Goal: Task Accomplishment & Management: Manage account settings

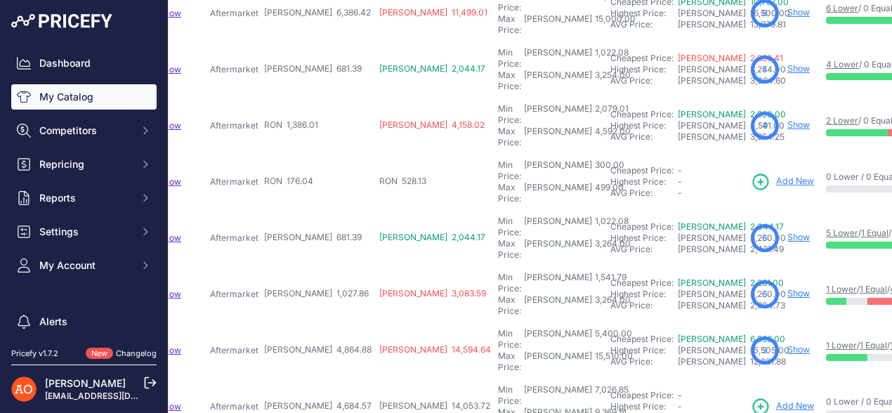
scroll to position [421, 333]
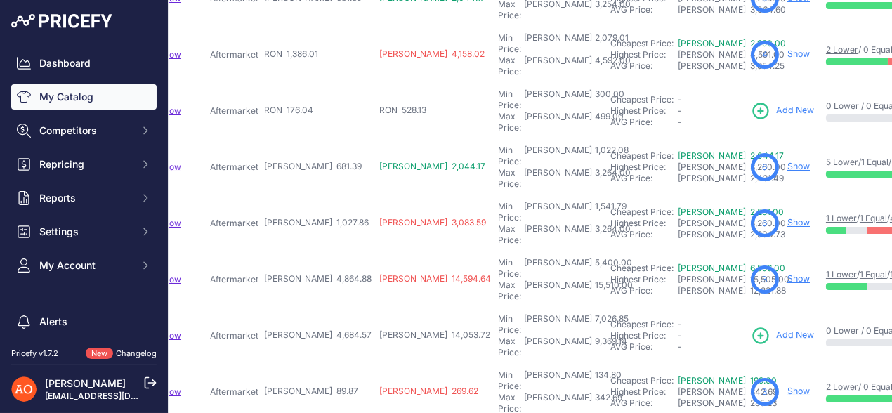
drag, startPoint x: 267, startPoint y: 157, endPoint x: 307, endPoint y: 162, distance: 40.4
click at [307, 273] on span "RON 4,864.88" at bounding box center [317, 278] width 107 height 11
drag, startPoint x: 267, startPoint y: 206, endPoint x: 287, endPoint y: 206, distance: 20.4
click at [287, 329] on span "RON 4,684.57" at bounding box center [317, 334] width 107 height 11
drag, startPoint x: 252, startPoint y: 250, endPoint x: 305, endPoint y: 250, distance: 52.6
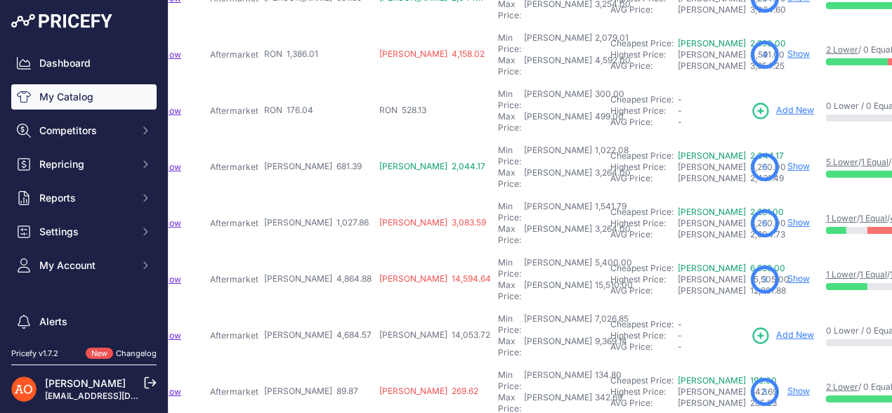
click at [303, 364] on tr "Grile Duble Aspect M5 - BMW Seria 5 G30/G31 Pre LCI (2017-2019)" at bounding box center [481, 392] width 1269 height 56
drag, startPoint x: 271, startPoint y: 296, endPoint x: 327, endPoint y: 286, distance: 57.0
drag, startPoint x: 284, startPoint y: 338, endPoint x: 318, endPoint y: 335, distance: 33.8
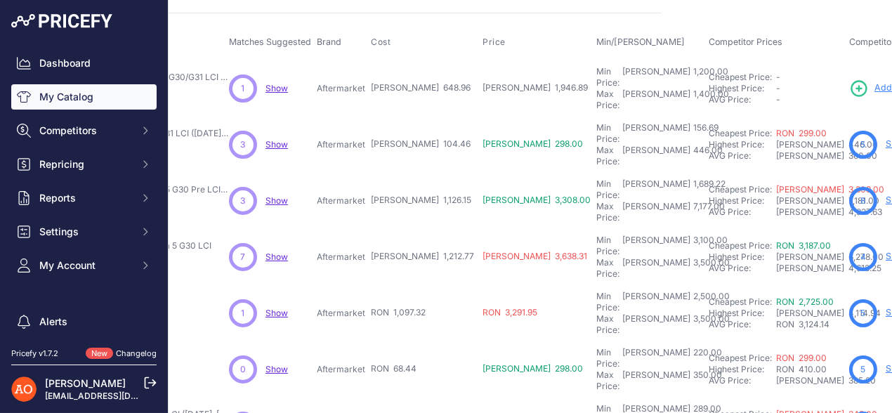
scroll to position [0, 226]
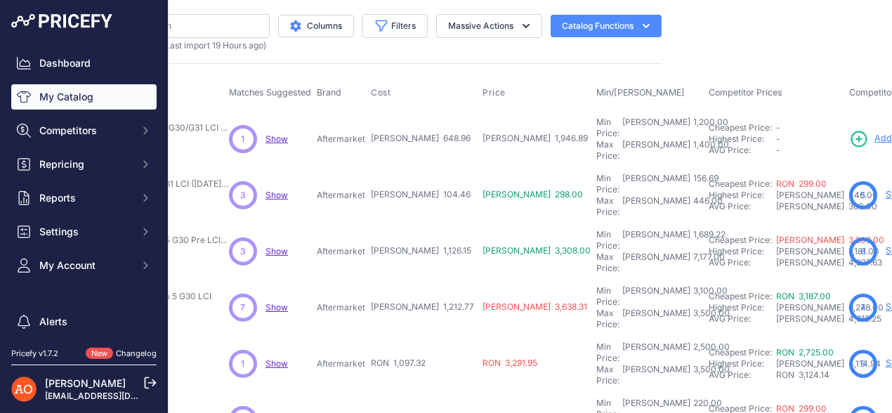
drag, startPoint x: 343, startPoint y: 133, endPoint x: 392, endPoint y: 128, distance: 49.4
click at [392, 128] on tr "Grila Iconic Iluminata LED - BMW Seria 5 G30/G31 LCI (2020-2023)" at bounding box center [584, 138] width 1261 height 57
drag, startPoint x: 342, startPoint y: 178, endPoint x: 385, endPoint y: 180, distance: 42.9
click at [385, 180] on tr "Grila Shadow Line - BMW Seria 5 G30/G31 LCI (2020-2023)" at bounding box center [584, 195] width 1261 height 56
drag, startPoint x: 358, startPoint y: 223, endPoint x: 411, endPoint y: 223, distance: 52.7
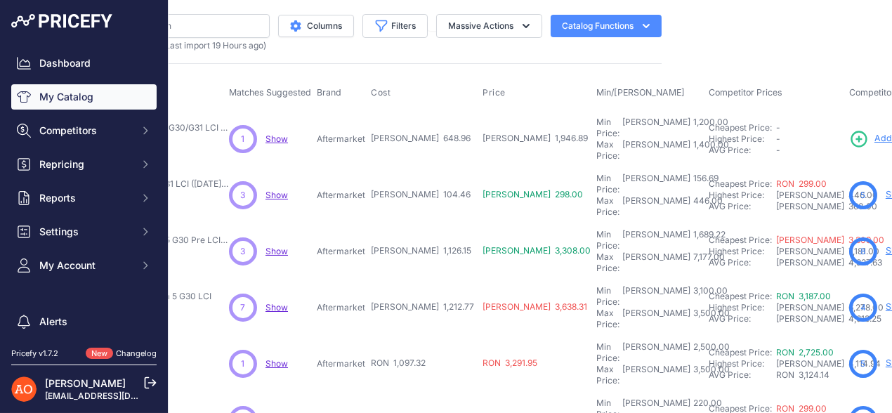
click at [410, 223] on tr "Kit Exterior aspect M5 F90 - BMW Seria 5 G30 Pre LCI (2017-2019)" at bounding box center [584, 251] width 1261 height 56
drag, startPoint x: 353, startPoint y: 266, endPoint x: 416, endPoint y: 263, distance: 63.2
click at [416, 279] on tr "Kit Exterior Complet M5 F90 - BMW Seria 5 G30 LCI Show" at bounding box center [584, 307] width 1261 height 56
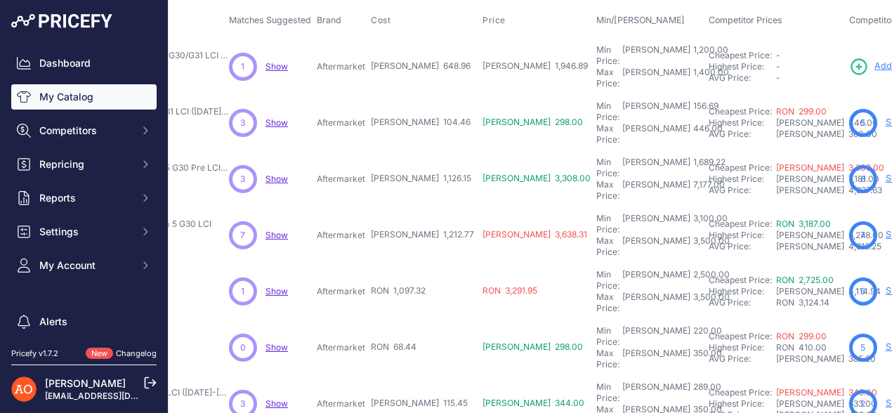
scroll to position [140, 226]
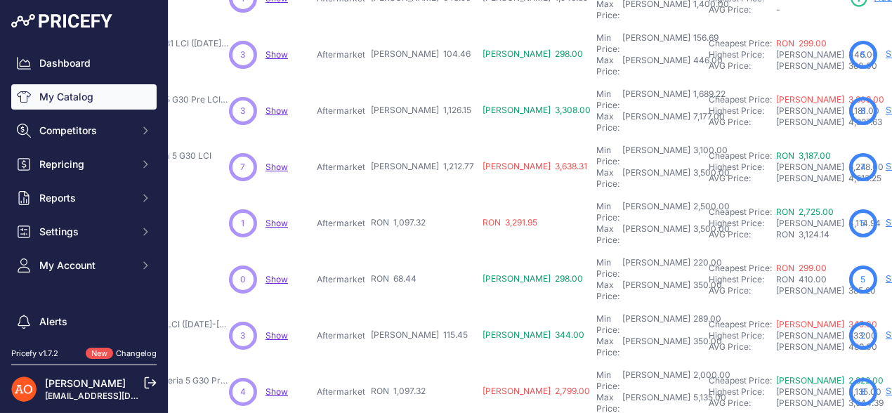
drag, startPoint x: 355, startPoint y: 174, endPoint x: 430, endPoint y: 173, distance: 75.8
click at [430, 195] on tr "Capota Aspect M5 - BMW Seria 5 G30" at bounding box center [584, 223] width 1261 height 56
drag, startPoint x: 356, startPoint y: 218, endPoint x: 415, endPoint y: 211, distance: 59.3
click at [415, 251] on tr "Spoiler M5 - BMW Seria 5 G30 (2016+) Show" at bounding box center [584, 279] width 1261 height 56
drag, startPoint x: 366, startPoint y: 262, endPoint x: 378, endPoint y: 263, distance: 12.0
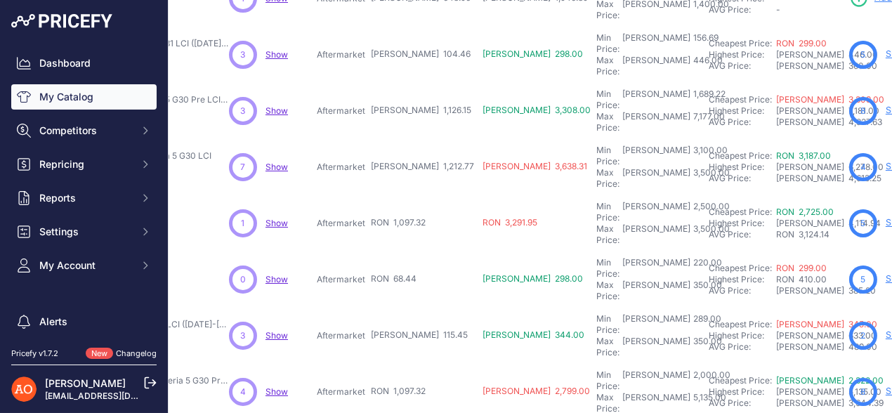
click at [378, 307] on td "RON 115.45" at bounding box center [424, 335] width 112 height 56
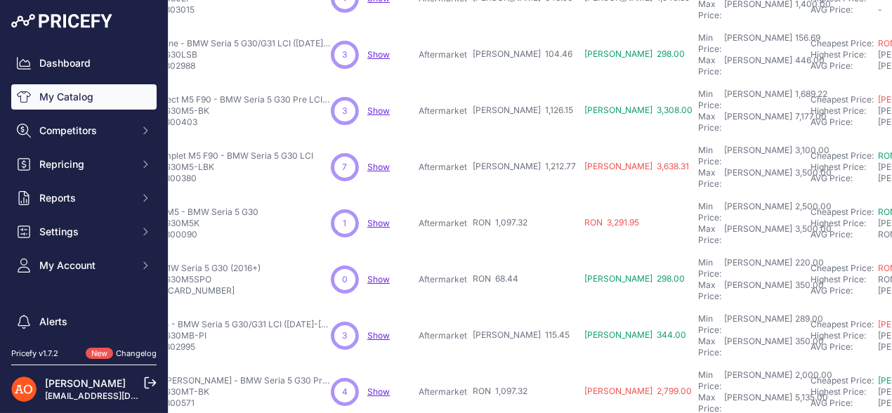
scroll to position [140, 0]
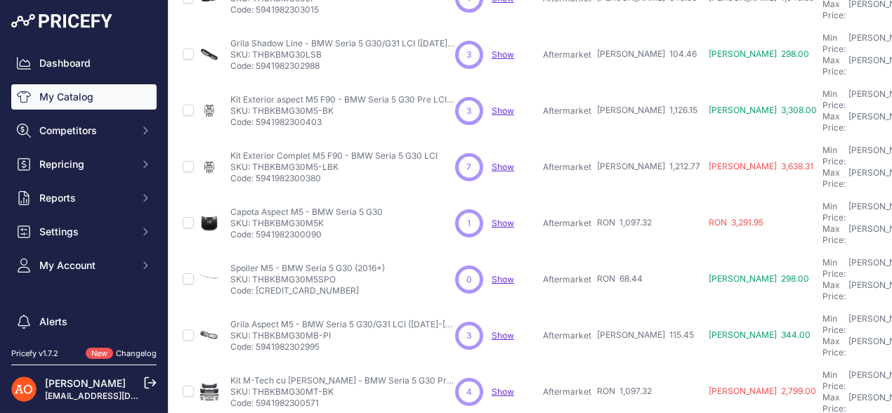
drag, startPoint x: 254, startPoint y: 262, endPoint x: 352, endPoint y: 265, distance: 97.6
click at [352, 330] on p "SKU: THBKBMG30MB-PI" at bounding box center [342, 335] width 225 height 11
copy p "THBKBMG30MB-PI"
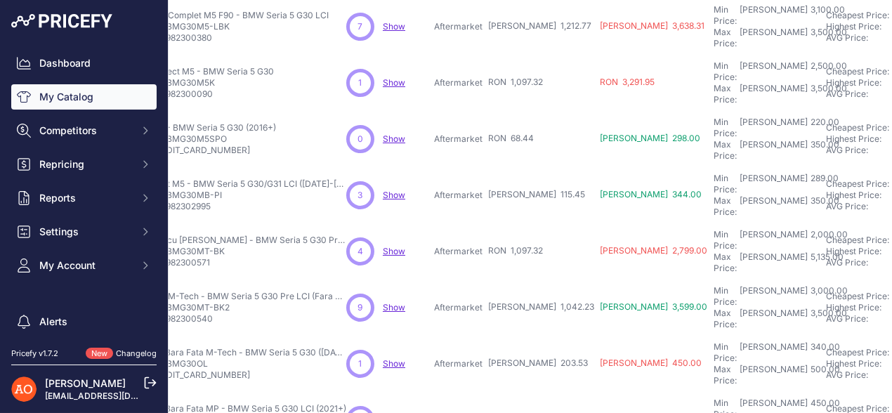
scroll to position [281, 138]
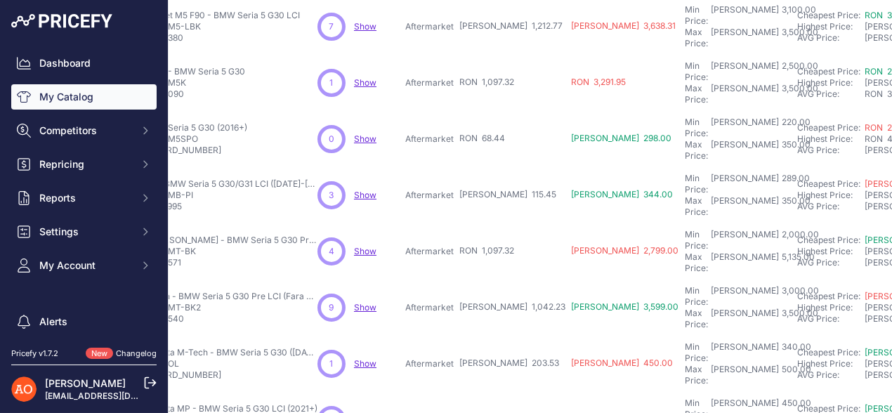
drag, startPoint x: 421, startPoint y: 163, endPoint x: 456, endPoint y: 168, distance: 34.9
click at [456, 223] on tr "Kit M-Tech cu Grile - BMW Seria 5 G30 Pre LCI (Fara Distronic)" at bounding box center [672, 251] width 1261 height 56
drag, startPoint x: 421, startPoint y: 213, endPoint x: 459, endPoint y: 217, distance: 38.1
click at [459, 279] on tr "Kit Exterior M-Tech - BMW Seria 5 G30 Pre LCI (Fara Distronic)" at bounding box center [672, 307] width 1261 height 56
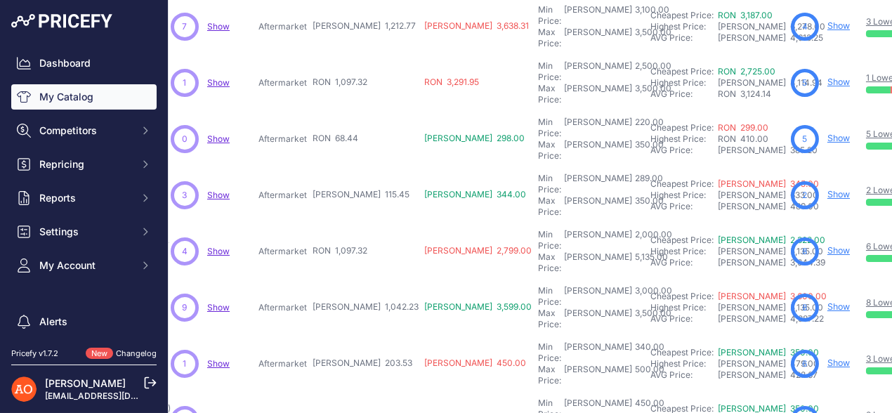
scroll to position [281, 284]
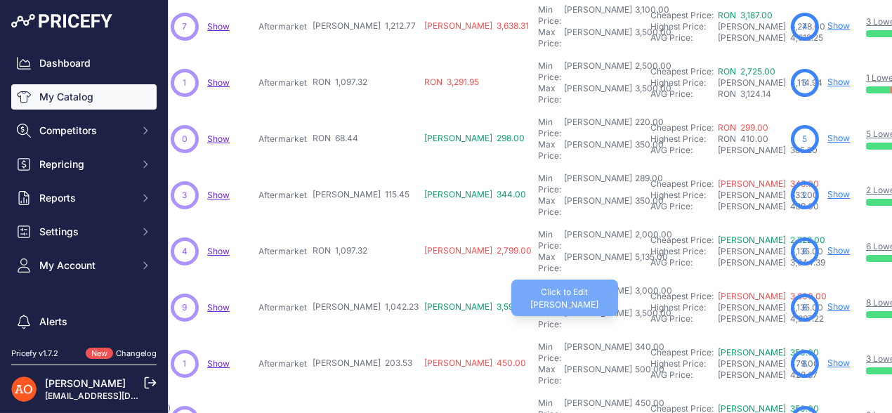
click at [632, 307] on div "3,500.00" at bounding box center [651, 318] width 39 height 22
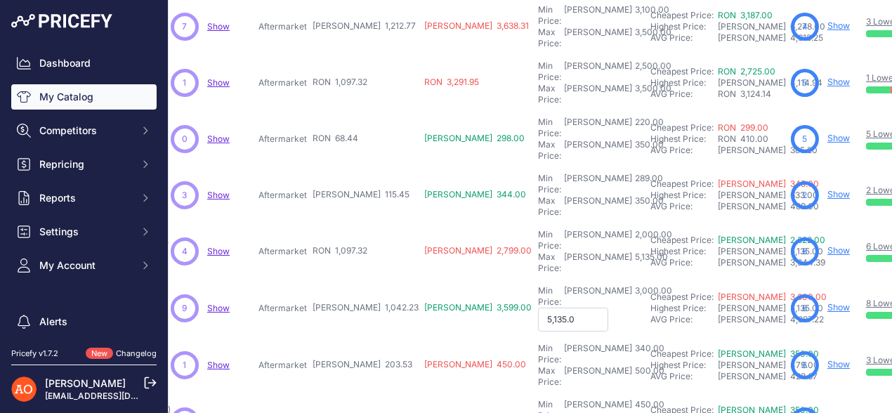
type input "5,135.00"
drag, startPoint x: 290, startPoint y: 213, endPoint x: 340, endPoint y: 210, distance: 49.9
click at [340, 279] on tr "Kit Exterior M-Tech - BMW Seria 5 G30 Pre LCI (Fara Distronic)" at bounding box center [525, 307] width 1261 height 56
drag, startPoint x: 289, startPoint y: 260, endPoint x: 343, endPoint y: 258, distance: 54.1
click at [343, 336] on tr "Prelungire Bara Fata M-Tech - BMW Seria 5 G30 (2017-2020)" at bounding box center [525, 364] width 1261 height 56
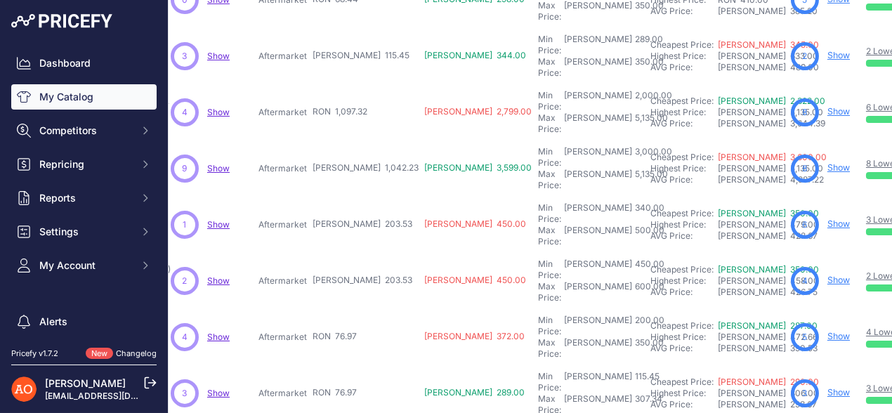
scroll to position [421, 284]
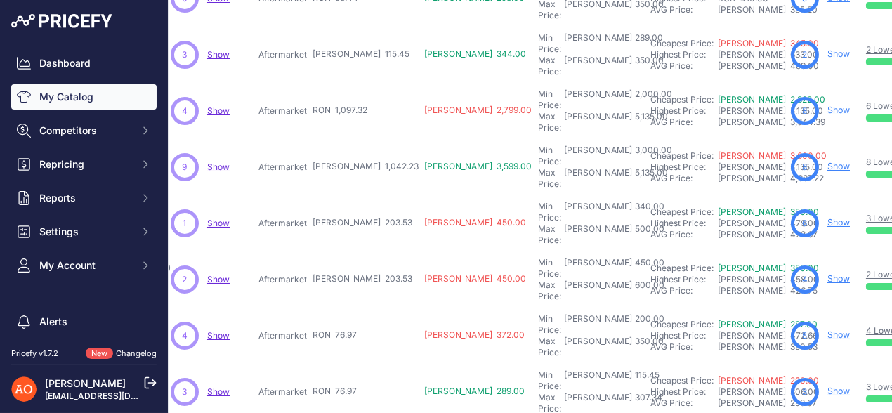
drag, startPoint x: 322, startPoint y: 159, endPoint x: 369, endPoint y: 161, distance: 47.1
click at [369, 251] on td "RON 203.53" at bounding box center [366, 279] width 112 height 56
drag, startPoint x: 294, startPoint y: 204, endPoint x: 338, endPoint y: 207, distance: 43.6
click at [336, 307] on tr "Spoiler Hibrid - BMW Seria 5 G30 (2016+) Negru Brillant" at bounding box center [525, 335] width 1261 height 56
drag, startPoint x: 302, startPoint y: 248, endPoint x: 364, endPoint y: 251, distance: 62.5
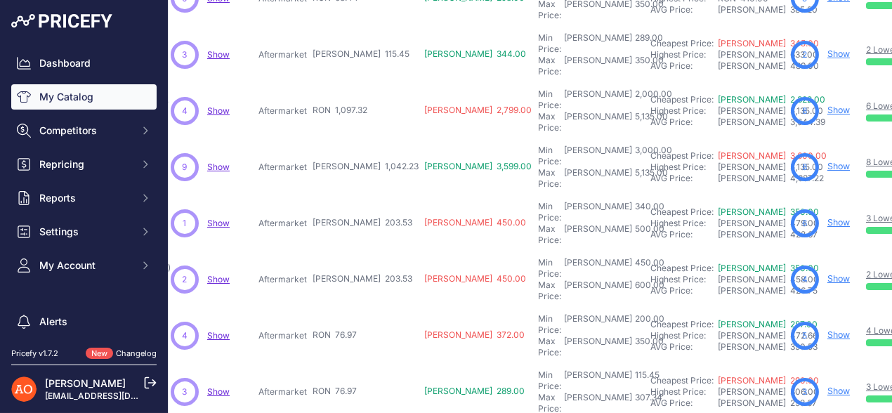
click at [364, 364] on tr "Spoiler M4 - BMW Seria 5 G30 (2016+) Negru Brillant Show" at bounding box center [525, 392] width 1261 height 56
drag, startPoint x: 308, startPoint y: 291, endPoint x: 356, endPoint y: 289, distance: 47.8
drag, startPoint x: 333, startPoint y: 332, endPoint x: 319, endPoint y: 339, distance: 15.1
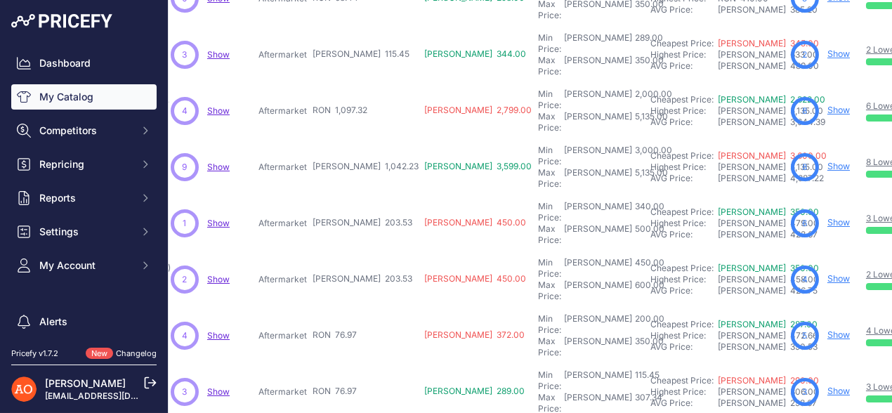
drag, startPoint x: 307, startPoint y: 338, endPoint x: 405, endPoint y: 337, distance: 97.6
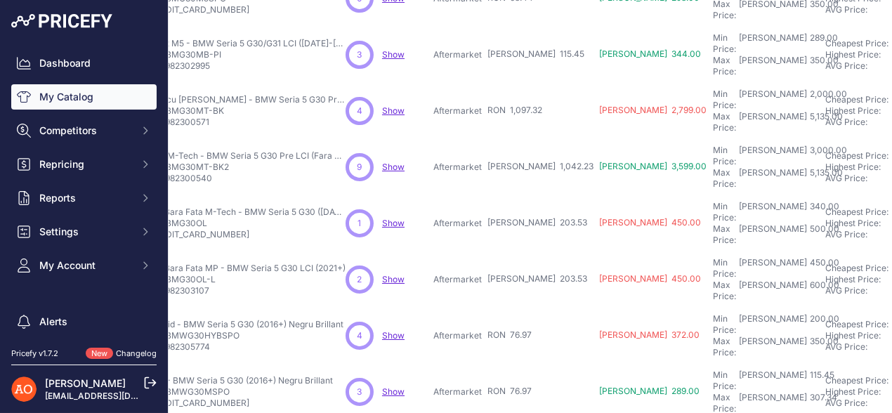
scroll to position [421, 0]
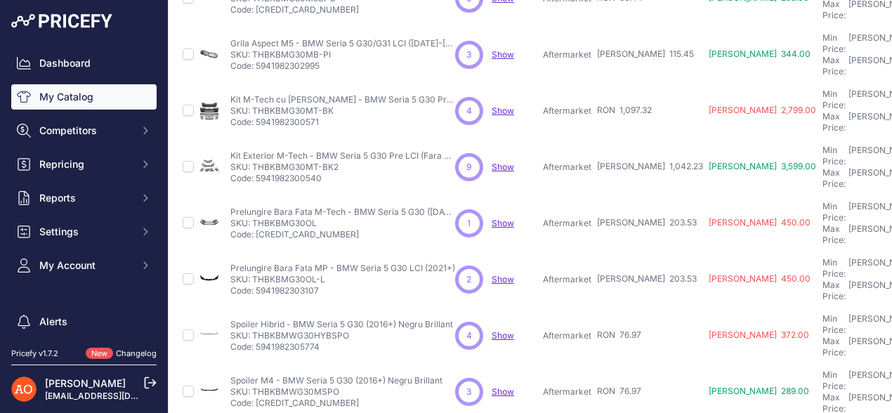
drag, startPoint x: 252, startPoint y: 340, endPoint x: 328, endPoint y: 338, distance: 75.8
copy p "THBKBMWM4CBK"
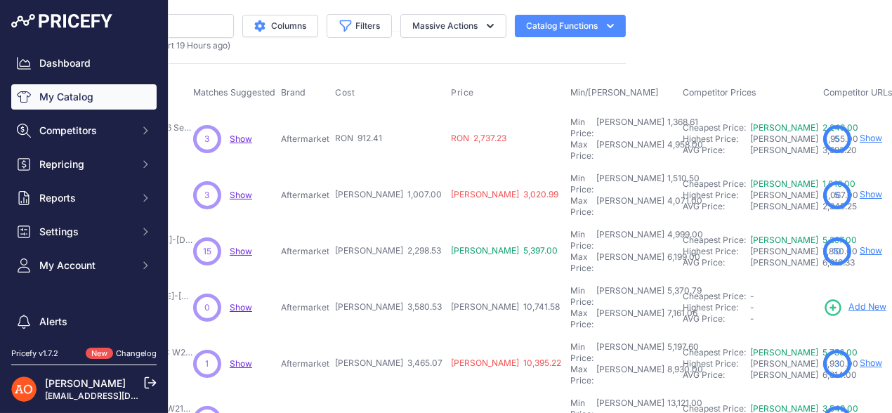
scroll to position [0, 272]
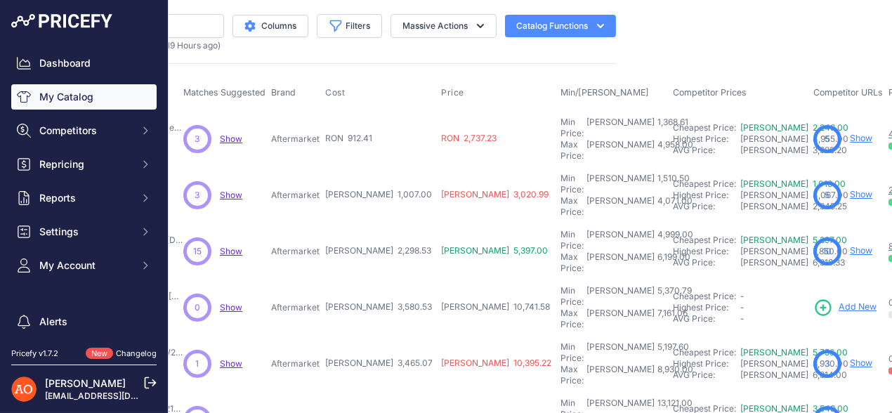
drag, startPoint x: 303, startPoint y: 134, endPoint x: 369, endPoint y: 134, distance: 66.7
click at [369, 134] on tr "Kit Exterior Complet Aspect M4 - BMW Seria 4 F36 Sedan 4 Usi" at bounding box center [543, 138] width 1271 height 57
drag, startPoint x: 321, startPoint y: 176, endPoint x: 380, endPoint y: 175, distance: 59.0
click at [379, 175] on tr "Kit Exterior Aero - BMW X5 F15 (2013-2017)" at bounding box center [543, 195] width 1271 height 56
drag, startPoint x: 293, startPoint y: 217, endPoint x: 421, endPoint y: 211, distance: 128.6
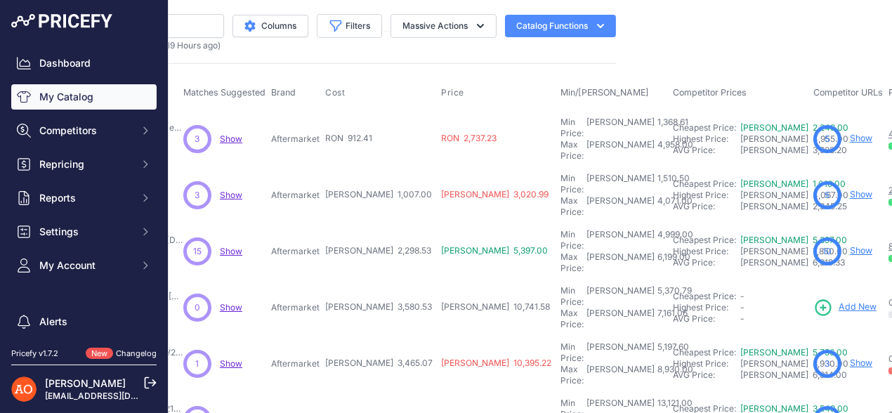
click at [388, 223] on tr "Kit Exterior Complet M-Tech - BMW X5 F15 (2013-2017) Show" at bounding box center [543, 251] width 1271 height 56
drag, startPoint x: 306, startPoint y: 262, endPoint x: 371, endPoint y: 263, distance: 65.3
click at [371, 279] on tr "Kit Exterior AMG - Mercedes Clasa C W203 (2000-2007) Show" at bounding box center [543, 307] width 1271 height 56
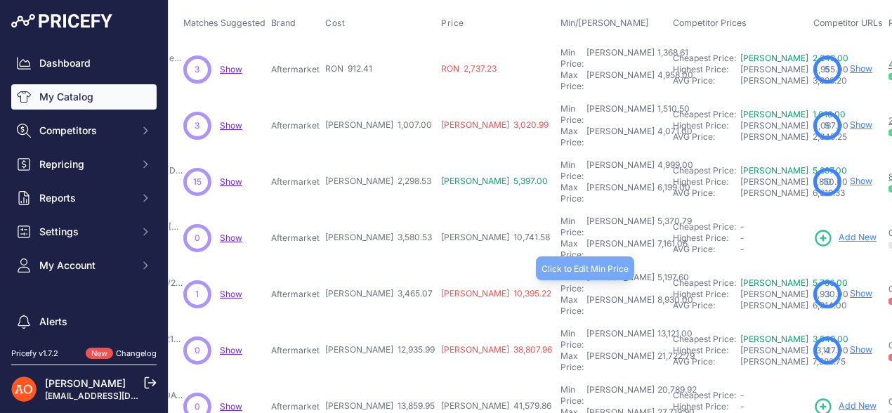
scroll to position [140, 272]
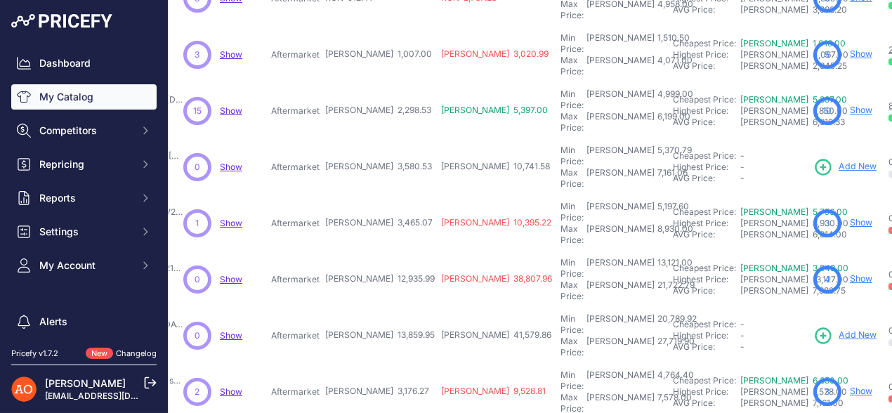
drag, startPoint x: 297, startPoint y: 171, endPoint x: 380, endPoint y: 179, distance: 83.9
click at [380, 195] on tr "Kit Exterior Complet C63 AMG - Mercedes Clasa C W206 Show" at bounding box center [543, 223] width 1271 height 56
drag, startPoint x: 290, startPoint y: 221, endPoint x: 385, endPoint y: 219, distance: 95.5
click at [385, 251] on tr "Kit Conversie E63 AMG W213 - Mercedes Clasa E W212 (2009-2013)" at bounding box center [543, 279] width 1271 height 56
drag, startPoint x: 286, startPoint y: 260, endPoint x: 386, endPoint y: 261, distance: 99.7
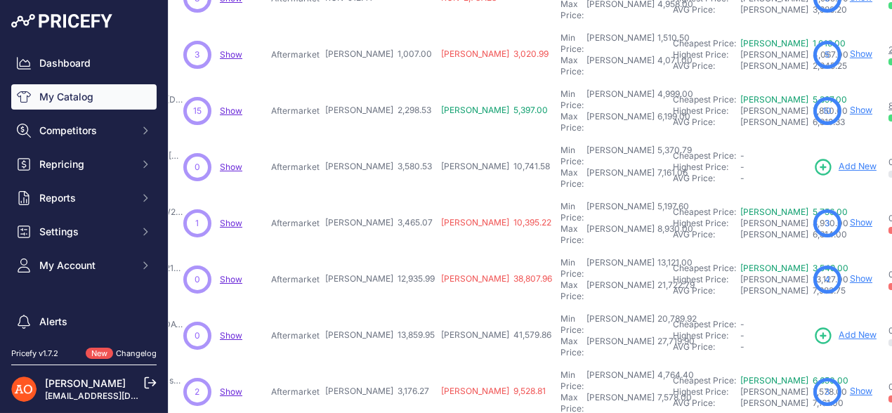
click at [386, 307] on tr "Kit Conversie E63 W213 - Mercedes Clasa E W212 (2014-2016) Show" at bounding box center [543, 335] width 1271 height 56
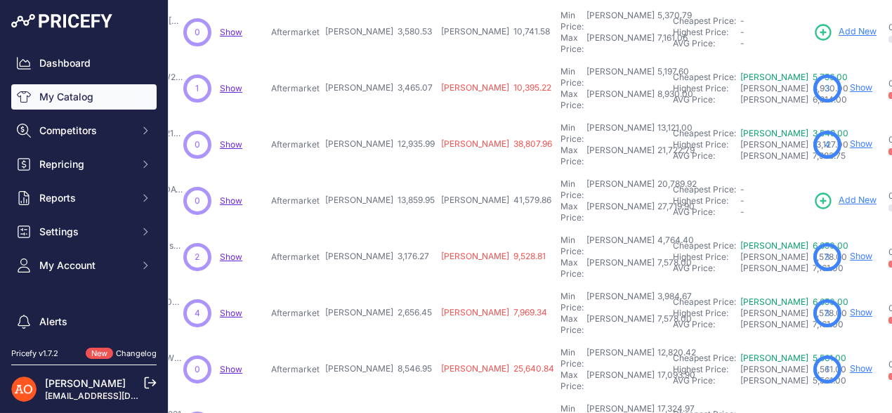
scroll to position [281, 272]
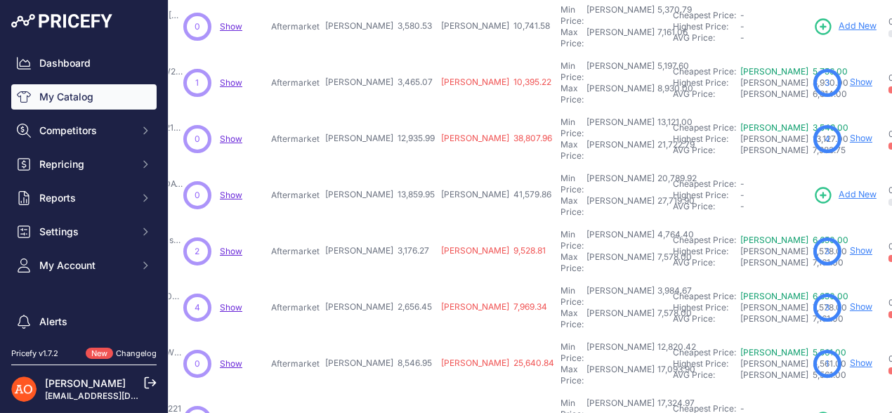
drag, startPoint x: 289, startPoint y: 166, endPoint x: 379, endPoint y: 163, distance: 90.6
click at [379, 223] on tr "Kit Exterior Aspect Maybach – Mercedes-Benz E-Class W213 (2020+)" at bounding box center [543, 251] width 1271 height 56
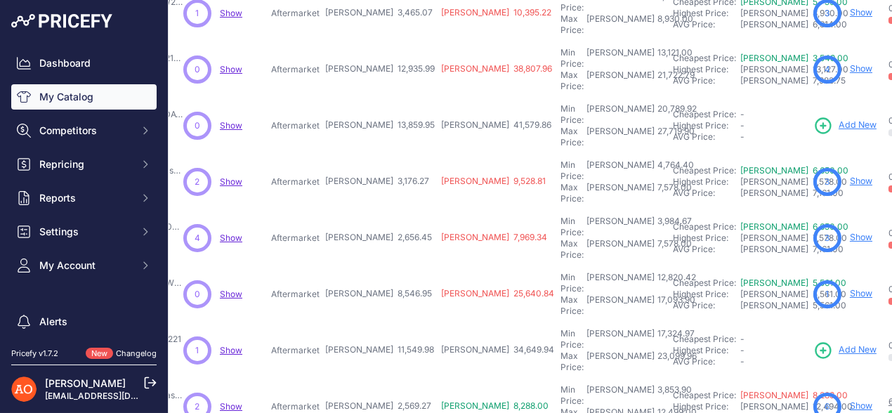
drag, startPoint x: 306, startPoint y: 139, endPoint x: 401, endPoint y: 141, distance: 94.8
click at [400, 210] on tr "Kit Exterior Maybach - Mercedes Clasa E W213 (2020+) Chrome" at bounding box center [543, 238] width 1271 height 56
drag, startPoint x: 289, startPoint y: 185, endPoint x: 383, endPoint y: 186, distance: 94.1
click at [383, 266] on tr "Kit Conversie Maybach 2020+ – Mercedes Clasa E W213 (2016-2019)" at bounding box center [543, 294] width 1271 height 56
drag, startPoint x: 310, startPoint y: 227, endPoint x: 385, endPoint y: 218, distance: 75.7
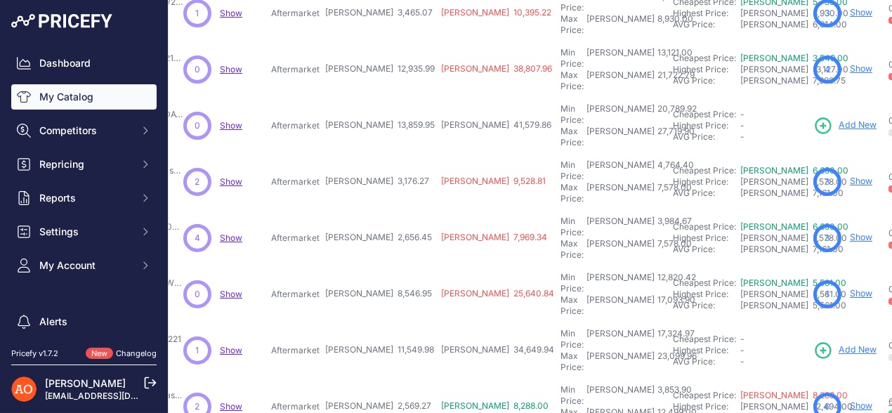
click at [385, 322] on tr "Kit Conversie W222 Maybach - Mercedes Clasa S W221 Show" at bounding box center [543, 350] width 1271 height 56
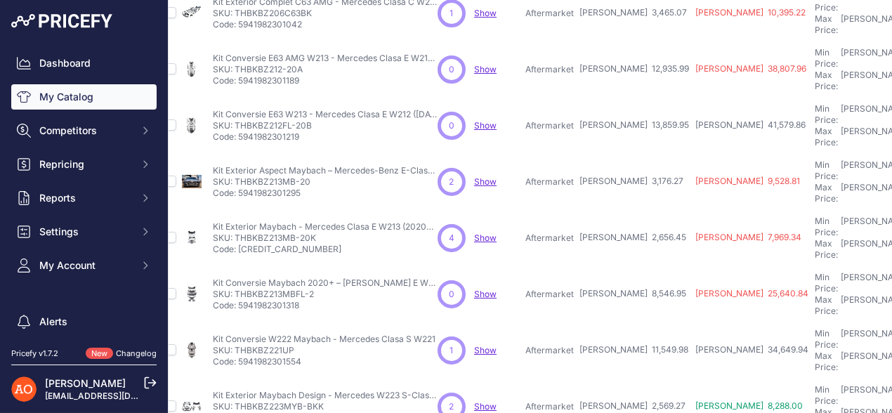
scroll to position [350, 0]
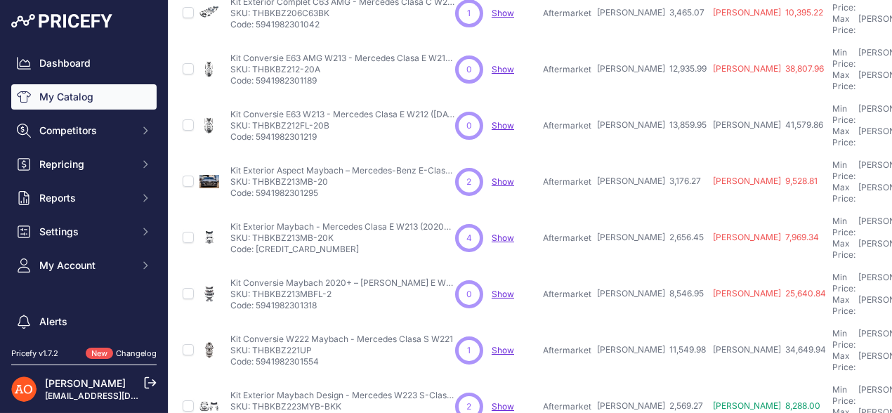
drag, startPoint x: 251, startPoint y: 229, endPoint x: 310, endPoint y: 230, distance: 59.0
click at [310, 345] on p "SKU: THBKBZ221UP" at bounding box center [341, 350] width 223 height 11
copy p "THBKBZ221UP"
drag, startPoint x: 562, startPoint y: 273, endPoint x: 611, endPoint y: 275, distance: 48.5
click at [611, 378] on tr "Kit Exterior Maybach Design - Mercedes W223 S-Class (2021+)" at bounding box center [815, 406] width 1271 height 56
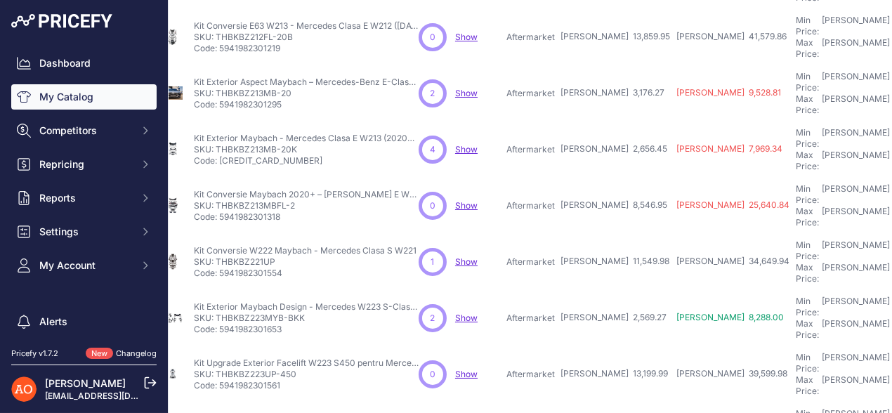
scroll to position [439, 0]
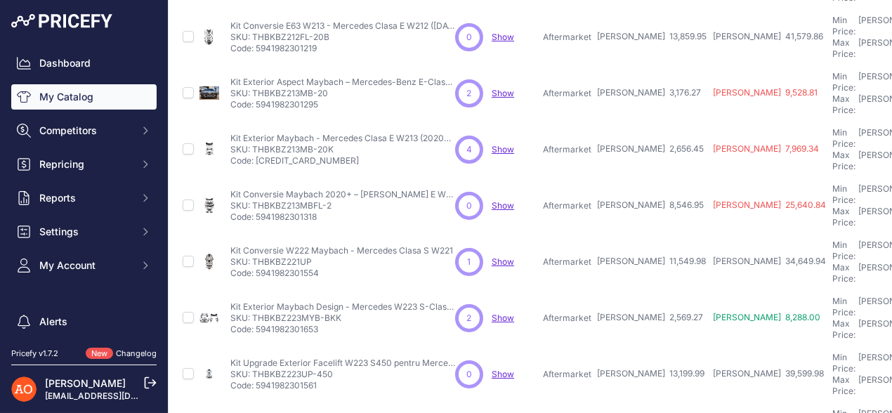
drag, startPoint x: 253, startPoint y: 189, endPoint x: 352, endPoint y: 187, distance: 99.7
click at [352, 312] on p "SKU: THBKBZ223MYB-BKK" at bounding box center [342, 317] width 225 height 11
copy p "THBKBZ223MYB-BKK"
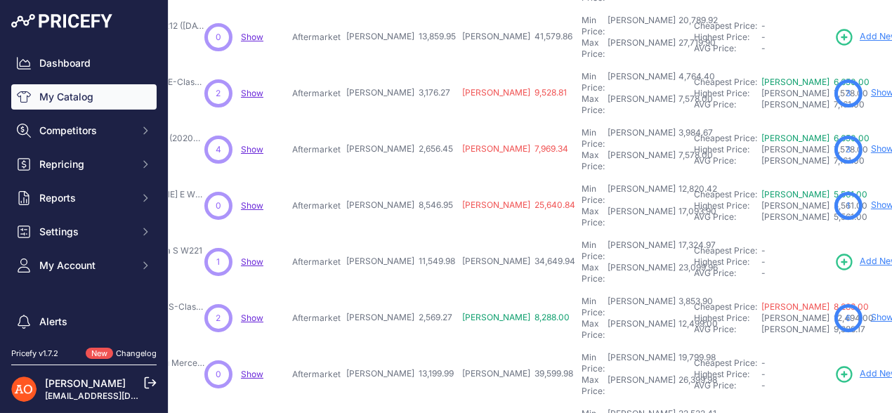
scroll to position [439, 255]
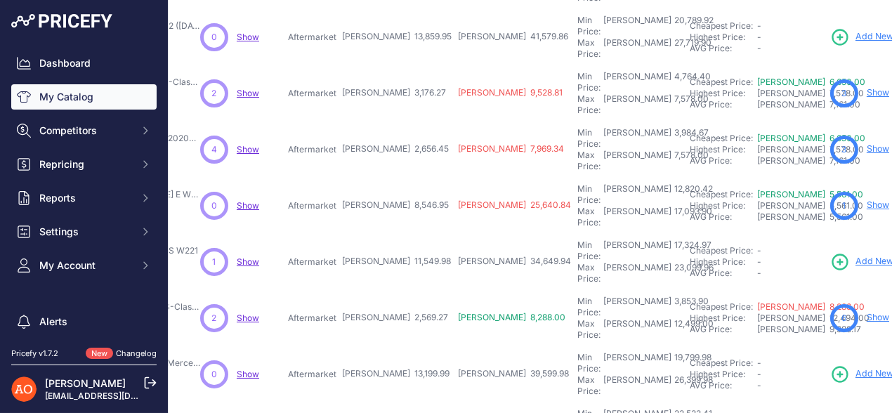
drag, startPoint x: 300, startPoint y: 231, endPoint x: 414, endPoint y: 234, distance: 114.5
click at [414, 346] on tr "Kit Upgrade Exterior Facelift W223 S450 pentru Mercedes S-Class W221" at bounding box center [560, 374] width 1271 height 56
drag, startPoint x: 323, startPoint y: 277, endPoint x: 411, endPoint y: 278, distance: 87.8
drag, startPoint x: 311, startPoint y: 317, endPoint x: 383, endPoint y: 298, distance: 74.1
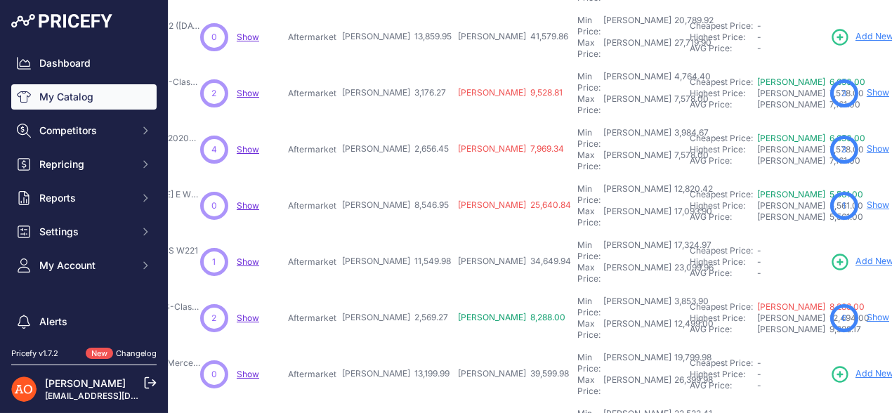
click at [383, 298] on tbody "Kit Exterior Complet Aspect M4 - BMW Seria 4 F36 Sedan 4 Usi" at bounding box center [560, 92] width 1271 height 843
drag, startPoint x: 305, startPoint y: 322, endPoint x: 401, endPoint y: 334, distance: 96.2
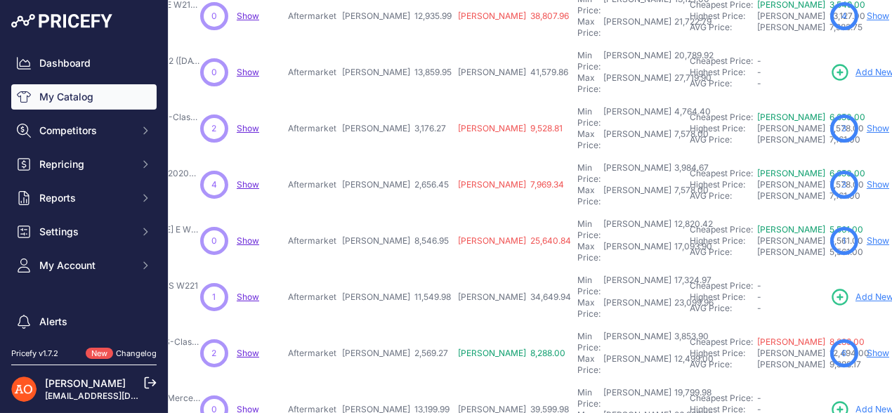
scroll to position [474, 255]
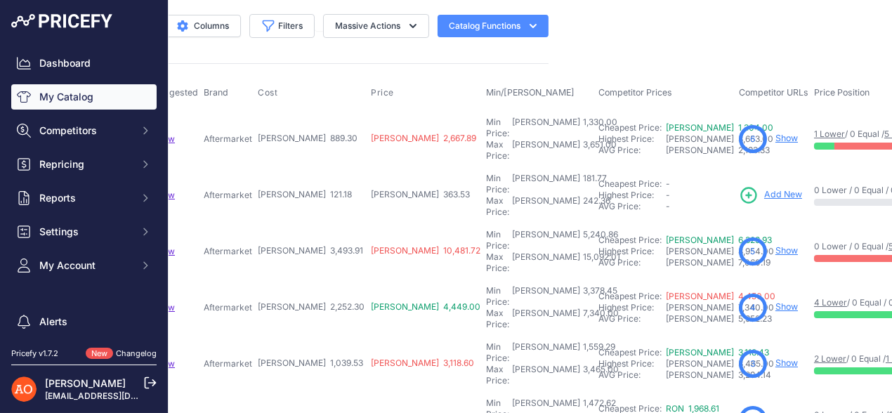
scroll to position [0, 336]
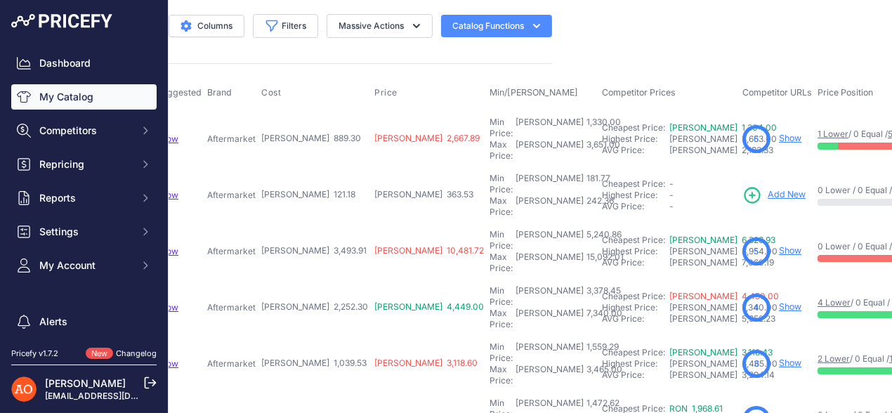
drag, startPoint x: 223, startPoint y: 132, endPoint x: 267, endPoint y: 128, distance: 43.7
click at [267, 128] on tr "Bara Fata Completa C63 AMG - Mercedes Clasa C W205 Facelift" at bounding box center [476, 138] width 1264 height 57
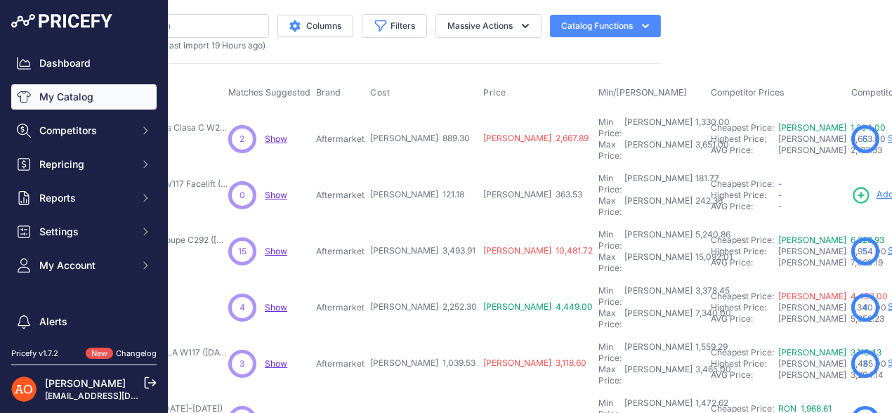
scroll to position [0, 0]
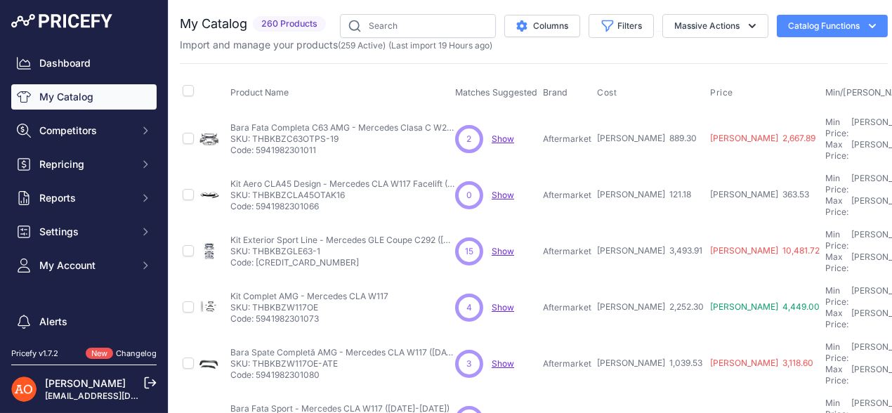
drag, startPoint x: 252, startPoint y: 132, endPoint x: 340, endPoint y: 132, distance: 88.5
click at [341, 133] on p "SKU: THBKBZC63OTPS-19" at bounding box center [342, 138] width 225 height 11
copy p "THBKBZC63OTPS-19"
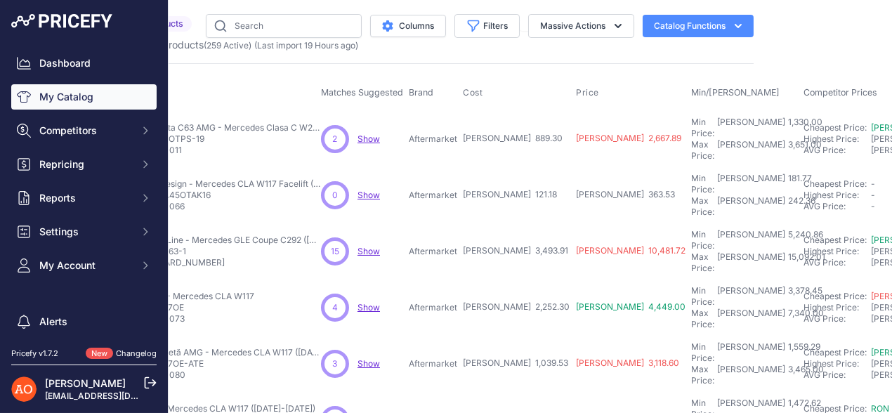
scroll to position [0, 239]
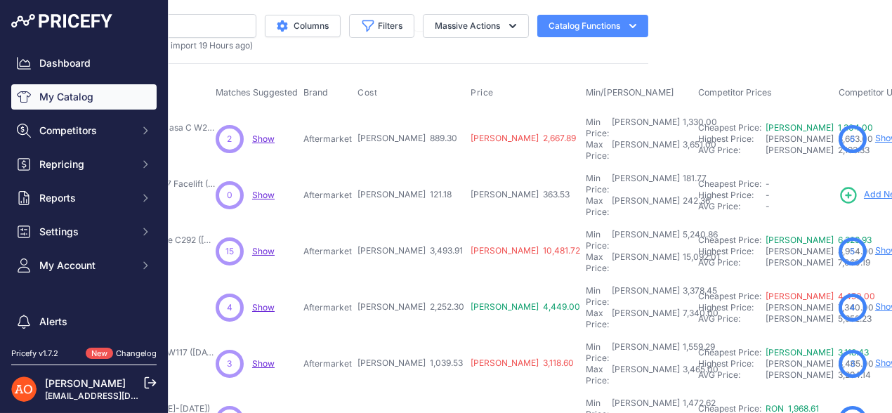
drag, startPoint x: 325, startPoint y: 175, endPoint x: 353, endPoint y: 180, distance: 28.5
click at [353, 180] on tr "Kit Aero CLA45 Design - Mercedes CLA W117 Facelift (2016-2018)" at bounding box center [572, 195] width 1264 height 56
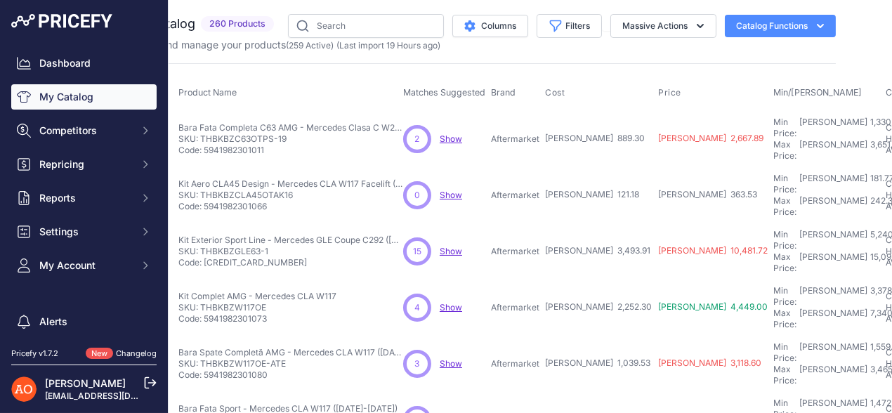
scroll to position [0, 0]
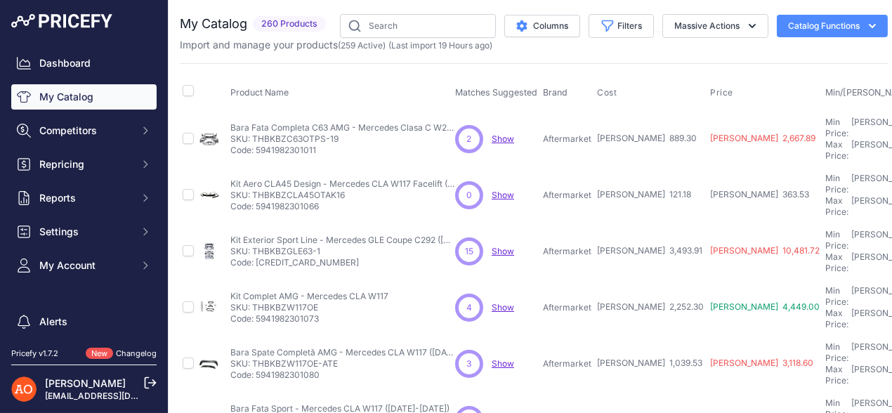
drag, startPoint x: 251, startPoint y: 175, endPoint x: 350, endPoint y: 181, distance: 99.2
click at [350, 190] on p "SKU: THBKBZCLA45OTAK16" at bounding box center [342, 195] width 225 height 11
copy p "THBKBZCLA45OTAK16"
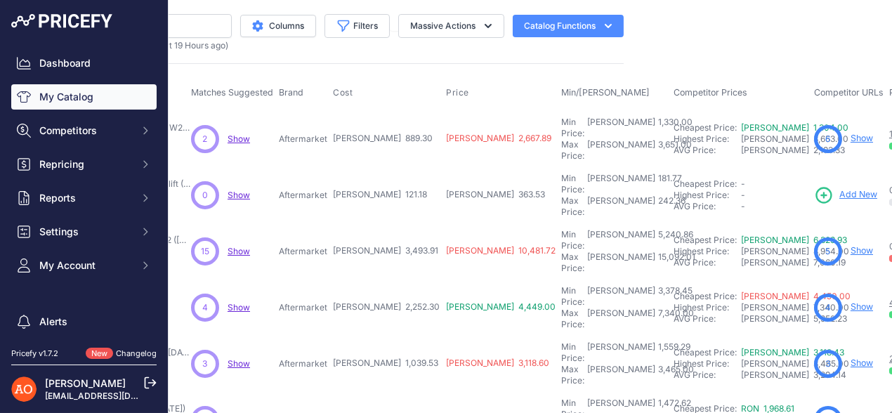
scroll to position [0, 283]
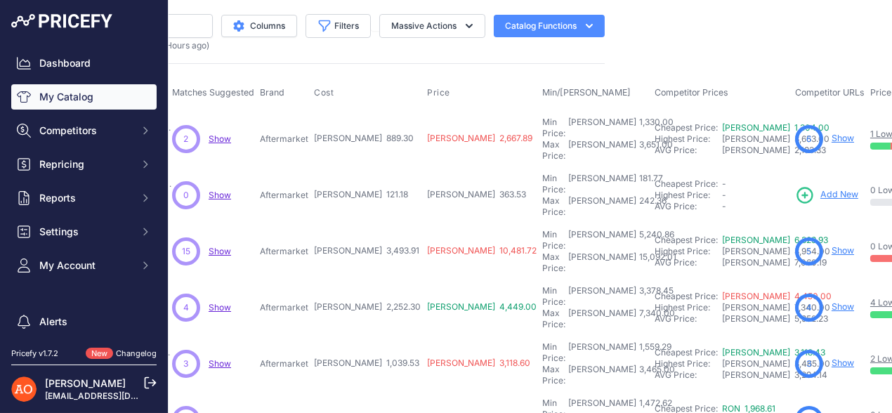
drag, startPoint x: 267, startPoint y: 220, endPoint x: 307, endPoint y: 220, distance: 40.0
click at [307, 223] on td "Aftermarket" at bounding box center [284, 251] width 54 height 56
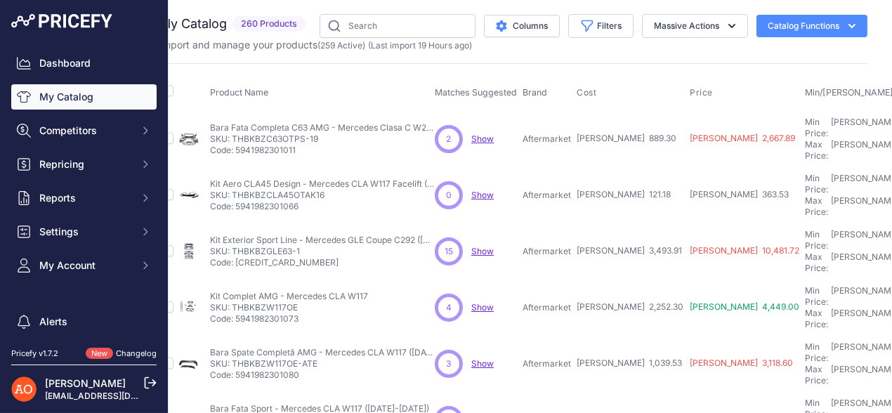
scroll to position [0, 0]
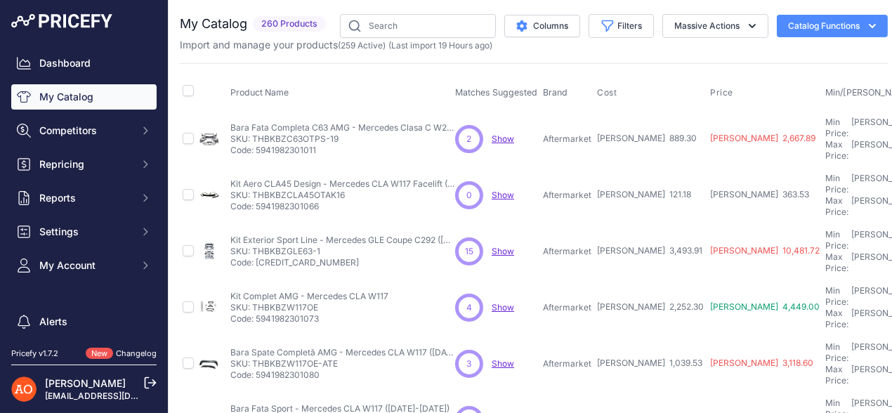
drag, startPoint x: 252, startPoint y: 222, endPoint x: 333, endPoint y: 226, distance: 81.5
click at [333, 246] on p "SKU: THBKBZGLE63-1" at bounding box center [342, 251] width 225 height 11
copy p "THBKBZGLE63-1"
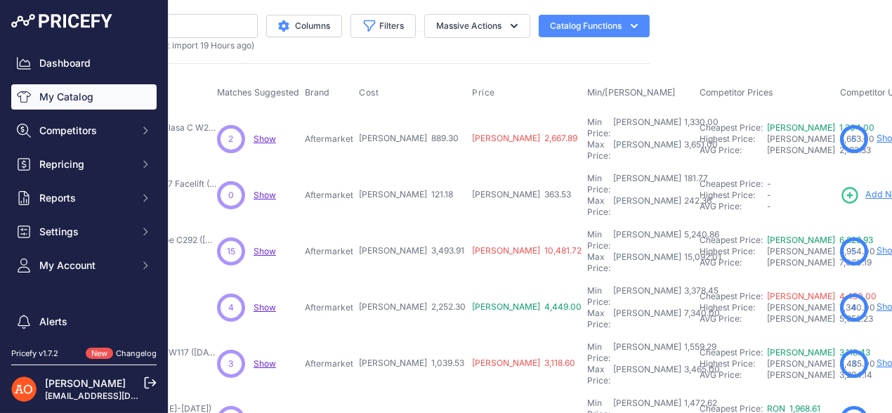
scroll to position [0, 245]
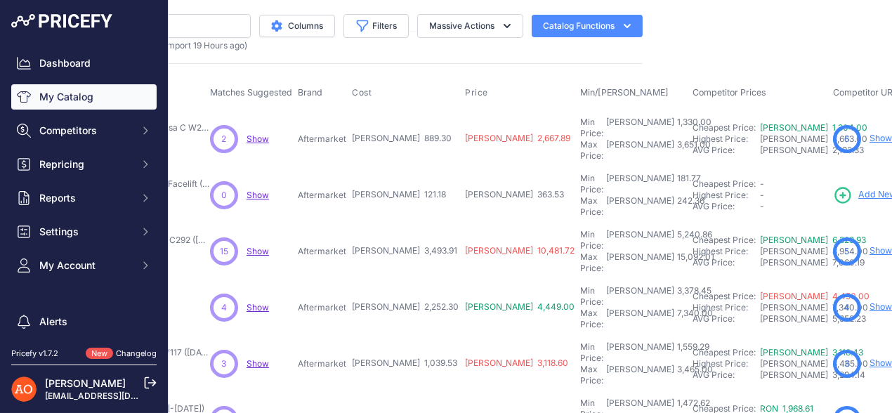
drag, startPoint x: 310, startPoint y: 269, endPoint x: 346, endPoint y: 272, distance: 35.9
click at [346, 279] on td "Aftermarket" at bounding box center [322, 307] width 54 height 56
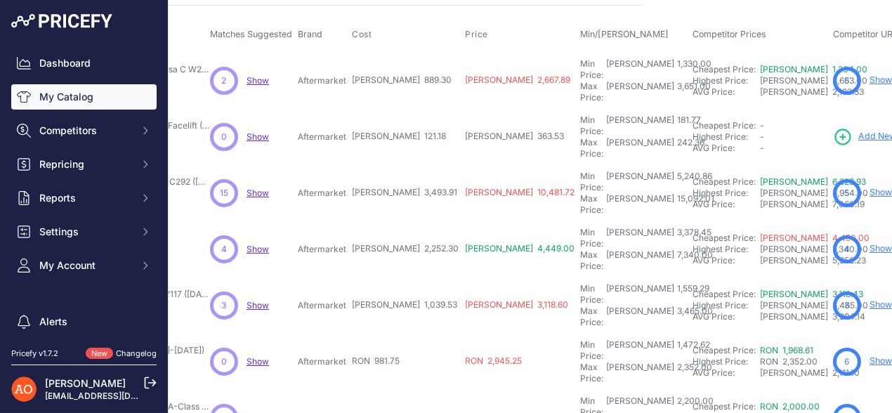
scroll to position [140, 245]
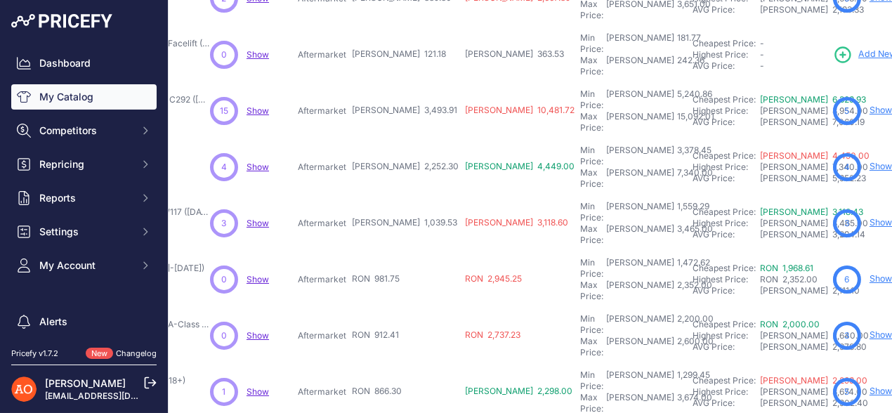
drag, startPoint x: 312, startPoint y: 169, endPoint x: 401, endPoint y: 177, distance: 89.5
click at [401, 195] on tr "Bara Spate Completă AMG - Mercedes CLA W117 (2013-2019)" at bounding box center [567, 223] width 1264 height 56
drag, startPoint x: 318, startPoint y: 211, endPoint x: 404, endPoint y: 212, distance: 86.3
click at [385, 251] on tr "Bara Fata Sport - Mercedes CLA W117 (2013-2019) Show" at bounding box center [567, 279] width 1264 height 56
drag, startPoint x: 325, startPoint y: 258, endPoint x: 393, endPoint y: 259, distance: 68.1
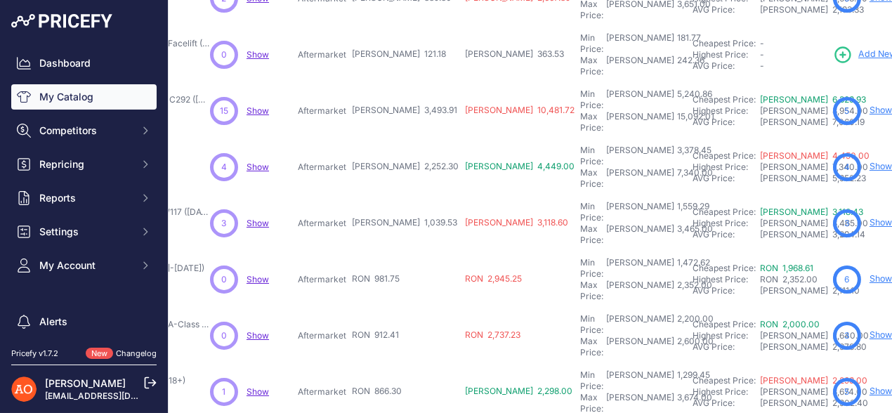
click at [393, 307] on tr "Kit Bara Fata Completa A45 AMG – Mercedes A-Class W177 (2019+)" at bounding box center [567, 335] width 1264 height 56
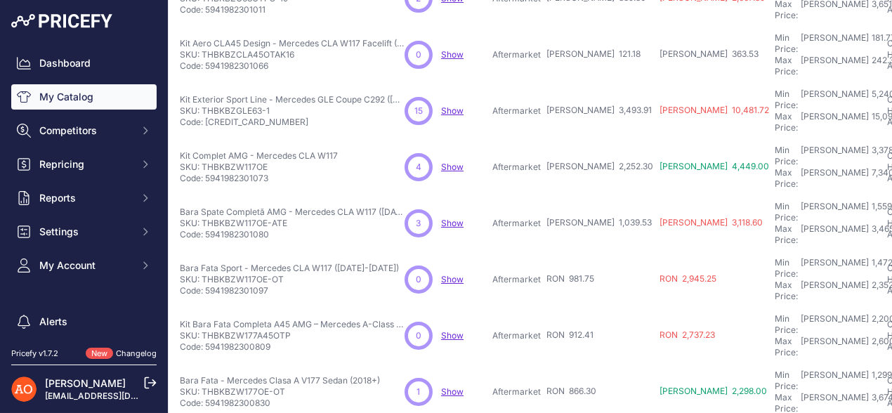
scroll to position [140, 0]
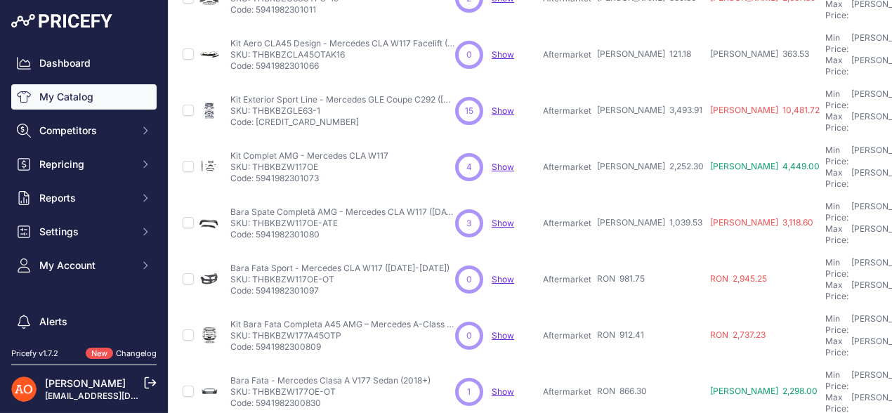
drag, startPoint x: 251, startPoint y: 263, endPoint x: 340, endPoint y: 265, distance: 89.2
click at [340, 330] on p "SKU: THBKBZW177A45OTP" at bounding box center [342, 335] width 225 height 11
copy p "THBKBZW177A45OTP"
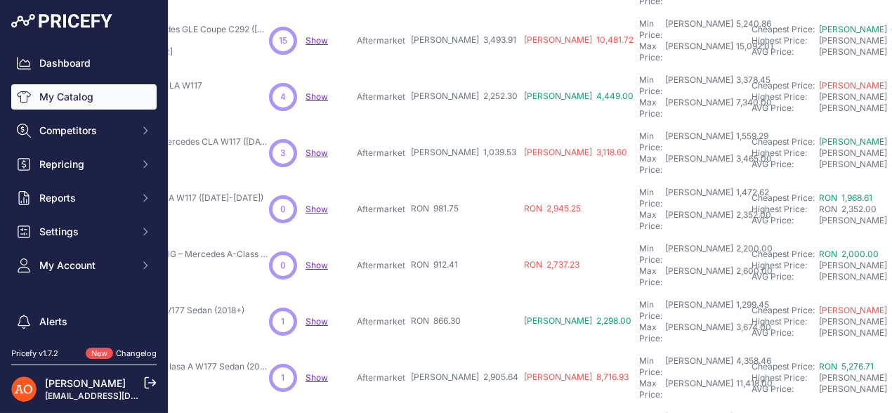
scroll to position [211, 194]
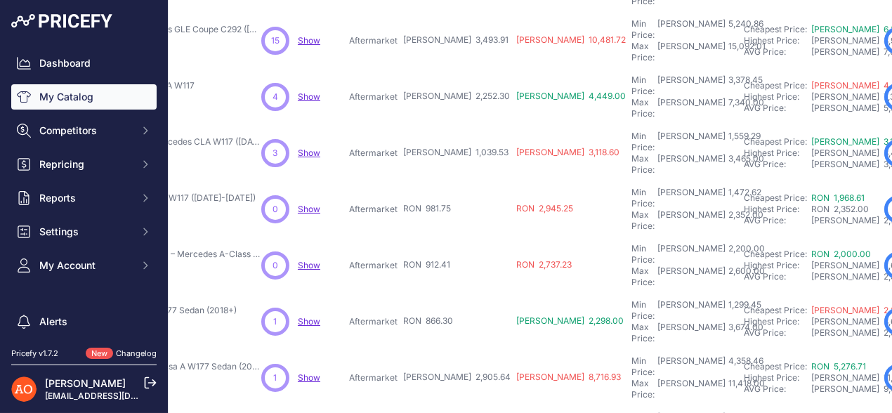
drag, startPoint x: 366, startPoint y: 192, endPoint x: 385, endPoint y: 192, distance: 19.0
click at [385, 260] on p "Aftermarket" at bounding box center [373, 265] width 48 height 11
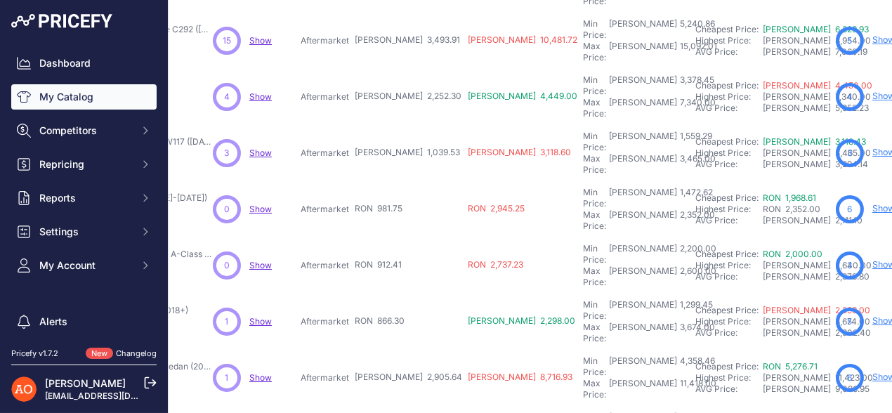
scroll to position [211, 271]
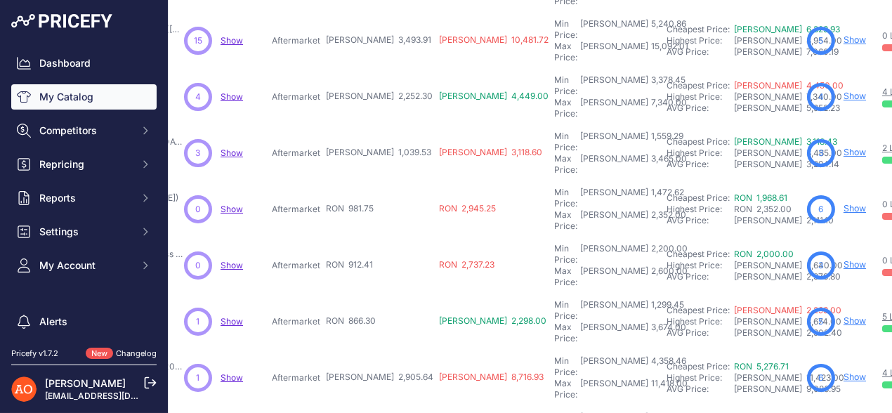
drag, startPoint x: 287, startPoint y: 235, endPoint x: 379, endPoint y: 236, distance: 92.0
click at [379, 293] on tr "Bara Fata - Mercedes Clasa A V177 Sedan (2018+) Show" at bounding box center [541, 321] width 1264 height 56
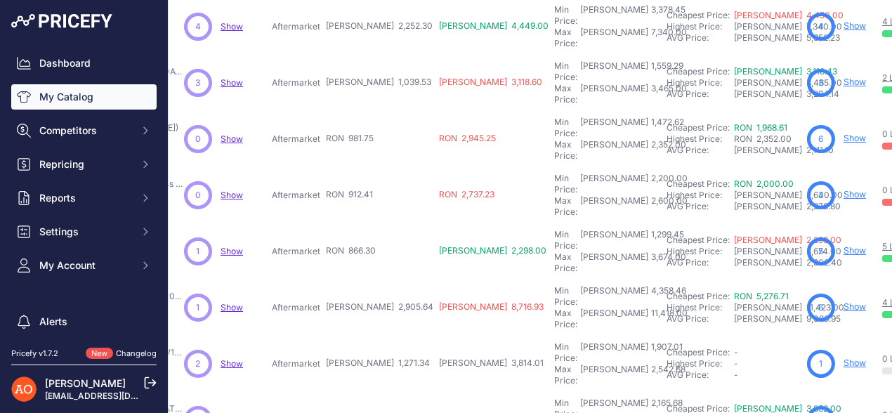
drag, startPoint x: 289, startPoint y: 208, endPoint x: 368, endPoint y: 208, distance: 79.3
click at [368, 279] on tr "Kit Complet AMG - Mercedes Clasa A W177 Sedan (2018+)" at bounding box center [541, 307] width 1264 height 56
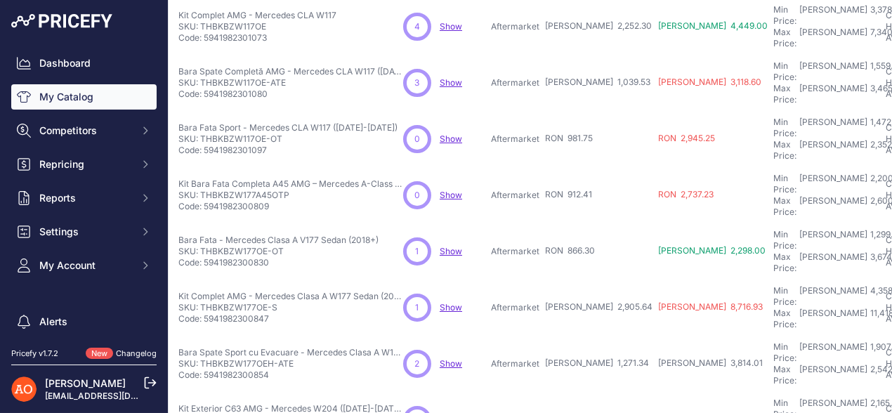
scroll to position [281, 0]
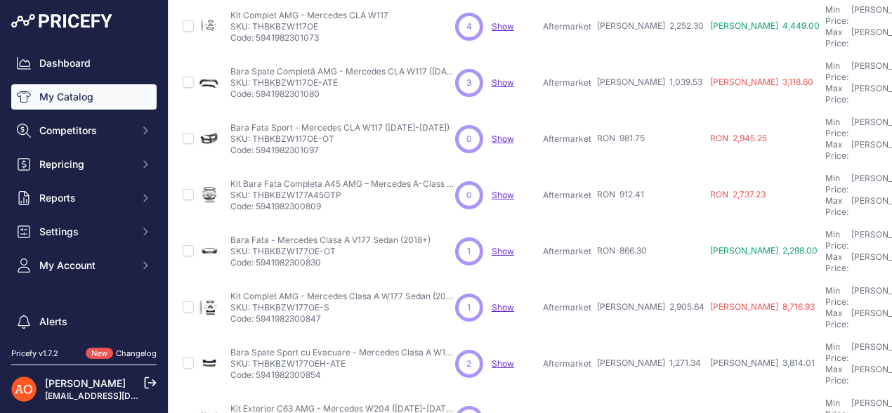
drag, startPoint x: 254, startPoint y: 208, endPoint x: 337, endPoint y: 211, distance: 82.9
click at [337, 302] on p "SKU: THBKBZW177OE-S" at bounding box center [342, 307] width 225 height 11
copy p "THBKBZW177OE-S"
drag, startPoint x: 551, startPoint y: 256, endPoint x: 637, endPoint y: 249, distance: 85.9
click at [637, 336] on tr "Bara Spate Sport cu Evacuare - Mercedes Clasa A W177 Hatchback (2018+)" at bounding box center [812, 364] width 1264 height 56
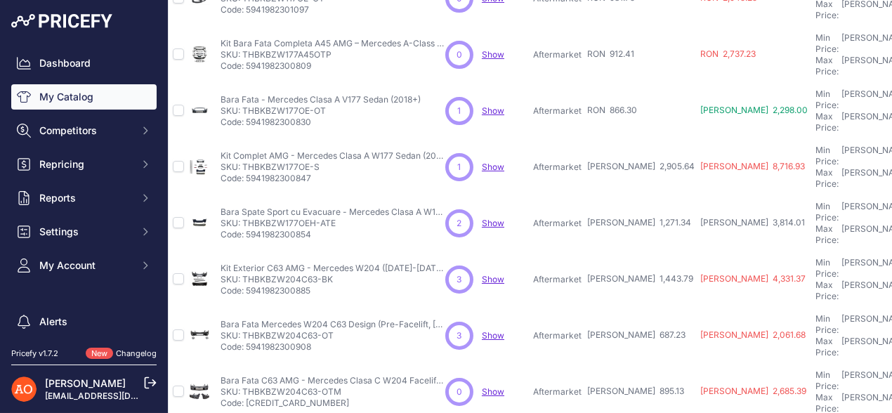
scroll to position [421, 6]
drag, startPoint x: 246, startPoint y: 113, endPoint x: 350, endPoint y: 113, distance: 103.9
click at [350, 218] on p "SKU: THBKBZW177OEH-ATE" at bounding box center [336, 223] width 225 height 11
copy p "THBKBZW177OEH-ATE"
drag, startPoint x: 550, startPoint y: 161, endPoint x: 587, endPoint y: 167, distance: 36.9
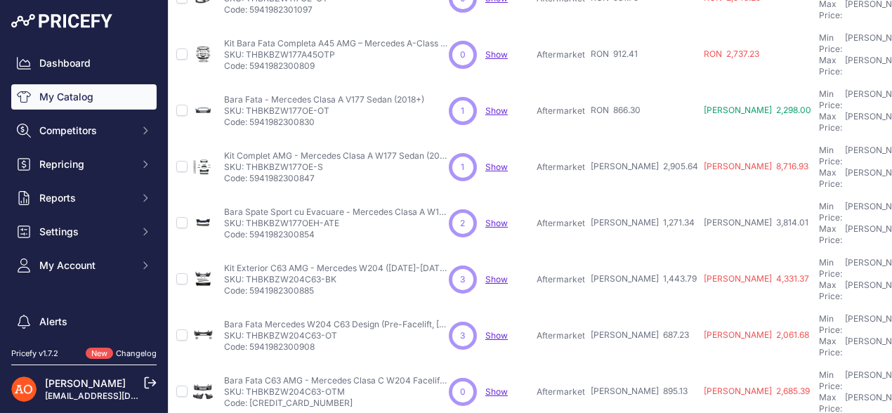
click at [587, 251] on tr "Kit Exterior C63 AMG - Mercedes W204 (2007-2011) Pre-Facelift" at bounding box center [805, 279] width 1264 height 56
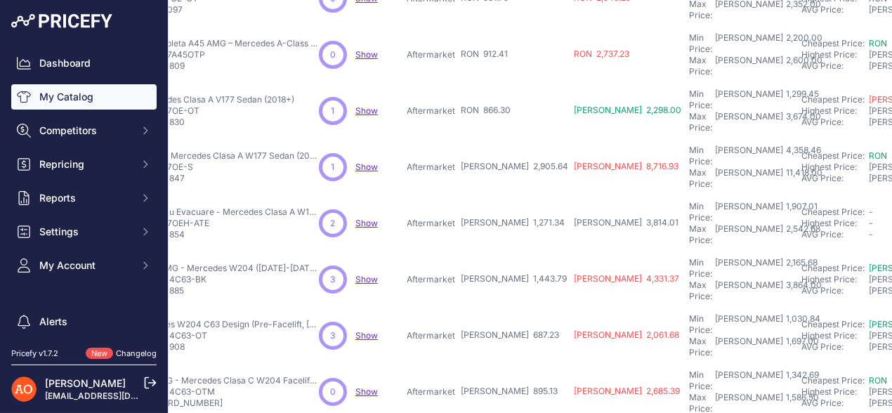
scroll to position [421, 116]
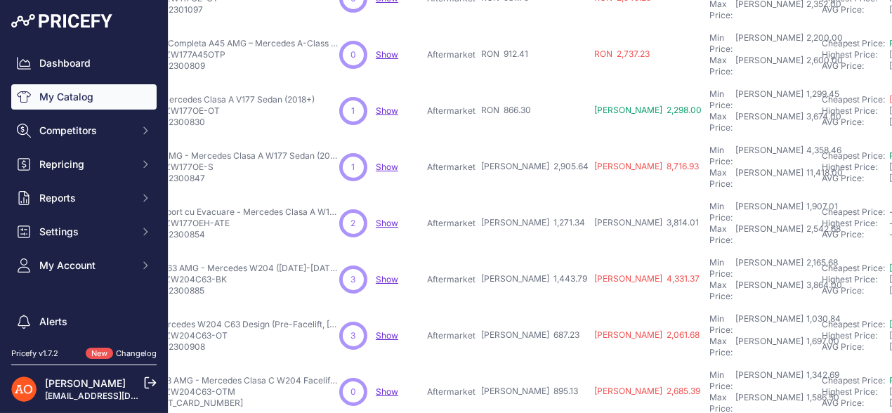
drag, startPoint x: 441, startPoint y: 206, endPoint x: 524, endPoint y: 199, distance: 83.9
click at [524, 307] on tr "Bara Fata Mercedes W204 C63 Design (Pre-Facelift, 2007-2011)" at bounding box center [696, 335] width 1264 height 56
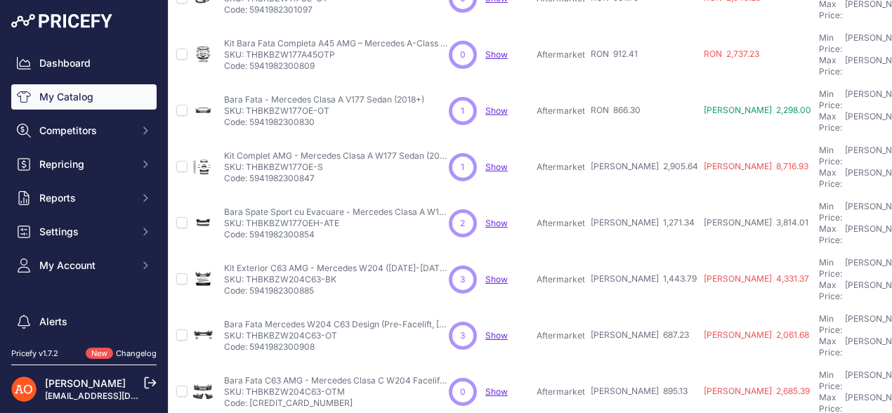
scroll to position [421, 0]
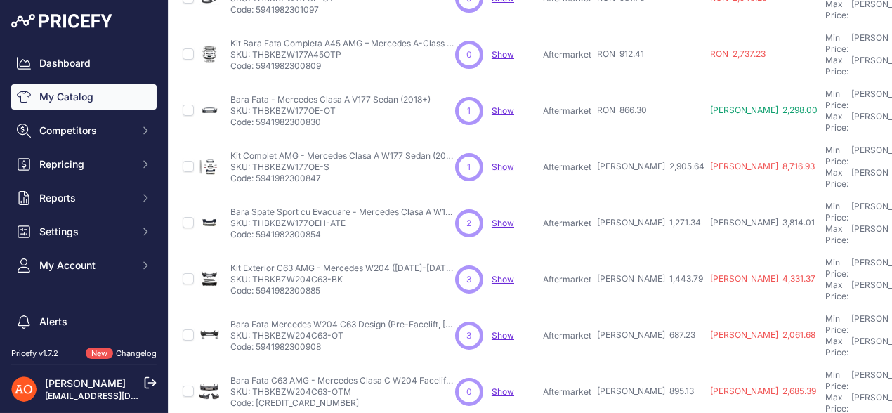
drag, startPoint x: 252, startPoint y: 207, endPoint x: 348, endPoint y: 205, distance: 96.2
click at [348, 330] on p "SKU: THBKBZW204C63-OT" at bounding box center [342, 335] width 225 height 11
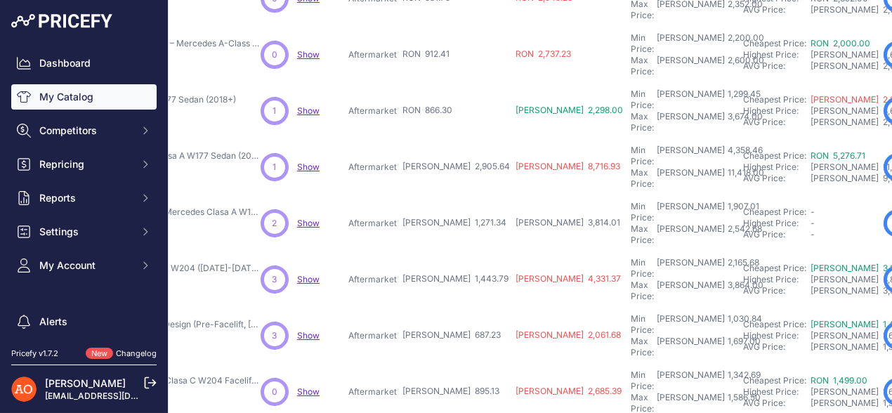
scroll to position [421, 207]
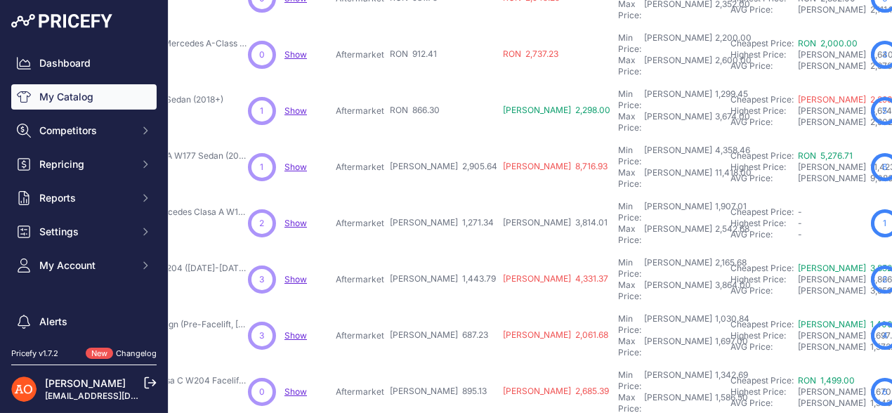
drag, startPoint x: 353, startPoint y: 252, endPoint x: 425, endPoint y: 256, distance: 72.4
click at [425, 364] on tr "Bara Fata C63 AMG - Mercedes Clasa C W204 Facelift (2012-2015)" at bounding box center [605, 392] width 1264 height 56
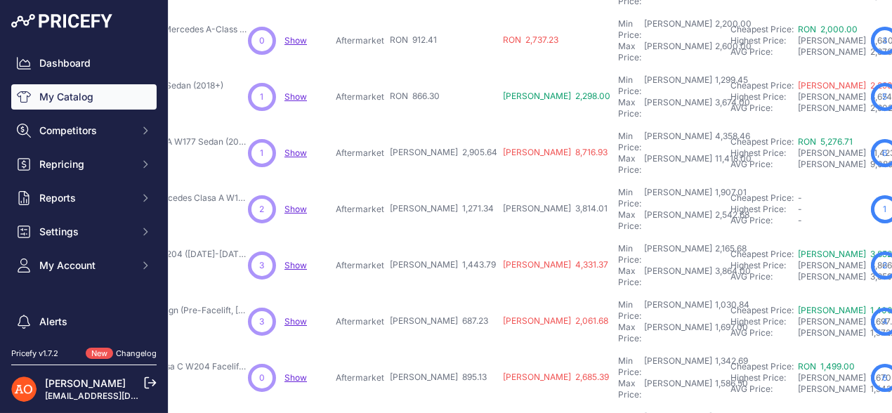
scroll to position [439, 207]
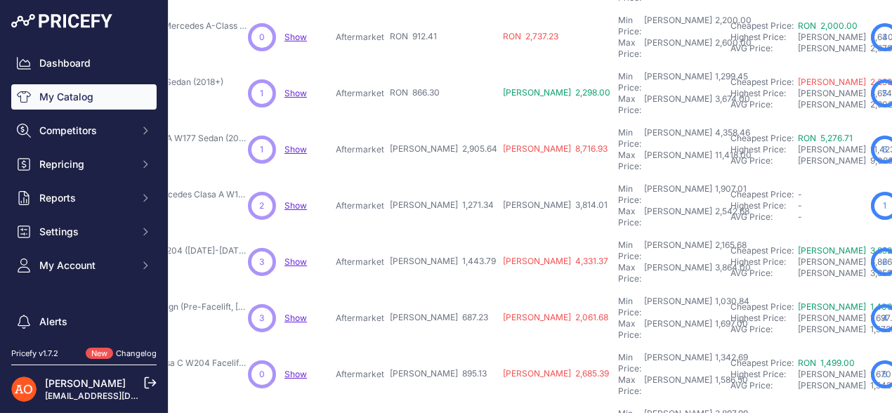
drag, startPoint x: 355, startPoint y: 278, endPoint x: 437, endPoint y: 284, distance: 81.6
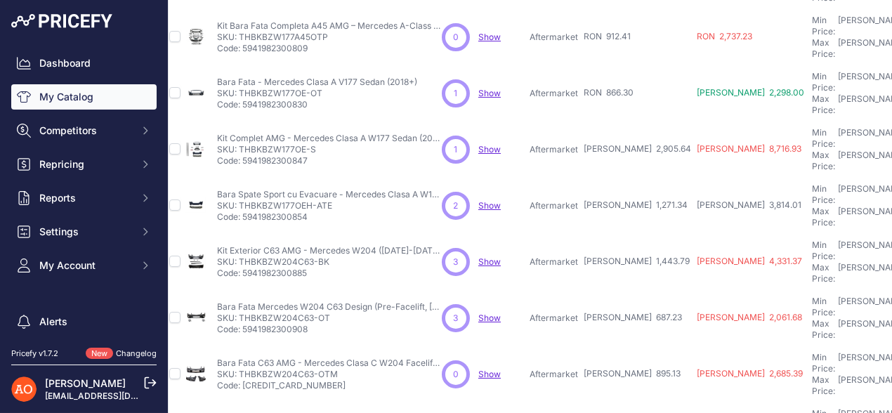
scroll to position [439, 0]
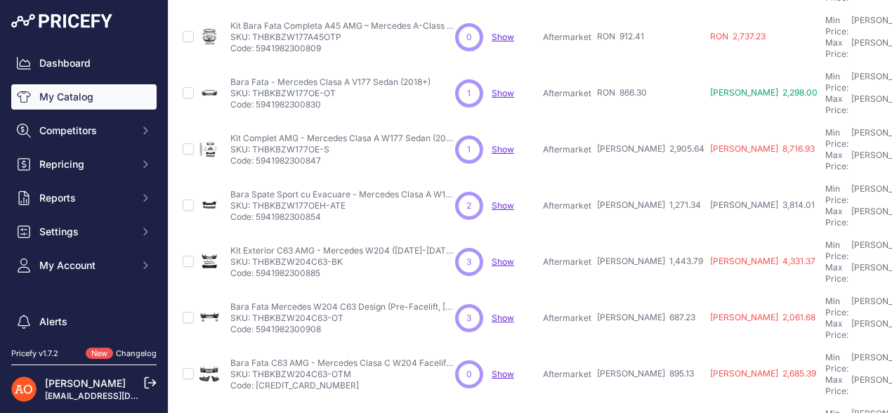
drag, startPoint x: 254, startPoint y: 277, endPoint x: 343, endPoint y: 272, distance: 88.6
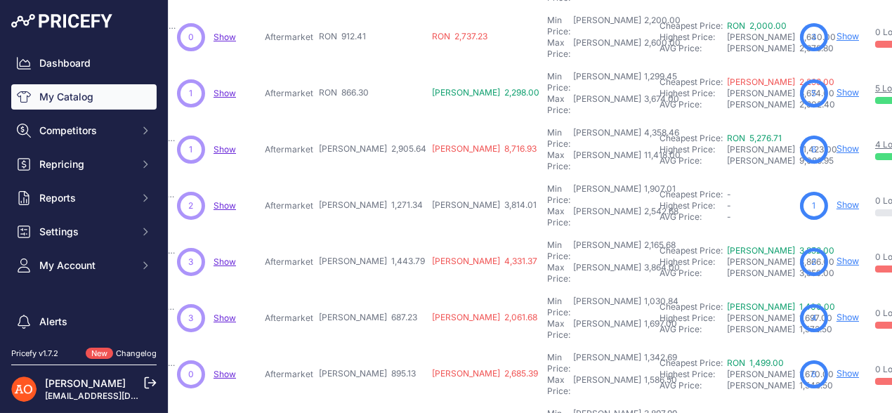
scroll to position [439, 302]
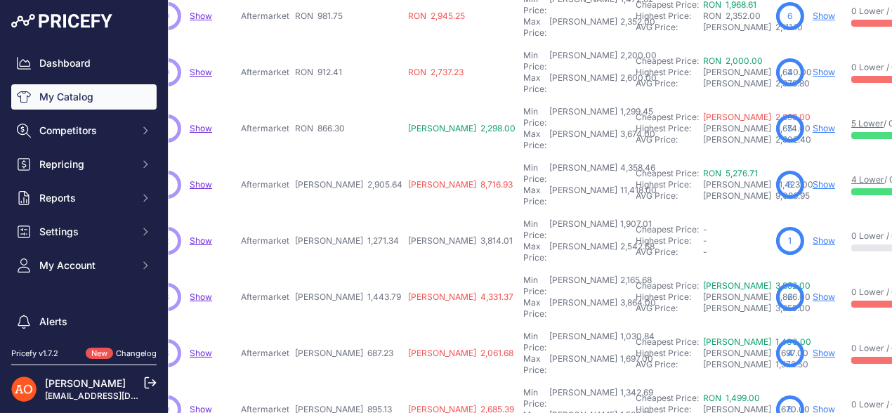
scroll to position [474, 302]
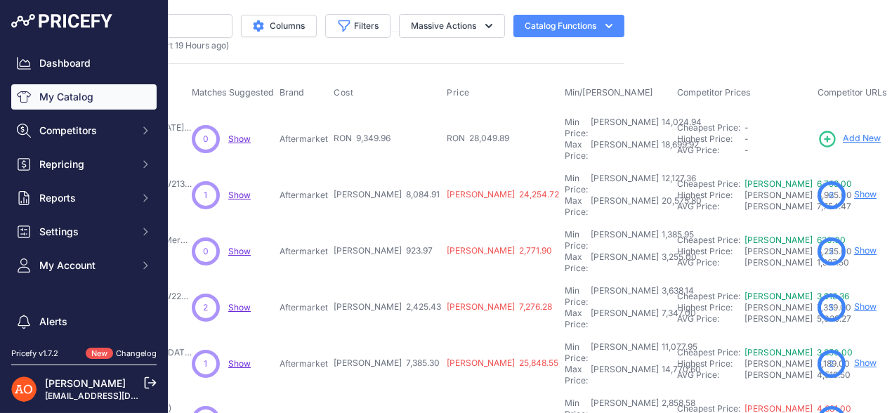
scroll to position [0, 267]
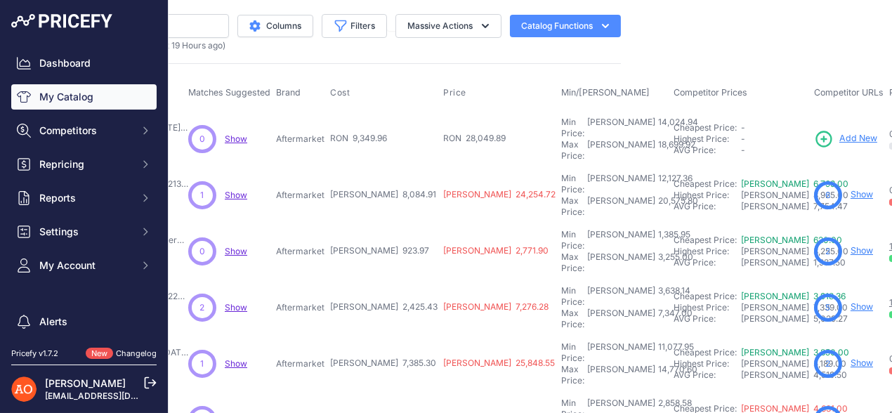
drag, startPoint x: 291, startPoint y: 175, endPoint x: 364, endPoint y: 175, distance: 73.0
click at [364, 175] on tr "Kit Facelift AMG 63S 2020+ – Mercedes Clasa E W213 (2016-2019)" at bounding box center [546, 195] width 1266 height 56
drag, startPoint x: 299, startPoint y: 221, endPoint x: 376, endPoint y: 221, distance: 77.2
click at [376, 223] on tr "Bară Spate Sport AMG cu Ornamente Evacuare - Mercedes Clasa E W213" at bounding box center [546, 251] width 1266 height 56
drag, startPoint x: 297, startPoint y: 269, endPoint x: 387, endPoint y: 265, distance: 90.7
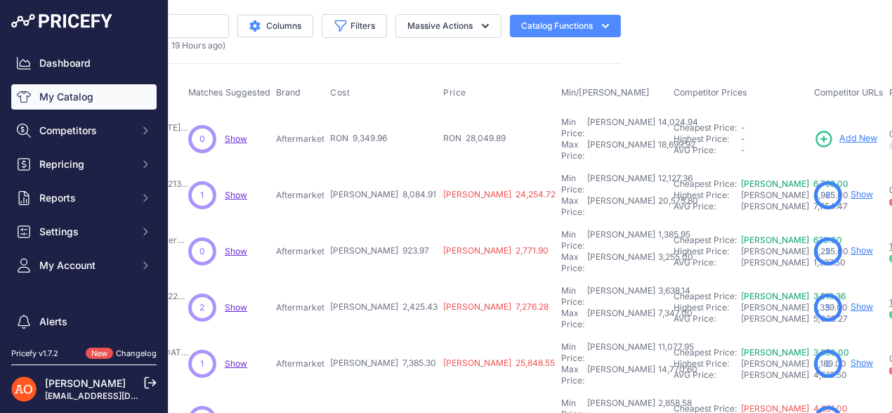
click at [387, 279] on tr "Kit Exterior Aspect Maybach - Mercedes Clasa S W222 (2014-2020)" at bounding box center [546, 307] width 1266 height 56
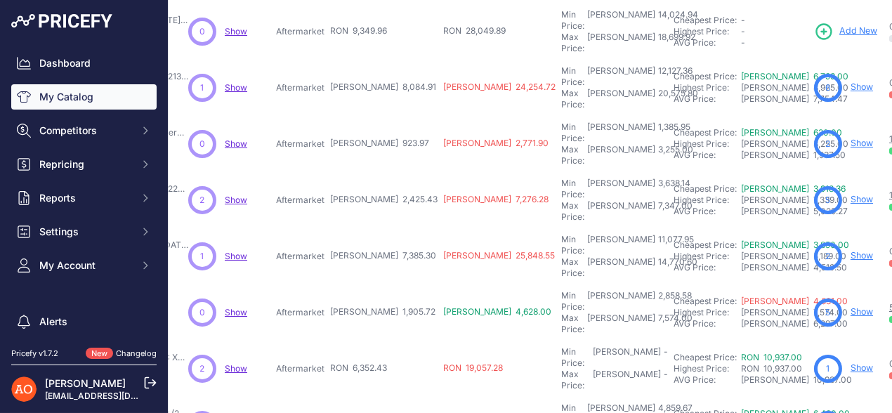
scroll to position [140, 267]
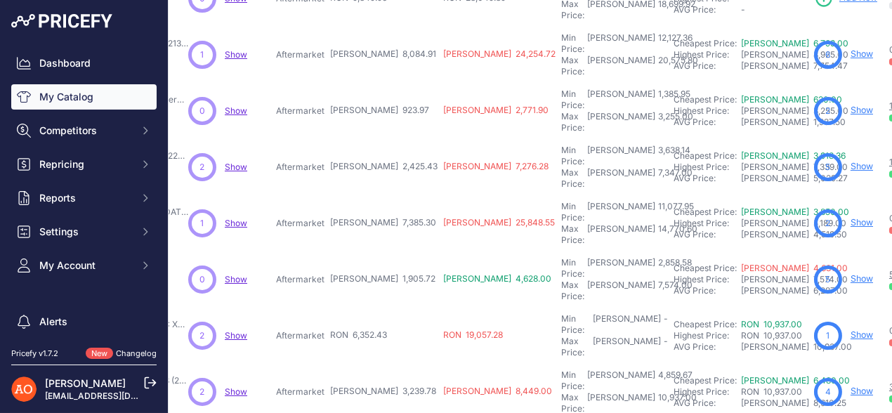
drag, startPoint x: 284, startPoint y: 166, endPoint x: 384, endPoint y: 156, distance: 100.2
click at [384, 195] on tr "Kit Exterior Maybach – Mercedes Clasa S W222 (2013-2020) Show" at bounding box center [546, 223] width 1266 height 56
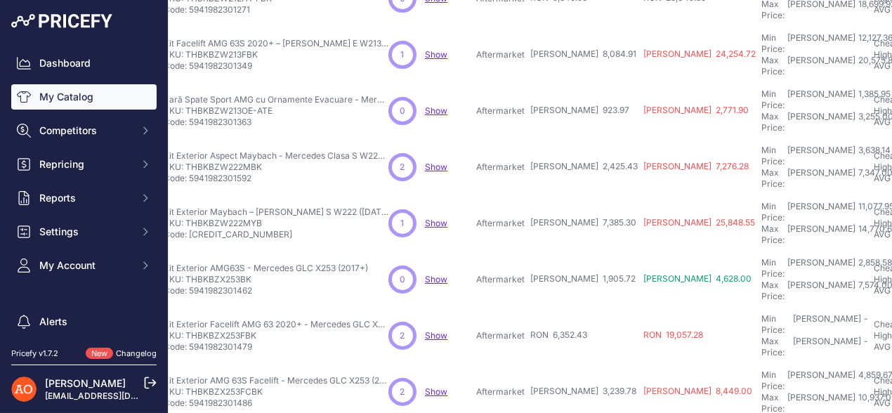
scroll to position [140, 65]
drag, startPoint x: 189, startPoint y: 171, endPoint x: 270, endPoint y: 166, distance: 80.9
click at [280, 218] on p "SKU: THBKBZW222MYB" at bounding box center [278, 223] width 225 height 11
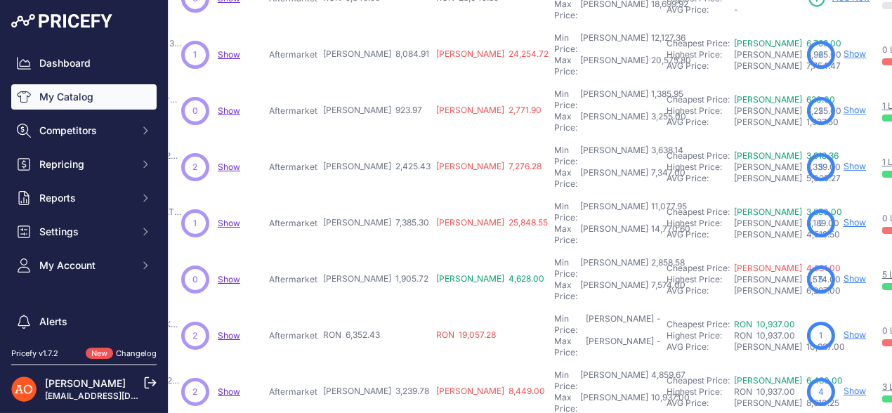
scroll to position [140, 285]
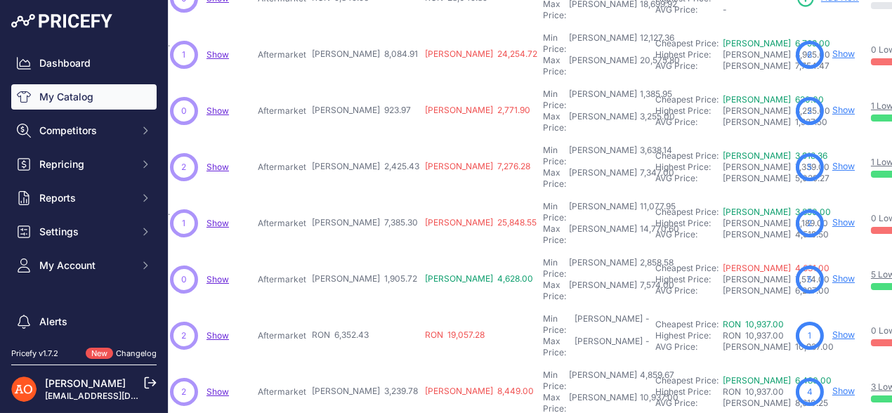
drag, startPoint x: 279, startPoint y: 216, endPoint x: 317, endPoint y: 222, distance: 38.4
click at [317, 251] on tr "Kit Exterior AMG63S - Mercedes GLC X253 (2017+) Show" at bounding box center [528, 279] width 1266 height 56
drag, startPoint x: 265, startPoint y: 260, endPoint x: 345, endPoint y: 260, distance: 80.0
click at [345, 307] on tr "Kit Exterior Facelift AMG 63 2020+ - Mercedes GLC X253 (2016-2019)" at bounding box center [528, 335] width 1266 height 56
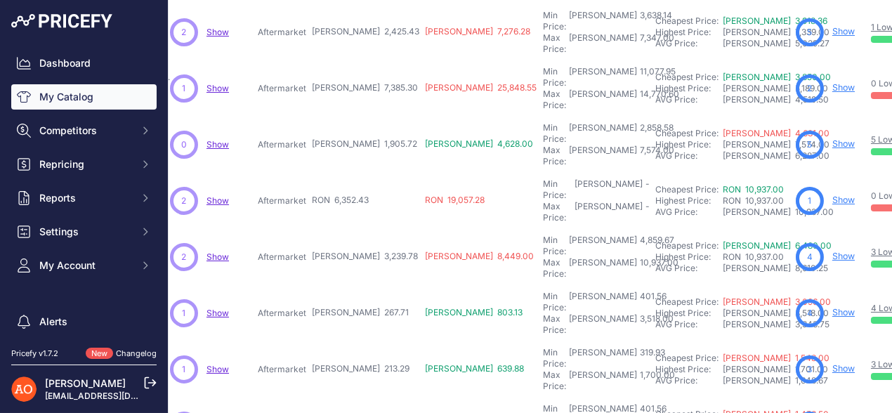
scroll to position [281, 285]
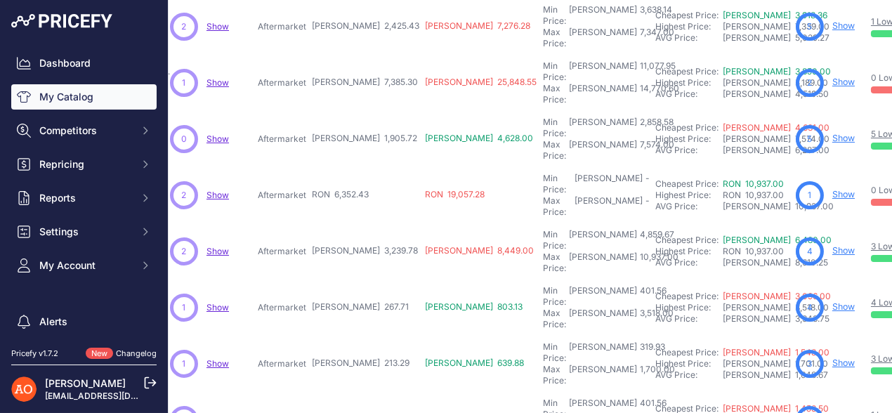
drag, startPoint x: 269, startPoint y: 164, endPoint x: 387, endPoint y: 165, distance: 118.6
click at [387, 223] on tr "Kit Exterior AMG 63S Facelift - Mercedes GLC X253 (2020+)" at bounding box center [528, 251] width 1266 height 56
click at [320, 245] on span "RON 3,239.78" at bounding box center [365, 250] width 106 height 11
drag, startPoint x: 253, startPoint y: 164, endPoint x: 362, endPoint y: 167, distance: 108.9
click at [362, 223] on tr "Kit Exterior AMG 63S Facelift - Mercedes GLC X253 (2020+)" at bounding box center [528, 251] width 1266 height 56
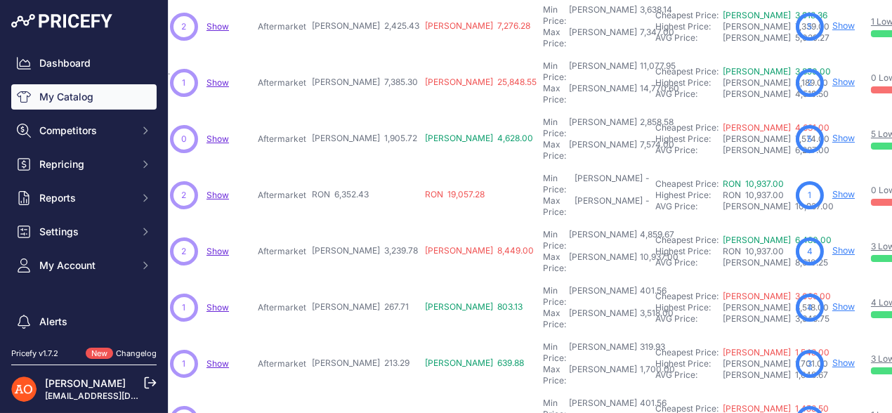
drag, startPoint x: 275, startPoint y: 215, endPoint x: 366, endPoint y: 210, distance: 91.4
click at [366, 279] on tr "Bara Fata cu PDC - Mercedes GLA X156 (2014+)" at bounding box center [528, 307] width 1266 height 56
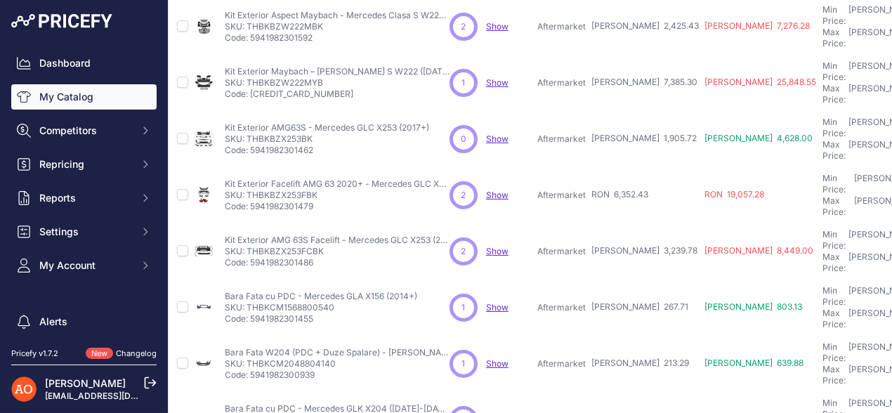
scroll to position [281, 1]
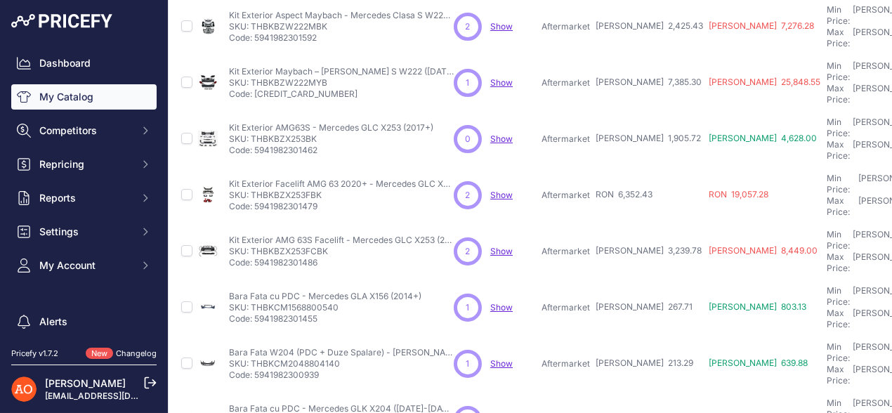
drag, startPoint x: 251, startPoint y: 211, endPoint x: 341, endPoint y: 207, distance: 89.9
click at [341, 302] on p "SKU: THBKCM1568800540" at bounding box center [325, 307] width 192 height 11
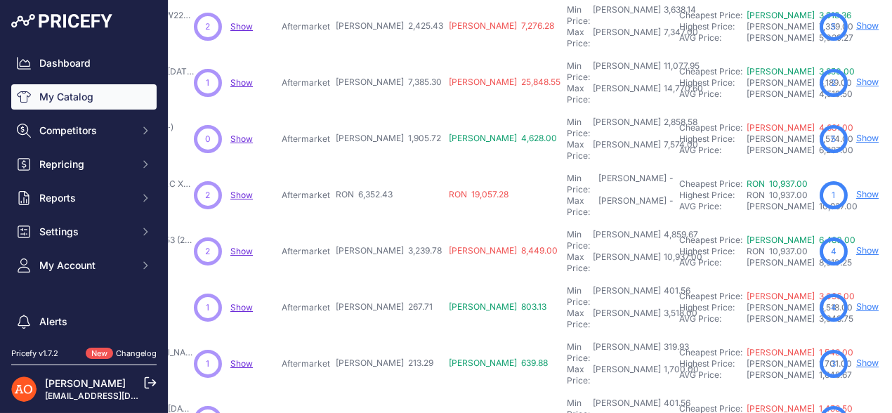
scroll to position [281, 281]
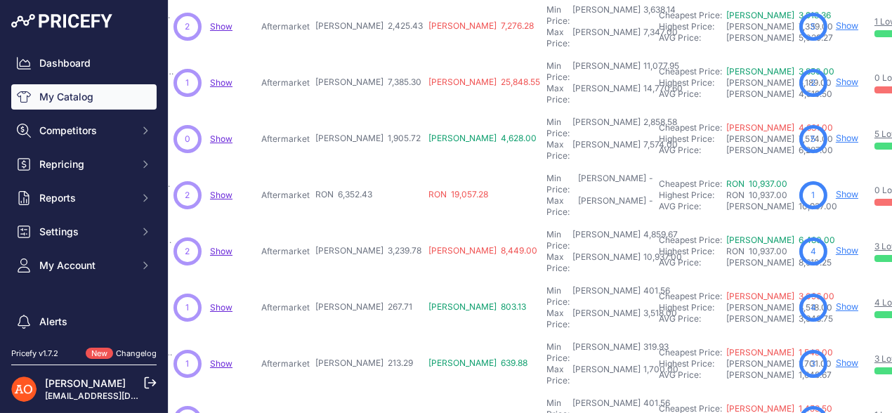
drag, startPoint x: 268, startPoint y: 255, endPoint x: 360, endPoint y: 256, distance: 92.0
click at [360, 336] on tr "Bara Fata W204 (PDC + Duze Spalare) - Mercedes Clasa C (2007-2010)" at bounding box center [531, 364] width 1266 height 56
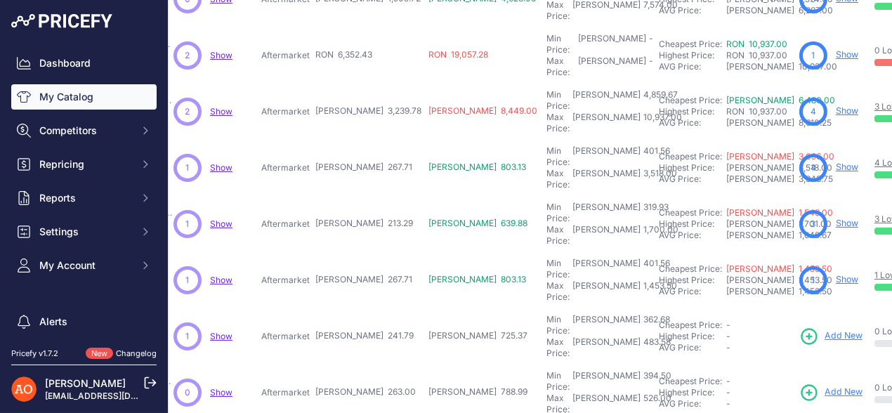
scroll to position [421, 281]
drag, startPoint x: 293, startPoint y: 159, endPoint x: 408, endPoint y: 154, distance: 115.2
click at [359, 251] on tr "Bara Fata cu PDC - Mercedes GLK X204 (2010-2012) Show" at bounding box center [531, 279] width 1266 height 56
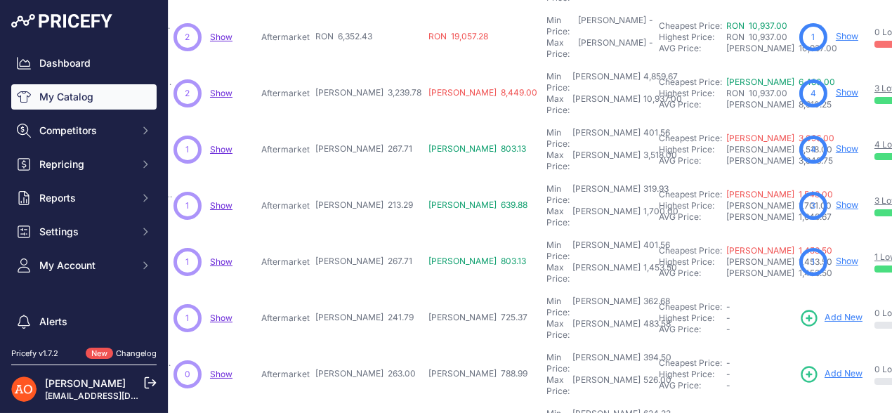
drag, startPoint x: 283, startPoint y: 183, endPoint x: 357, endPoint y: 185, distance: 74.4
click at [357, 290] on tr "Bara Fata Avantgarde/Elegance (PDC) - Mercedes C W204 (2011-2013)" at bounding box center [531, 318] width 1266 height 56
drag, startPoint x: 296, startPoint y: 232, endPoint x: 361, endPoint y: 232, distance: 65.3
click at [361, 346] on tr "Bara Spate Avantgarde/Elegance - Mercedes Clasa C W204 (2011-2013)" at bounding box center [531, 374] width 1266 height 56
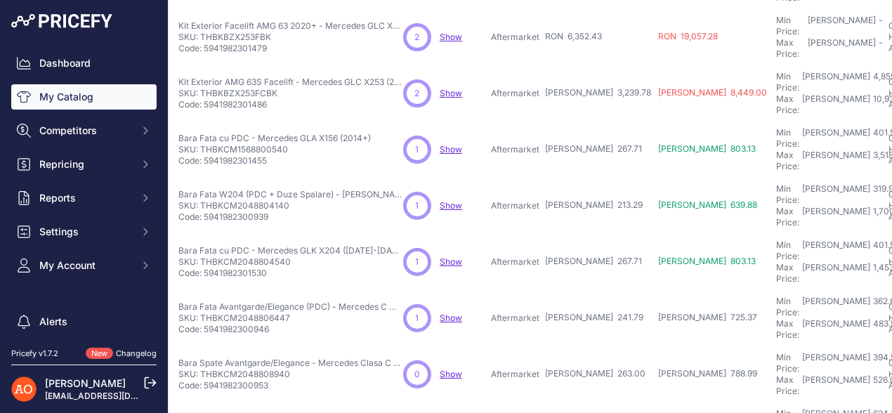
scroll to position [439, 0]
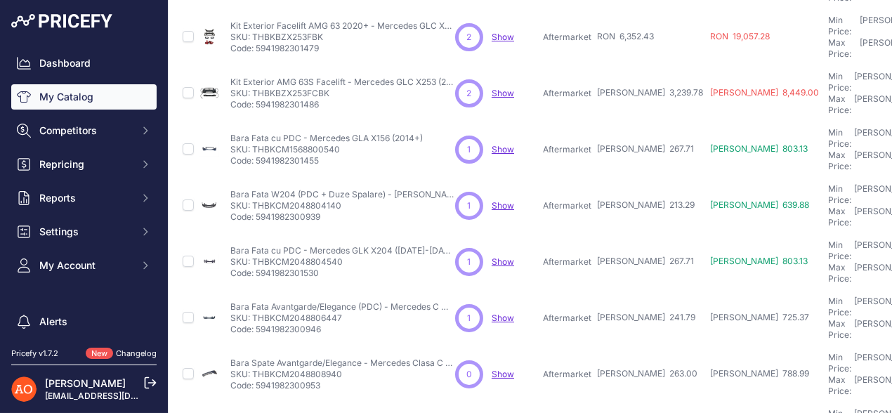
drag, startPoint x: 252, startPoint y: 234, endPoint x: 347, endPoint y: 227, distance: 95.0
click at [347, 369] on p "SKU: THBKCM2048808940" at bounding box center [342, 374] width 225 height 11
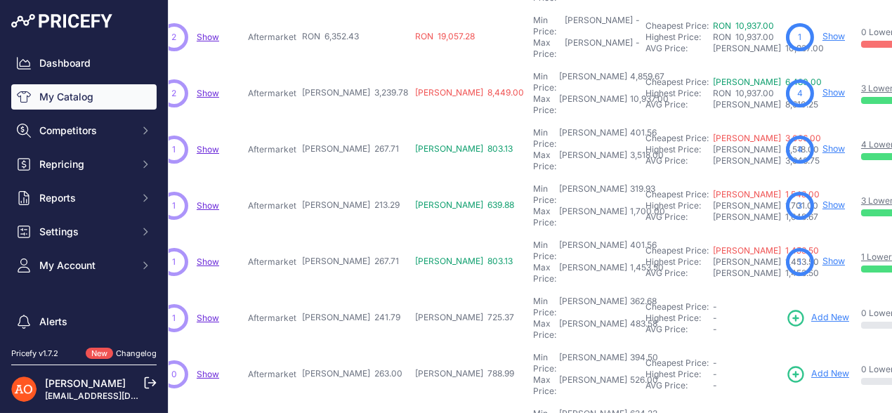
scroll to position [439, 297]
drag, startPoint x: 260, startPoint y: 272, endPoint x: 323, endPoint y: 272, distance: 62.5
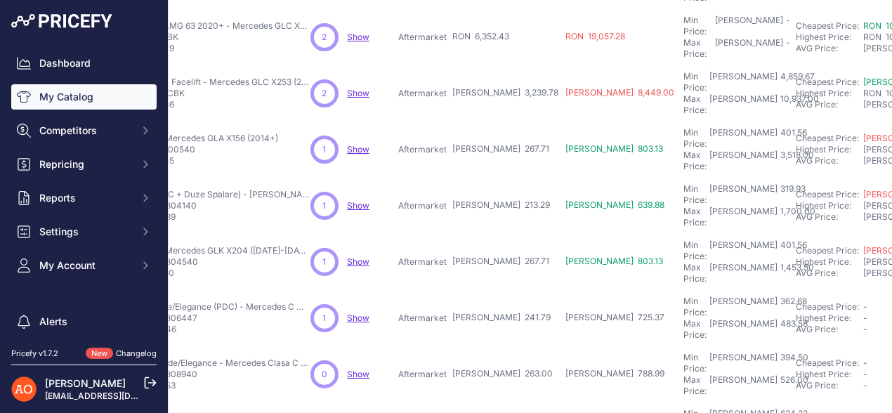
scroll to position [439, 0]
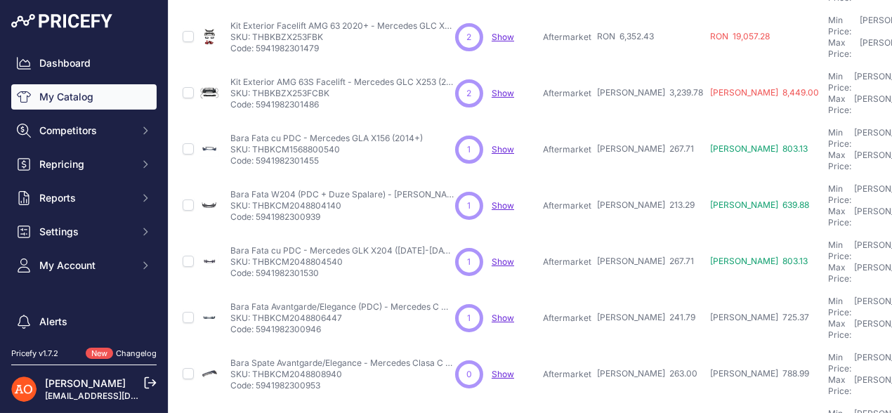
drag, startPoint x: 252, startPoint y: 278, endPoint x: 342, endPoint y: 278, distance: 89.9
drag, startPoint x: 552, startPoint y: 324, endPoint x: 625, endPoint y: 332, distance: 74.1
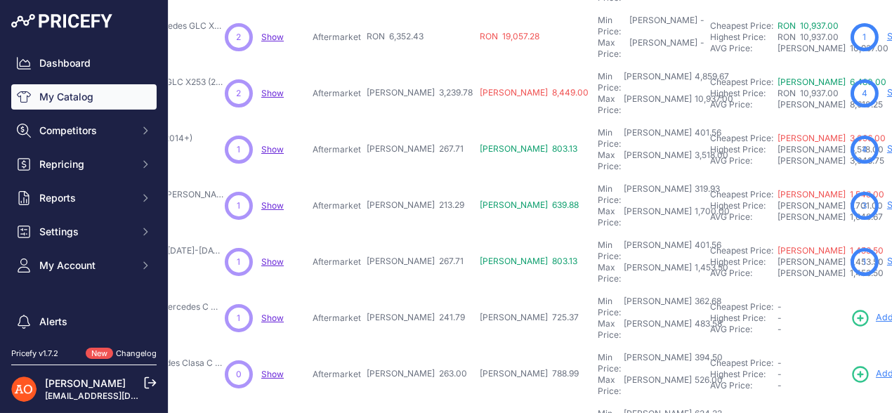
scroll to position [439, 236]
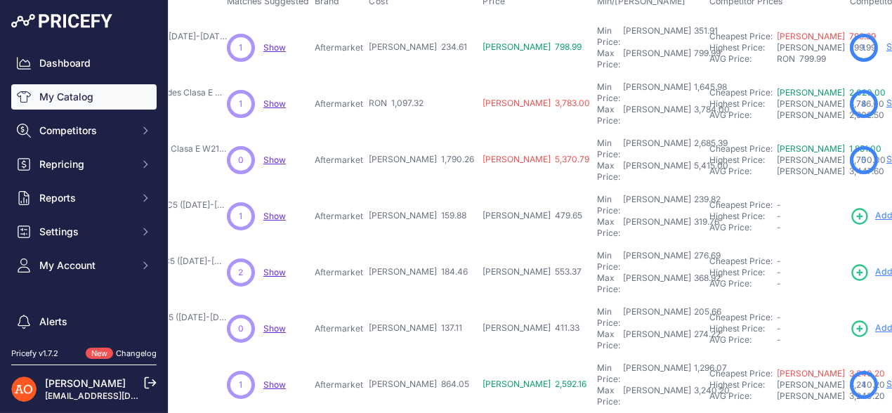
scroll to position [0, 228]
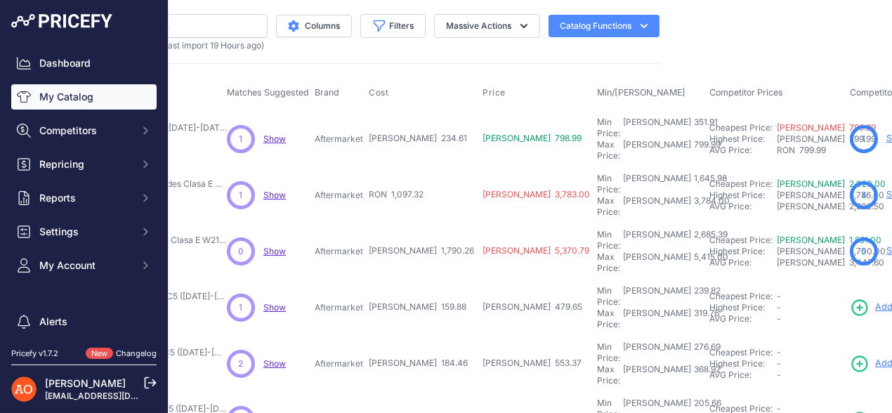
drag, startPoint x: 329, startPoint y: 129, endPoint x: 449, endPoint y: 144, distance: 120.9
click at [449, 144] on tr "Bara Fata cu PDC - Mercedes GLC X253 (2015-2019) Show" at bounding box center [585, 138] width 1266 height 57
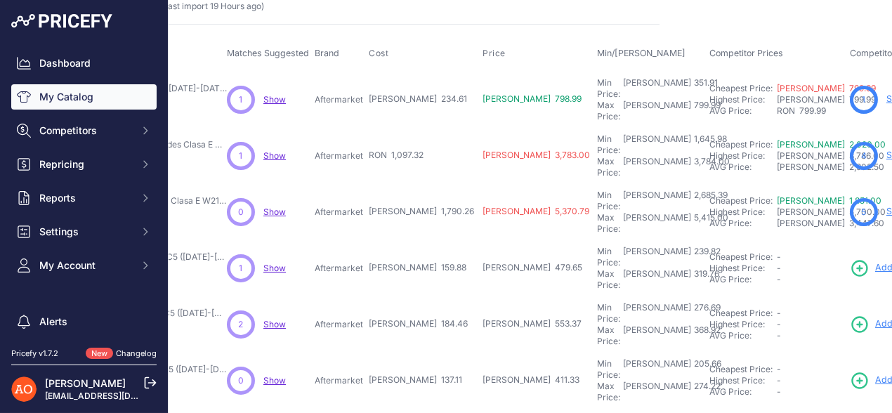
scroll to position [69, 228]
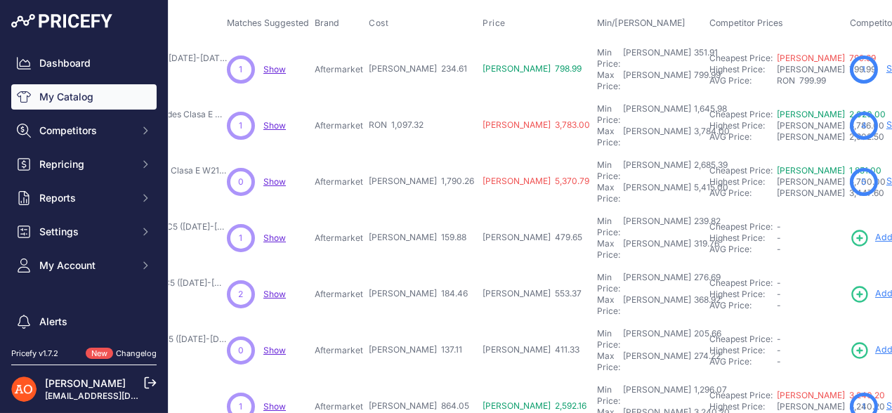
drag, startPoint x: 317, startPoint y: 109, endPoint x: 409, endPoint y: 106, distance: 91.3
click at [409, 106] on tr "Kit Bara Fata Completa E63 AMG - Mercedes Clasa E W213 (2021+)" at bounding box center [585, 126] width 1266 height 56
drag, startPoint x: 334, startPoint y: 153, endPoint x: 413, endPoint y: 156, distance: 78.7
click at [413, 156] on tr "Bara Fata Completa E63 AMG – Mercedes Clasa E W213/S213 (2016–2019)" at bounding box center [585, 182] width 1266 height 56
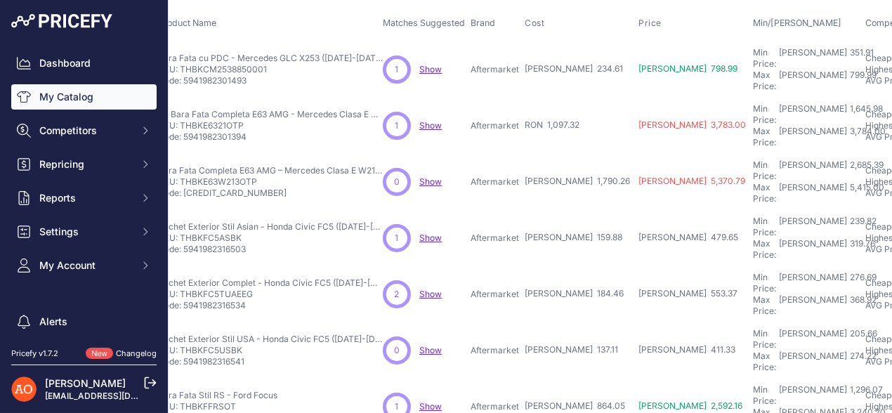
scroll to position [69, 0]
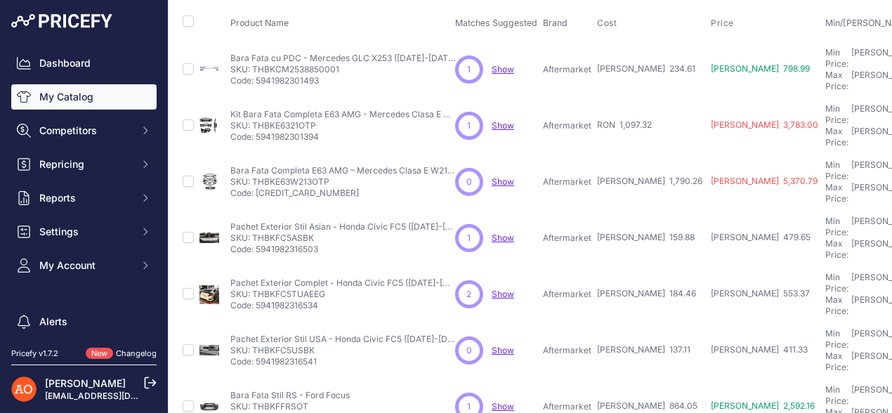
drag, startPoint x: 252, startPoint y: 151, endPoint x: 329, endPoint y: 154, distance: 77.3
click at [329, 176] on p "SKU: THBKE63W213OTP" at bounding box center [342, 181] width 225 height 11
drag, startPoint x: 545, startPoint y: 197, endPoint x: 631, endPoint y: 196, distance: 86.3
click at [631, 210] on tr "Pachet Exterior Stil Asian - Honda Civic FC5 (2016-2021)" at bounding box center [813, 238] width 1266 height 56
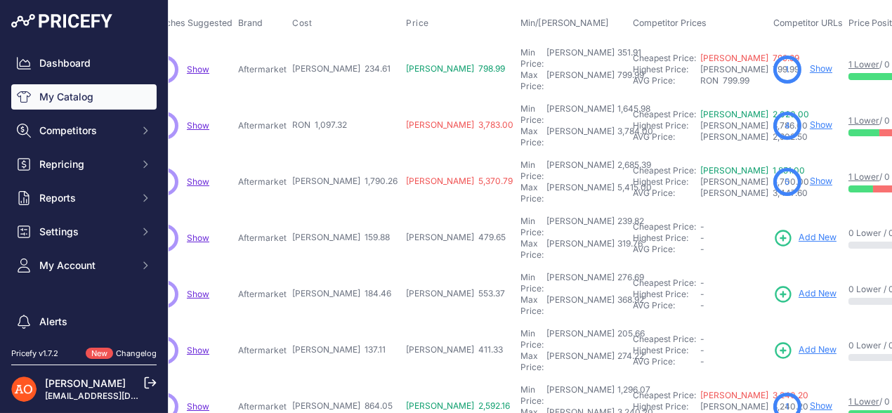
scroll to position [69, 307]
drag, startPoint x: 248, startPoint y: 240, endPoint x: 337, endPoint y: 244, distance: 89.3
click at [337, 266] on tr "Pachet Exterior Complet - Honda Civic FC5 (2016-2021)" at bounding box center [506, 294] width 1266 height 56
drag, startPoint x: 253, startPoint y: 290, endPoint x: 343, endPoint y: 266, distance: 93.6
click at [338, 322] on tr "Pachet Exterior Stil USA - Honda Civic FC5 (2016-2021)" at bounding box center [506, 350] width 1266 height 56
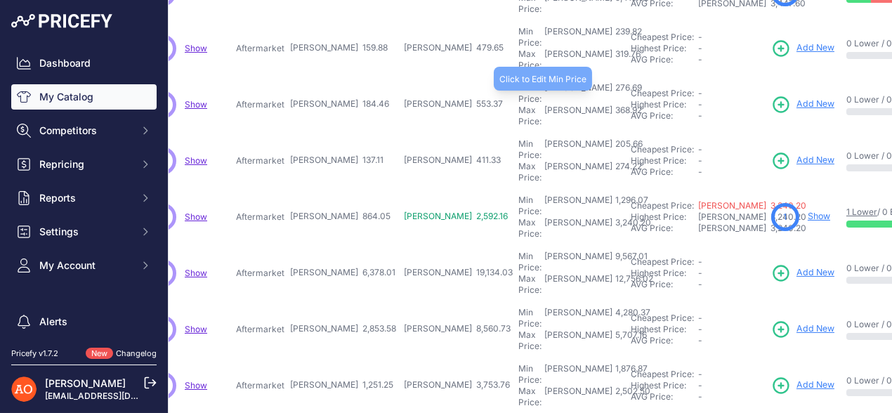
scroll to position [281, 307]
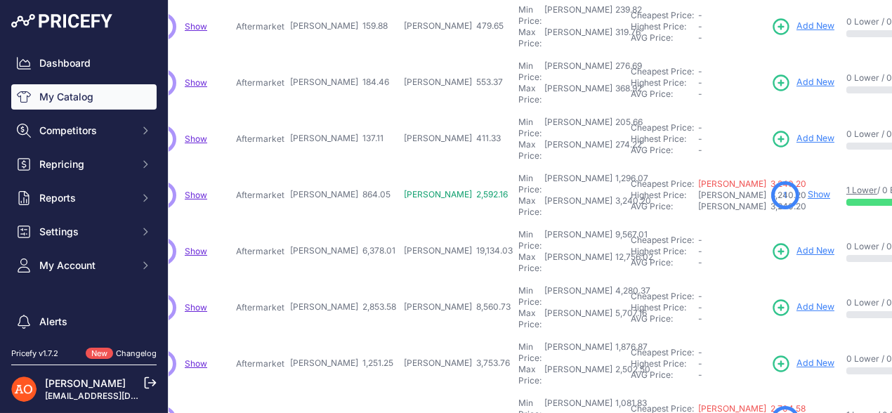
drag, startPoint x: 248, startPoint y: 117, endPoint x: 345, endPoint y: 119, distance: 97.6
click at [330, 167] on tr "Bara Fata Stil RS - Ford Focus" at bounding box center [506, 195] width 1266 height 56
drag, startPoint x: 256, startPoint y: 166, endPoint x: 372, endPoint y: 159, distance: 116.7
click at [340, 223] on tr "Pachet Exterior Complet F150 Raptor - Ford Ranger Facelift Show" at bounding box center [506, 251] width 1266 height 56
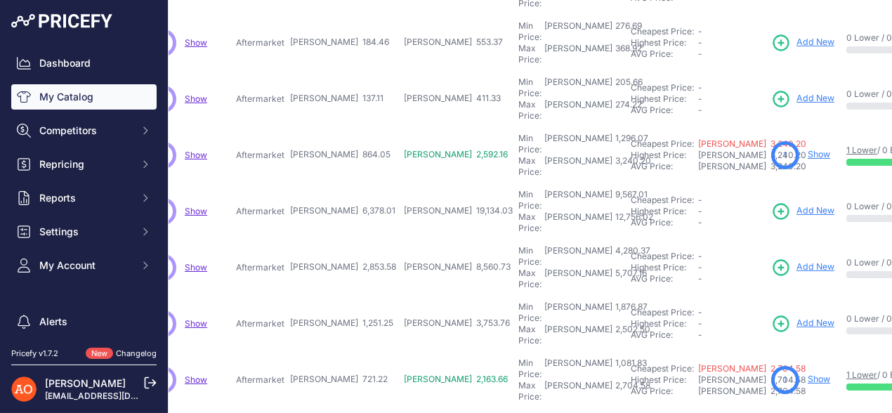
scroll to position [350, 307]
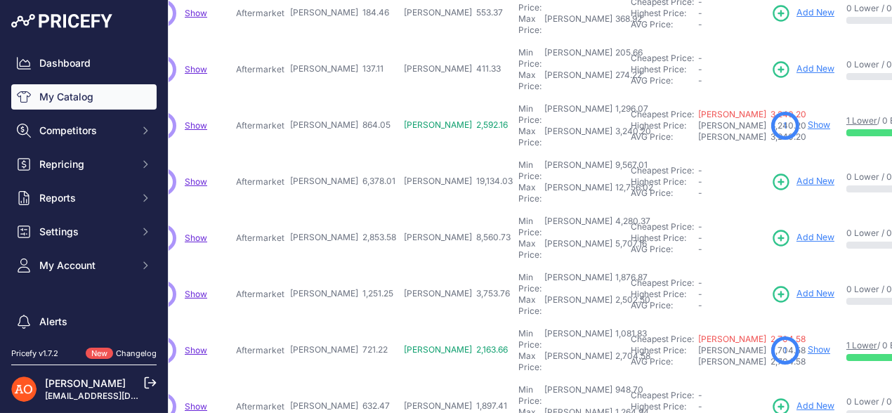
drag, startPoint x: 245, startPoint y: 139, endPoint x: 331, endPoint y: 136, distance: 86.4
click at [331, 210] on tr "Pachet Exterior Complet Fender Raptor - Ford Ranger T7/T8 Facelift" at bounding box center [506, 238] width 1266 height 56
drag, startPoint x: 248, startPoint y: 182, endPoint x: 322, endPoint y: 180, distance: 74.4
click at [322, 266] on tr "Pachet Exterior Accord (YOFER DESIGN)" at bounding box center [506, 294] width 1266 height 56
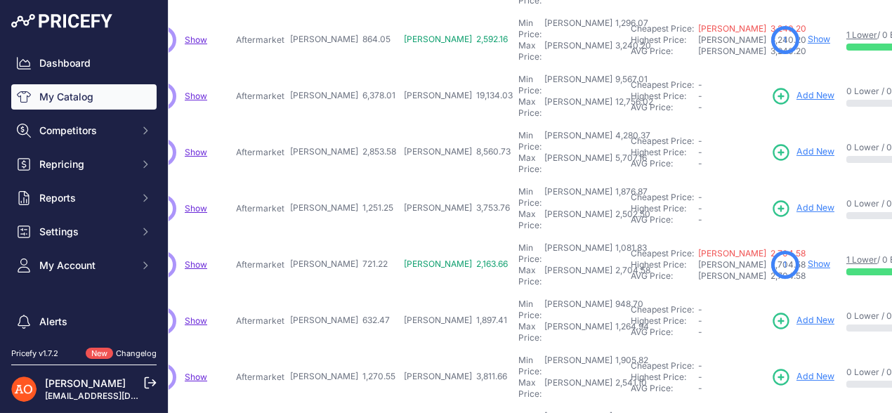
scroll to position [439, 307]
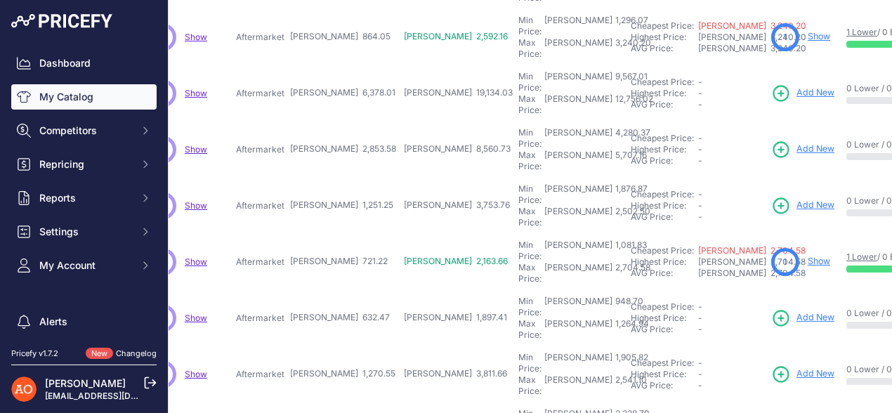
drag, startPoint x: 244, startPoint y: 147, endPoint x: 328, endPoint y: 142, distance: 83.7
click at [328, 234] on tr "Caroserie + Tevi - Honda Civic FE1 (2022)" at bounding box center [506, 262] width 1266 height 56
drag, startPoint x: 263, startPoint y: 187, endPoint x: 380, endPoint y: 180, distance: 118.2
click at [332, 290] on tr "Bara Fata RS + Grila - Hyundai Elantra (2016-2019) Show" at bounding box center [506, 318] width 1266 height 56
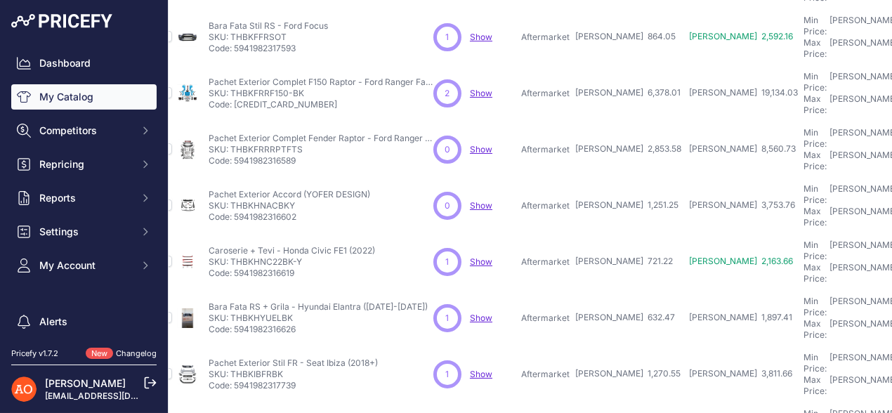
scroll to position [439, 21]
drag, startPoint x: 232, startPoint y: 186, endPoint x: 292, endPoint y: 187, distance: 59.7
click at [292, 312] on p "SKU: THBKHYUELBK" at bounding box center [318, 317] width 219 height 11
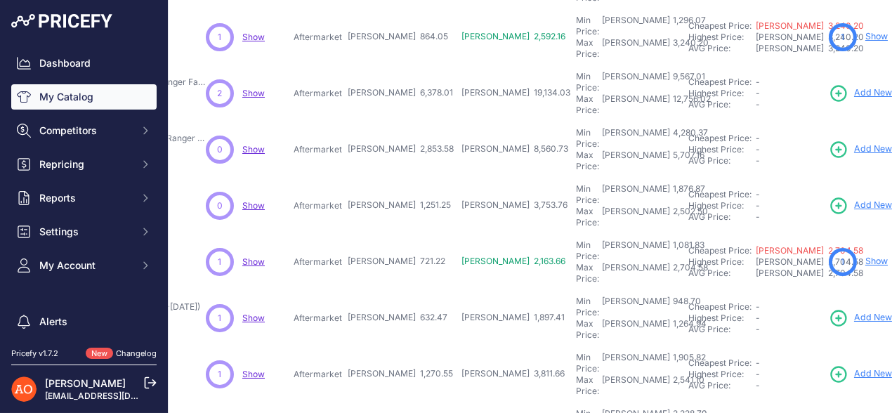
scroll to position [439, 265]
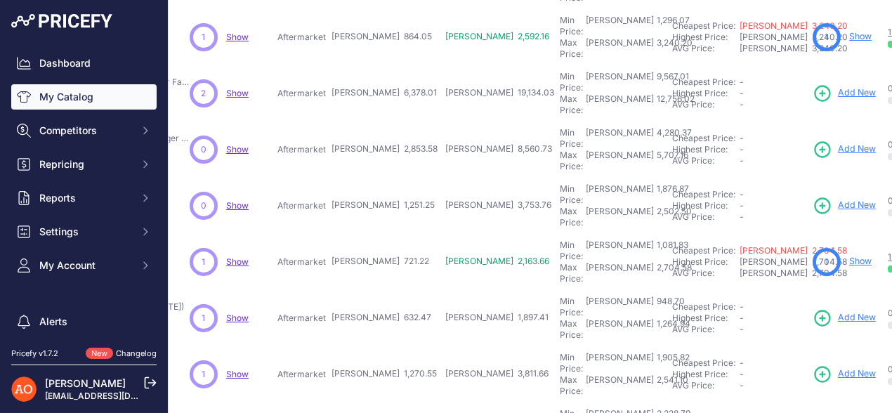
drag, startPoint x: 314, startPoint y: 232, endPoint x: 381, endPoint y: 232, distance: 66.7
click at [381, 346] on tr "Pachet Exterior Stil FR - Seat Ibiza (2018+)" at bounding box center [547, 374] width 1266 height 56
drag, startPoint x: 310, startPoint y: 277, endPoint x: 387, endPoint y: 271, distance: 77.4
drag, startPoint x: 300, startPoint y: 321, endPoint x: 380, endPoint y: 303, distance: 82.6
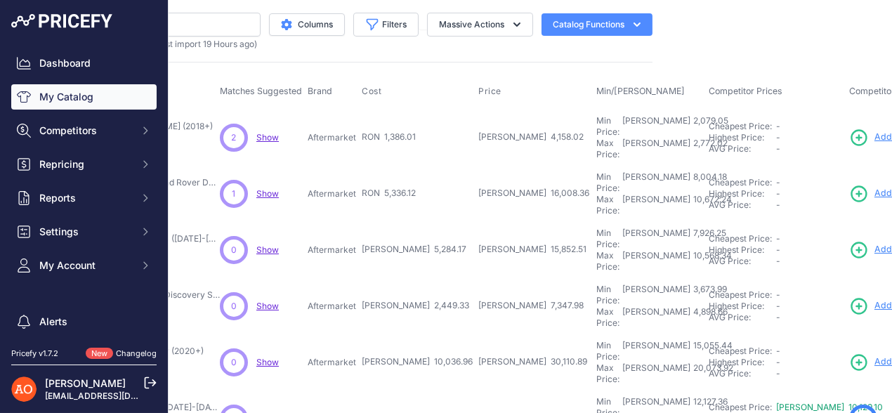
scroll to position [0, 235]
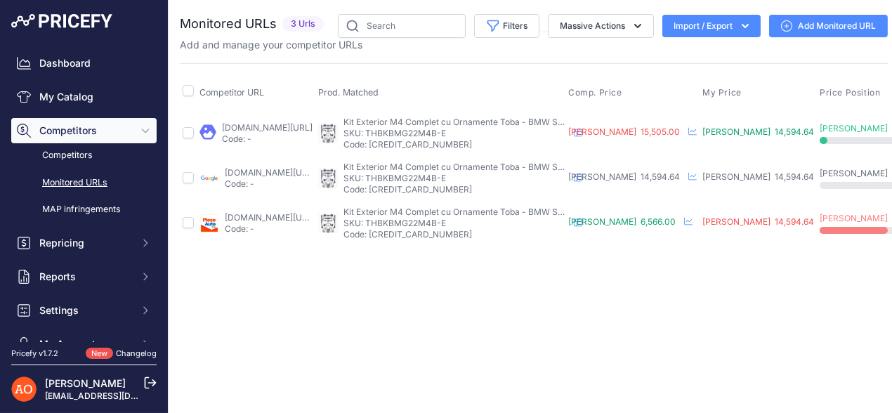
scroll to position [0, 197]
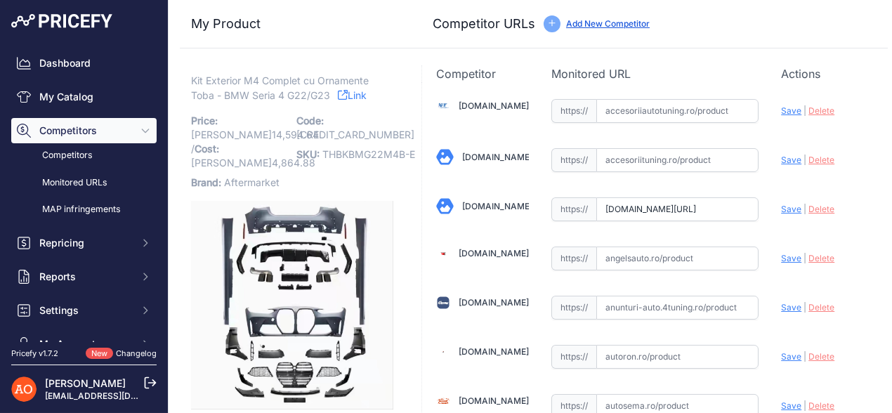
click at [349, 91] on link "Link" at bounding box center [352, 95] width 29 height 18
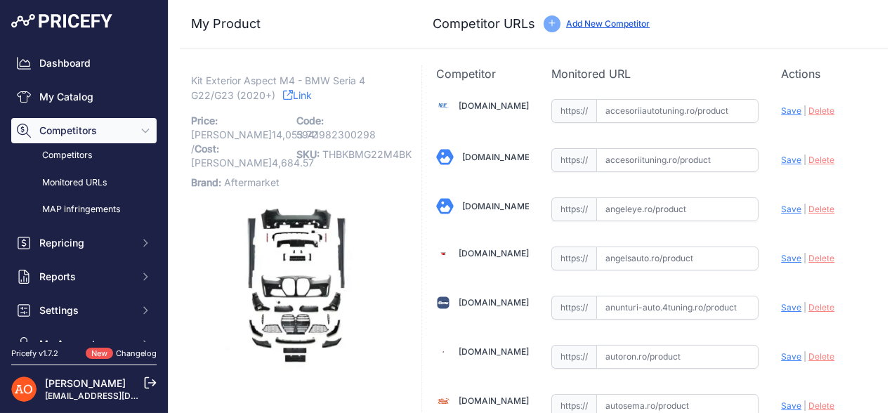
click at [291, 91] on link "Link" at bounding box center [297, 95] width 29 height 18
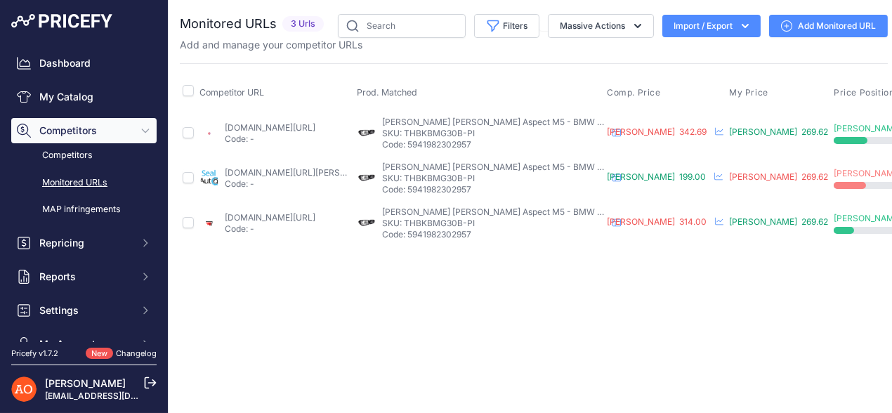
scroll to position [0, 147]
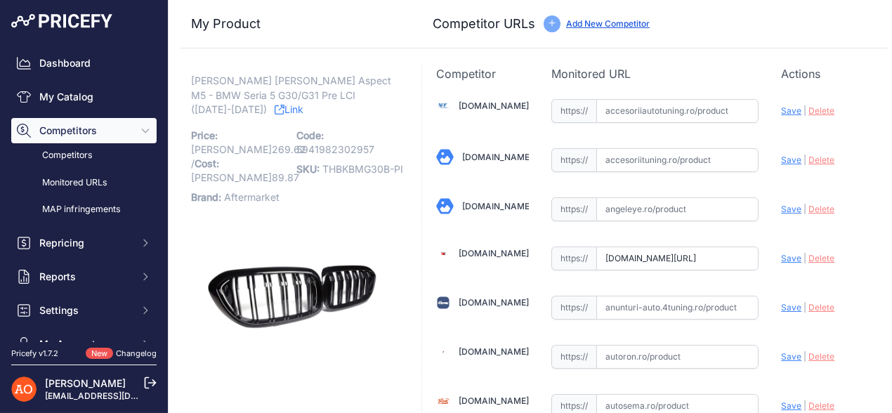
click at [303, 100] on link "Link" at bounding box center [288, 109] width 29 height 18
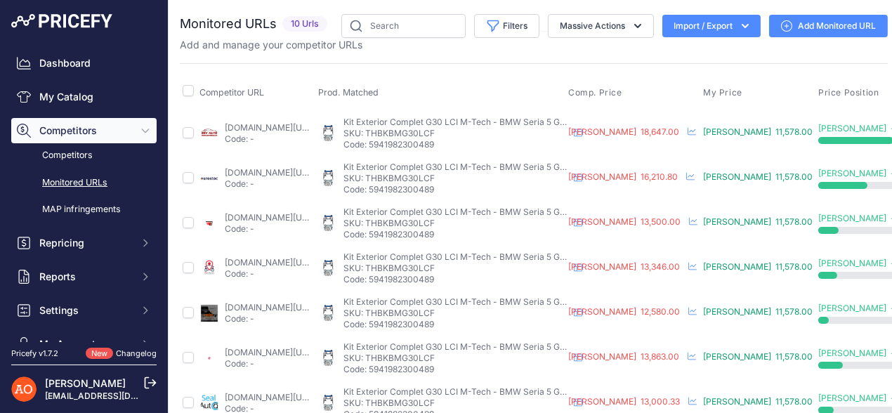
scroll to position [0, 211]
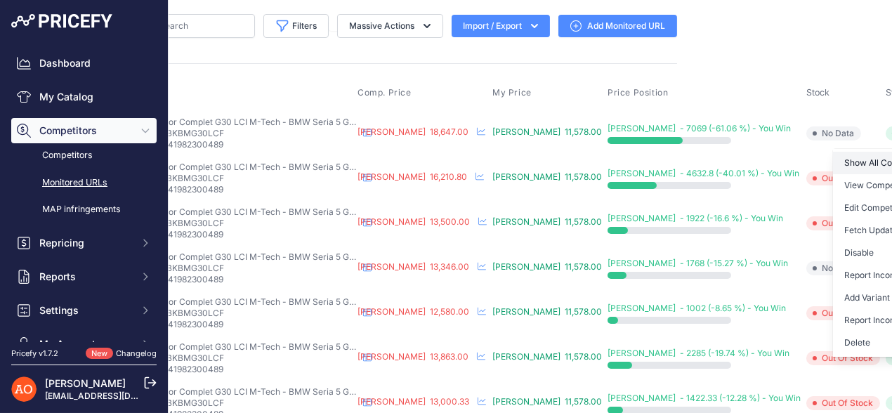
click at [833, 160] on link "Show All Competitors URLs" at bounding box center [904, 163] width 143 height 22
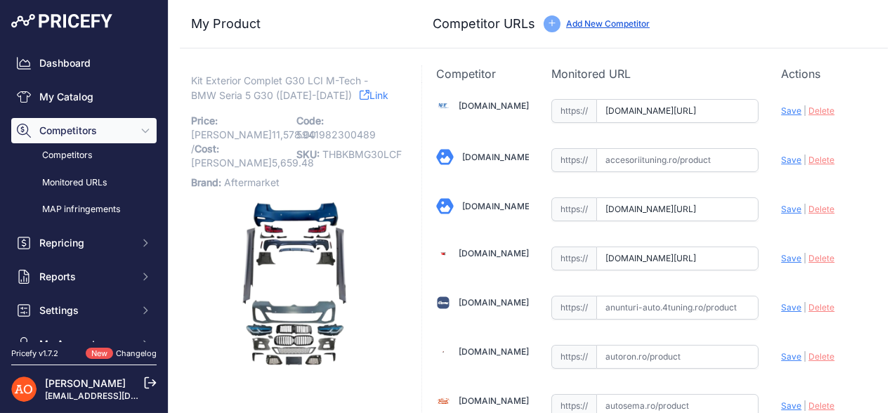
click at [364, 92] on link "Link" at bounding box center [373, 95] width 29 height 18
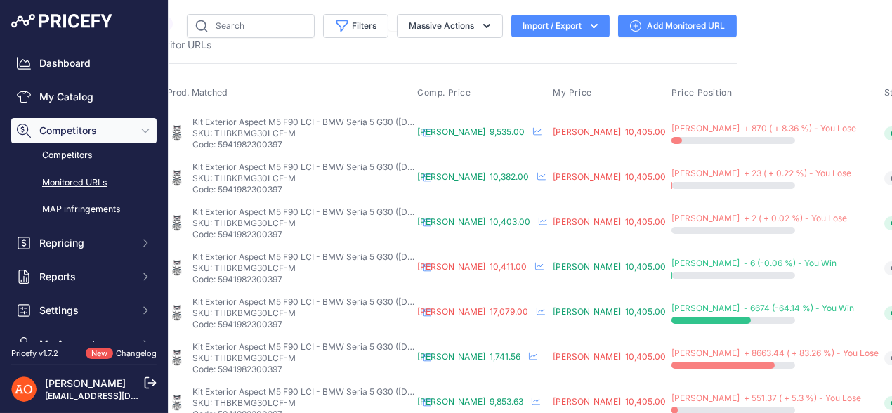
scroll to position [0, 261]
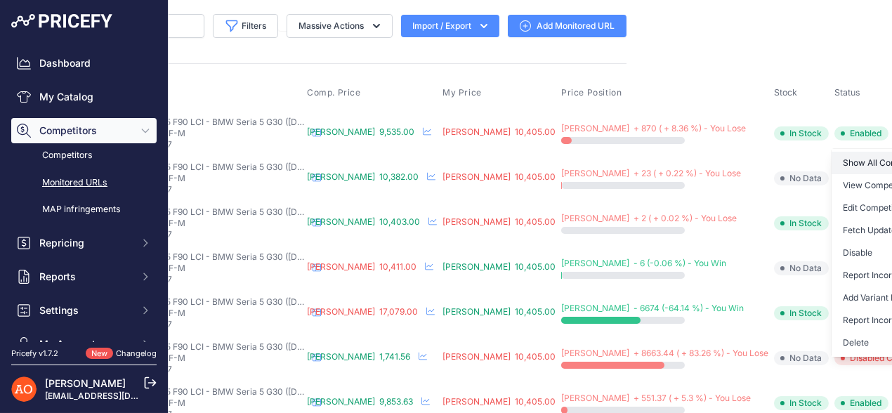
click at [831, 154] on link "Show All Competitors URLs" at bounding box center [902, 163] width 143 height 22
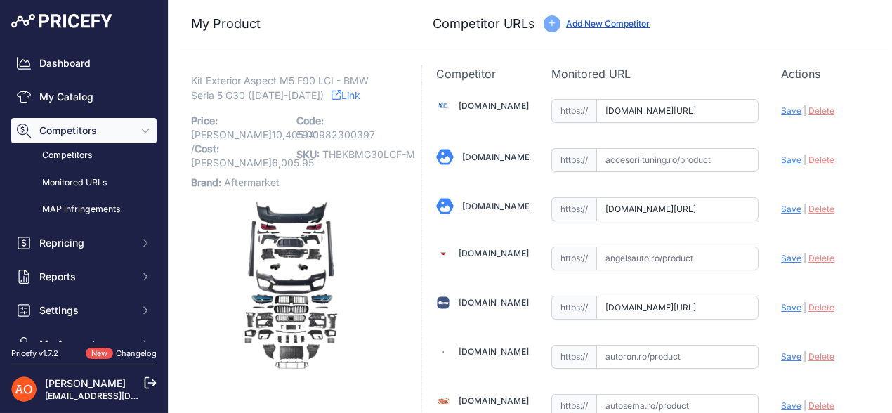
click at [331, 95] on icon at bounding box center [336, 95] width 10 height 10
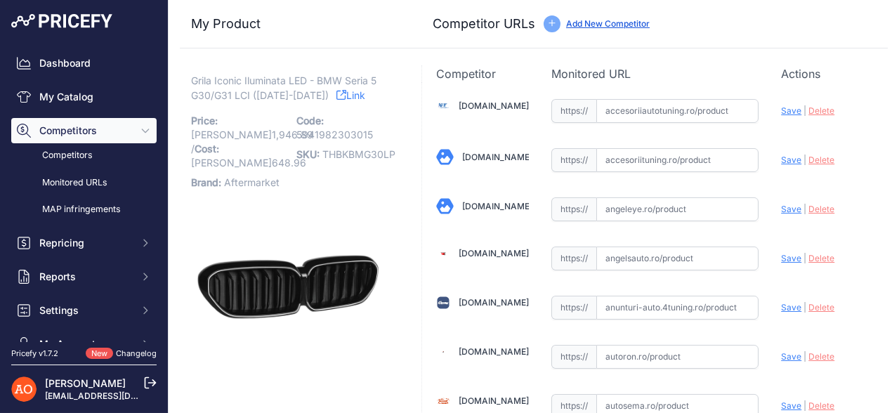
click at [343, 91] on link "Link" at bounding box center [350, 95] width 29 height 18
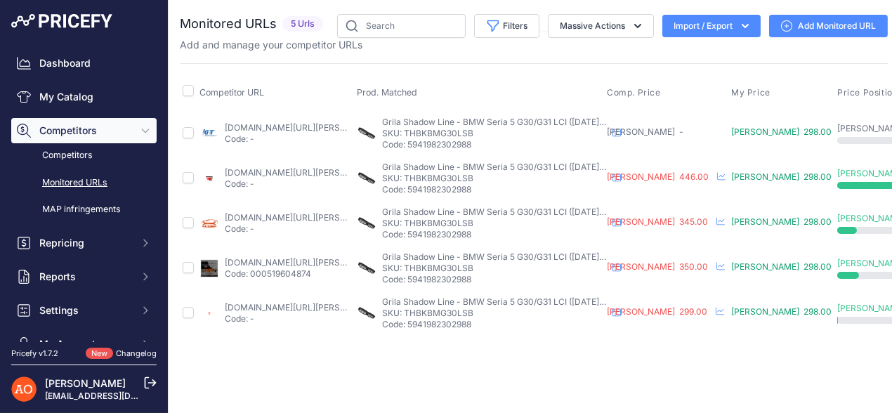
scroll to position [0, 152]
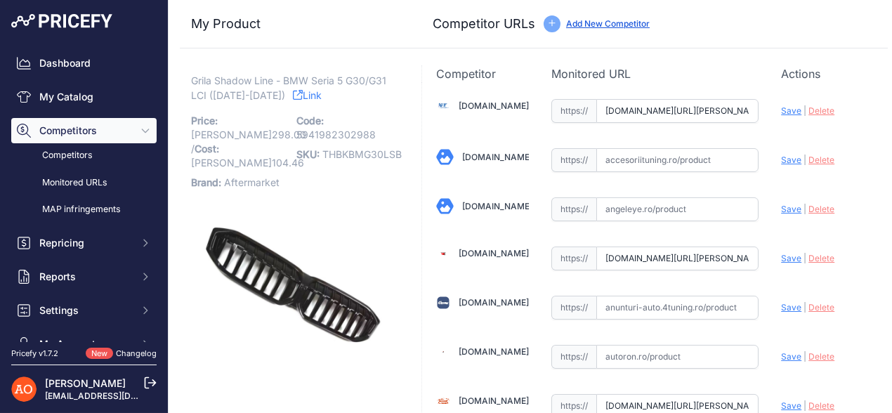
click at [293, 96] on link "Link" at bounding box center [307, 95] width 29 height 18
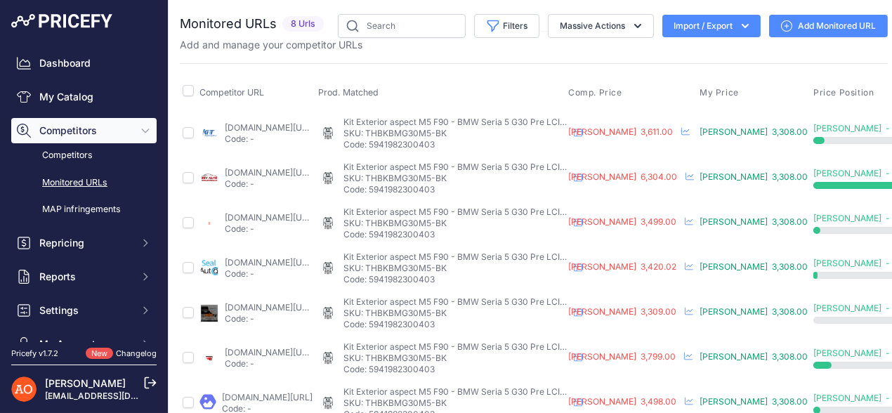
scroll to position [0, 197]
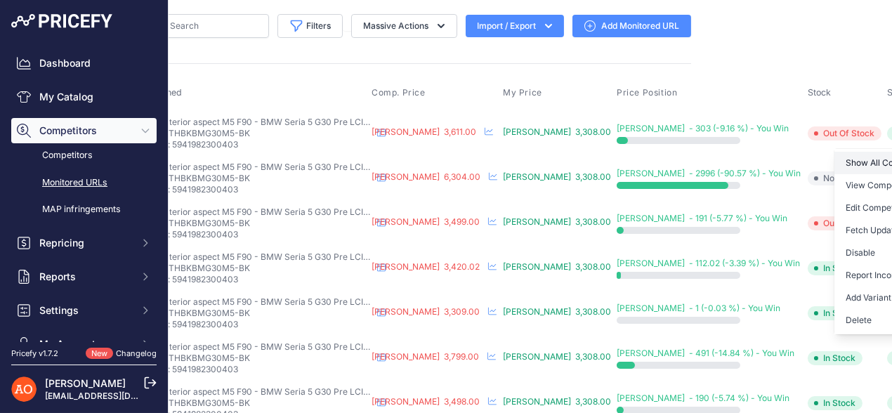
click at [834, 159] on link "Show All Competitors URLs" at bounding box center [905, 163] width 143 height 22
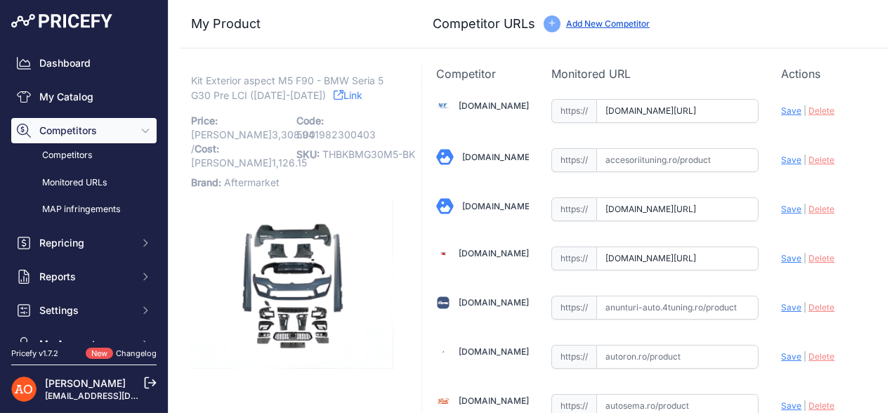
click at [342, 92] on link "Link" at bounding box center [347, 95] width 29 height 18
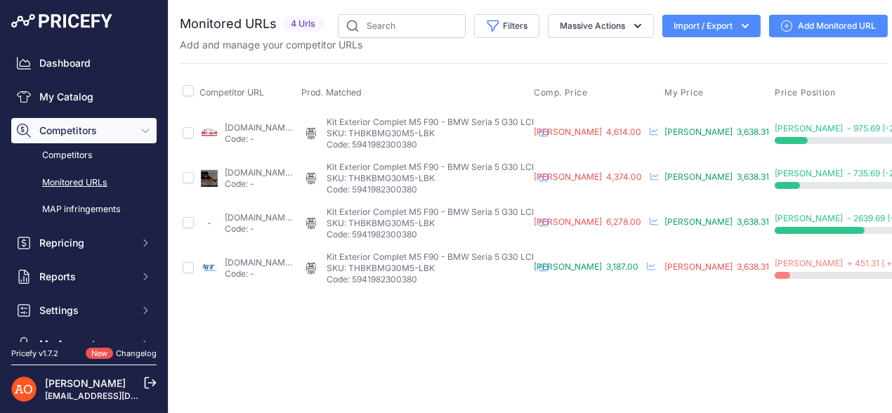
scroll to position [0, 161]
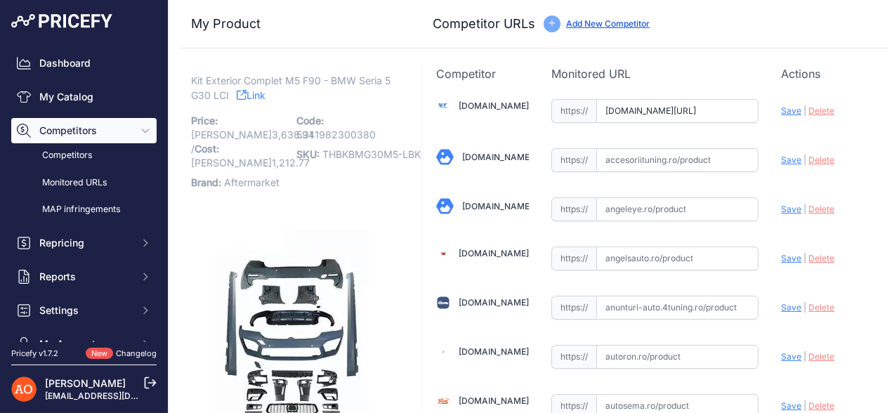
click at [265, 102] on link "Link" at bounding box center [251, 95] width 29 height 18
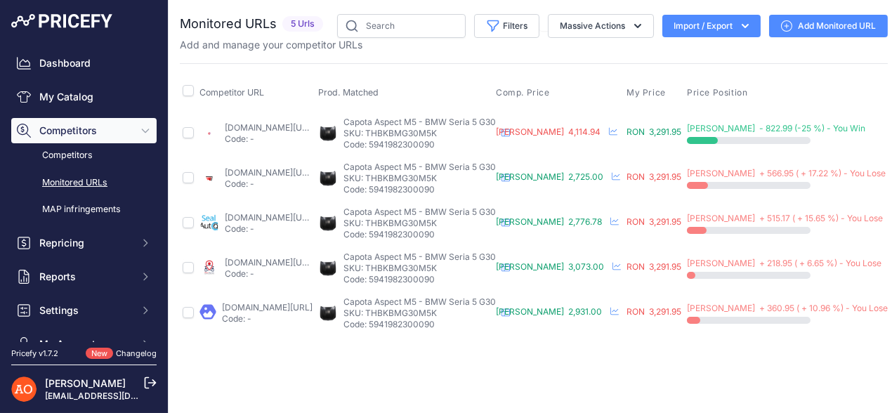
scroll to position [0, 130]
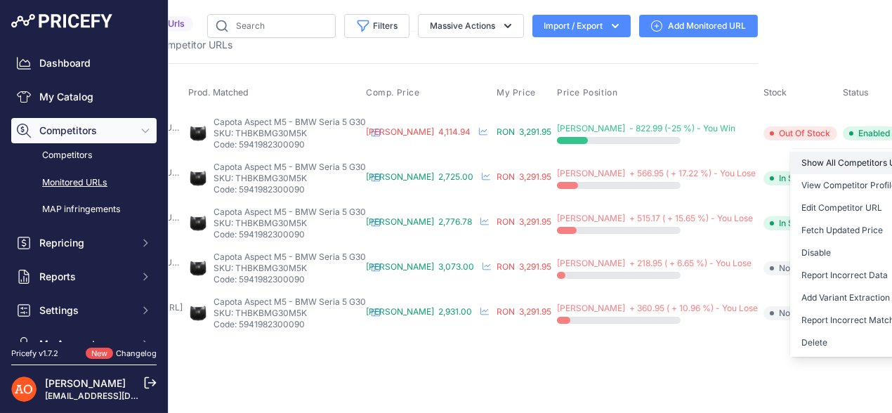
click at [842, 154] on link "Show All Competitors URLs" at bounding box center [861, 163] width 143 height 22
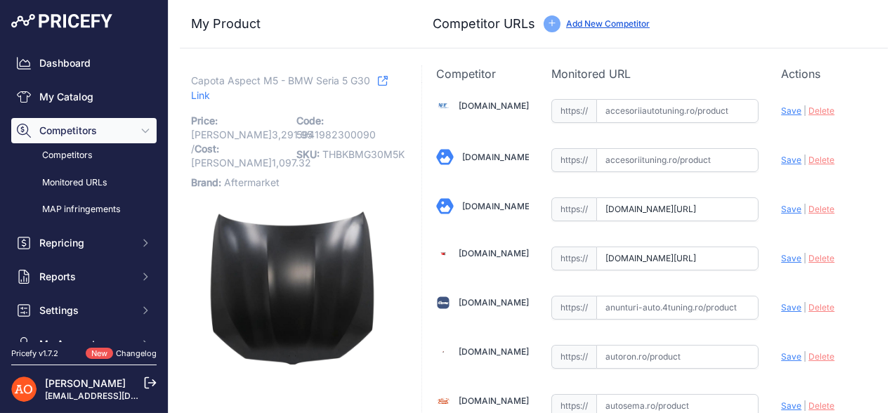
click at [384, 77] on icon at bounding box center [383, 81] width 10 height 10
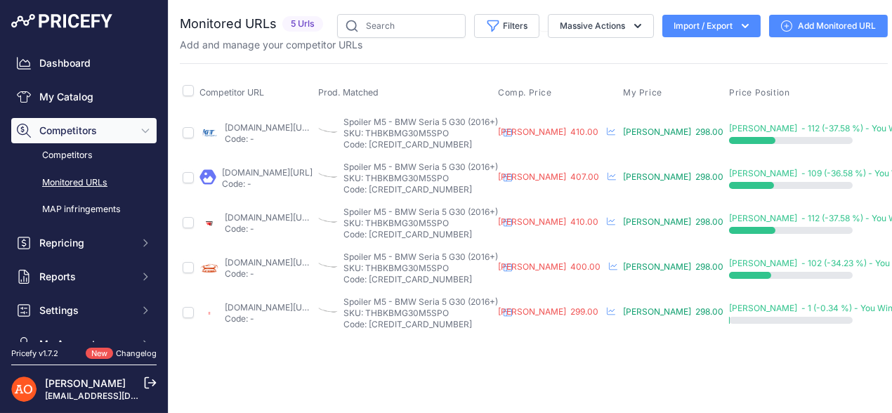
scroll to position [0, 95]
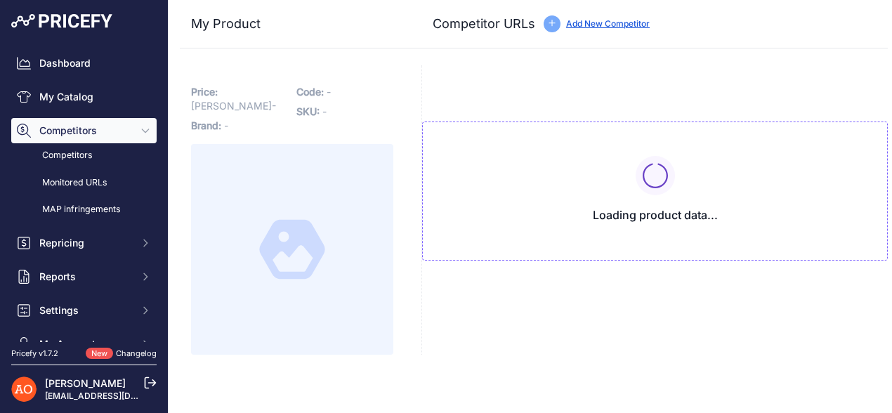
type input "[DOMAIN_NAME][URL]"
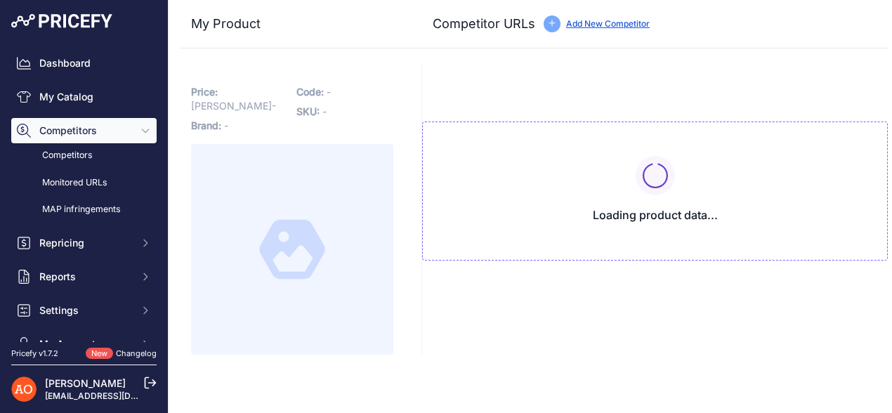
type input "[DOMAIN_NAME][URL]"
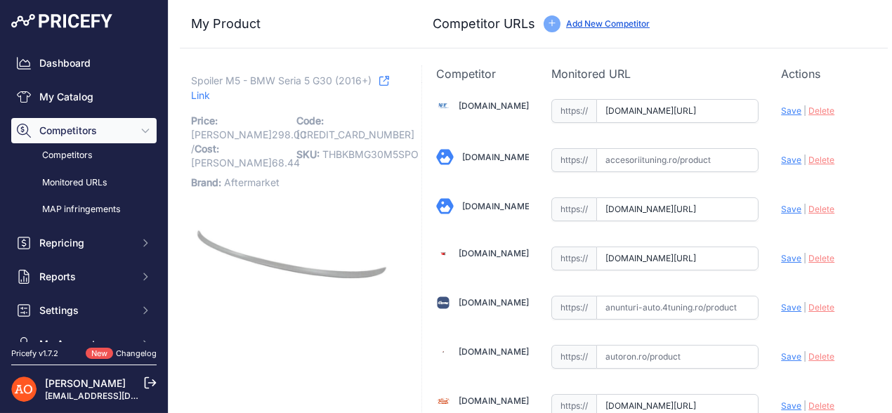
click at [223, 95] on link "Link" at bounding box center [290, 88] width 198 height 32
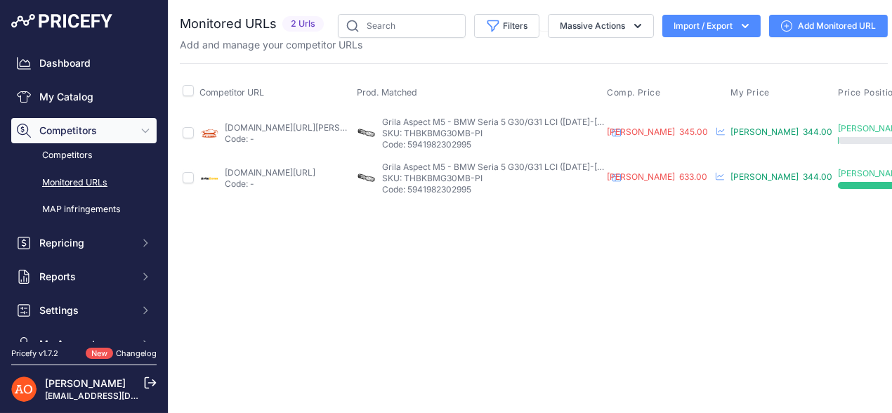
scroll to position [0, 130]
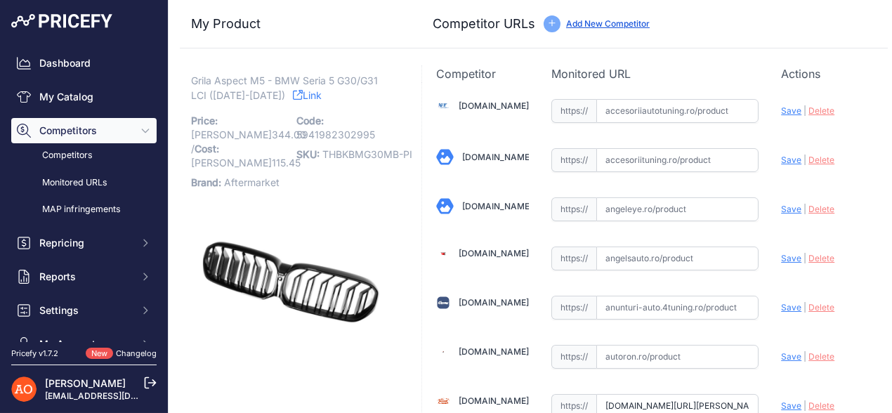
click at [304, 92] on link "Link" at bounding box center [307, 95] width 29 height 18
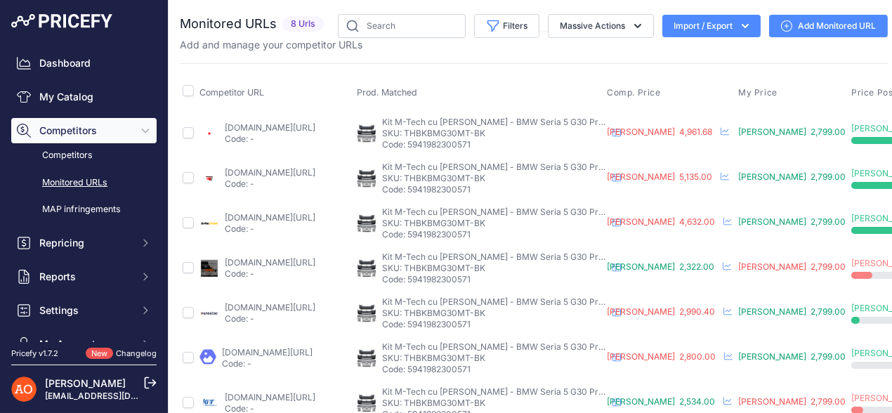
scroll to position [0, 206]
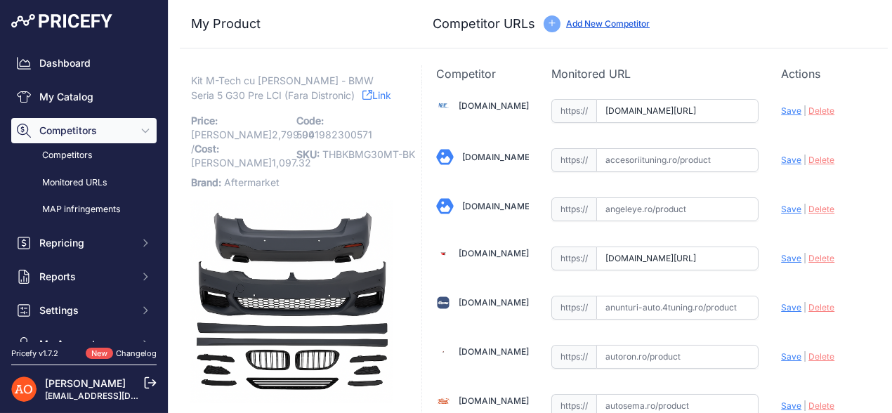
click at [362, 88] on link "Link" at bounding box center [376, 95] width 29 height 18
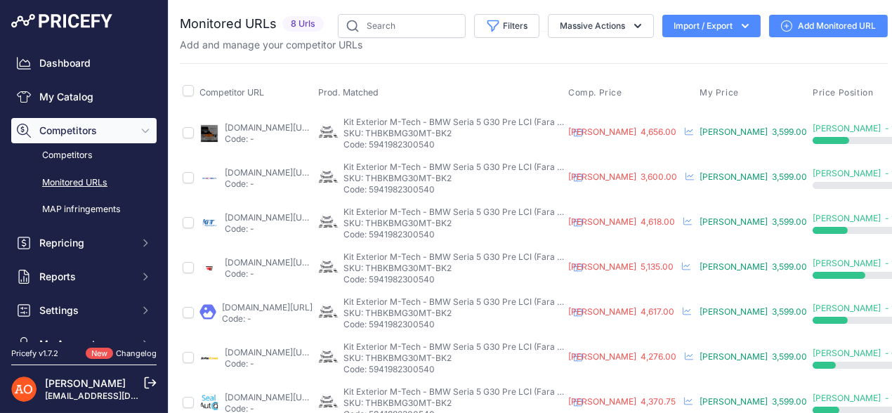
scroll to position [0, 199]
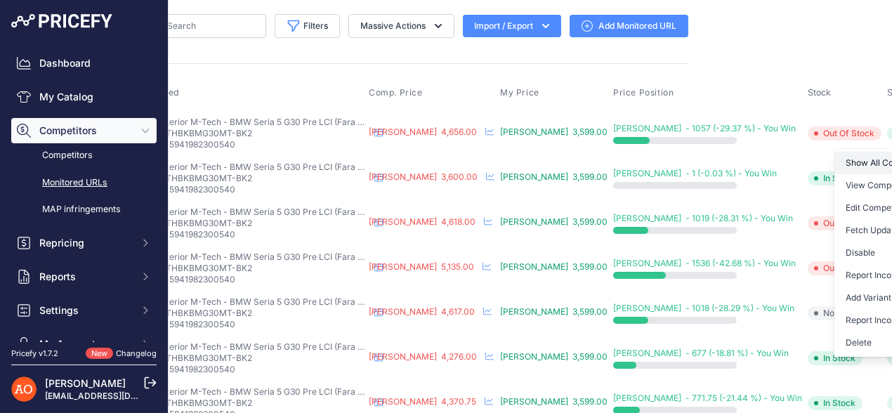
click at [834, 154] on link "Show All Competitors URLs" at bounding box center [905, 163] width 143 height 22
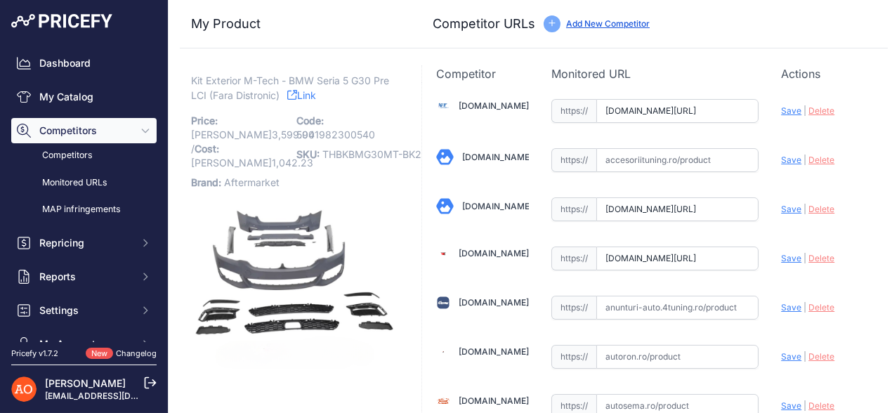
click at [309, 88] on link "Link" at bounding box center [301, 95] width 29 height 18
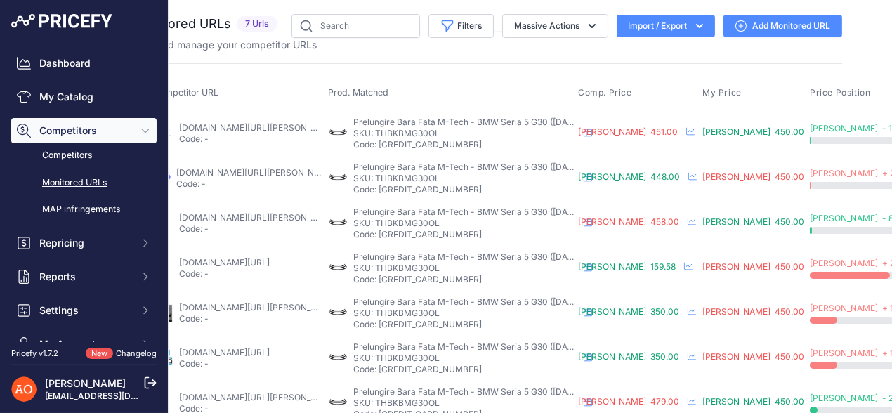
scroll to position [0, 253]
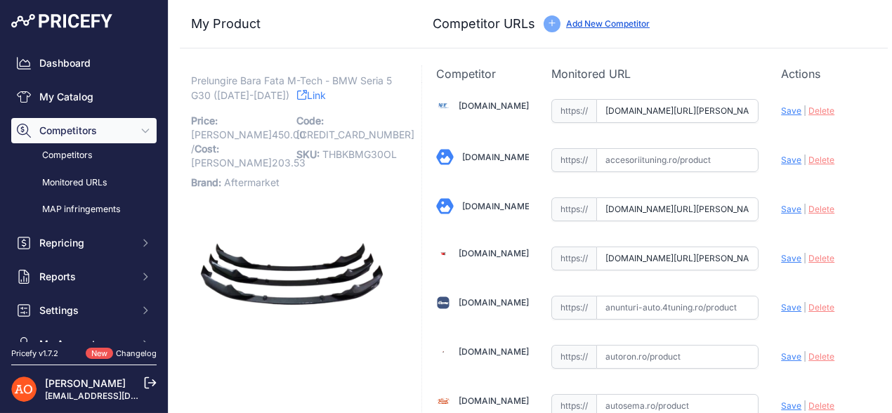
click at [314, 96] on link "Link" at bounding box center [311, 95] width 29 height 18
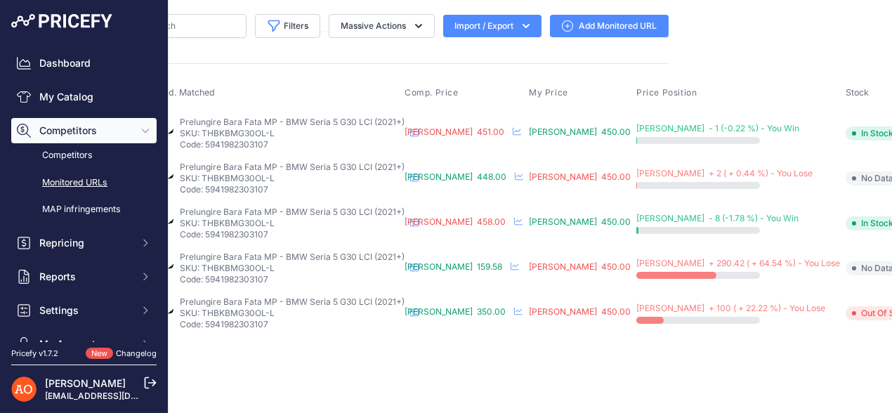
scroll to position [0, 241]
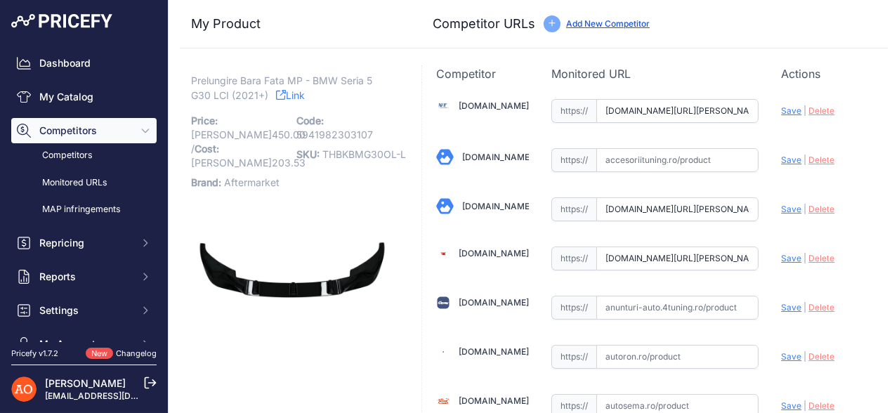
click at [296, 95] on link "Link" at bounding box center [290, 95] width 29 height 18
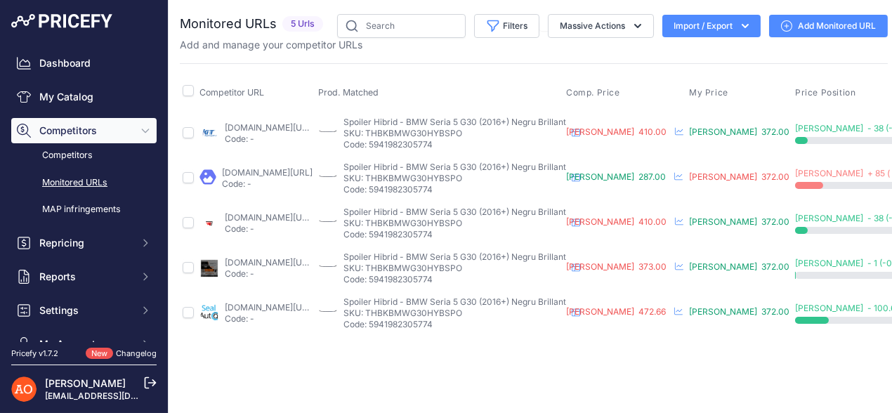
scroll to position [0, 173]
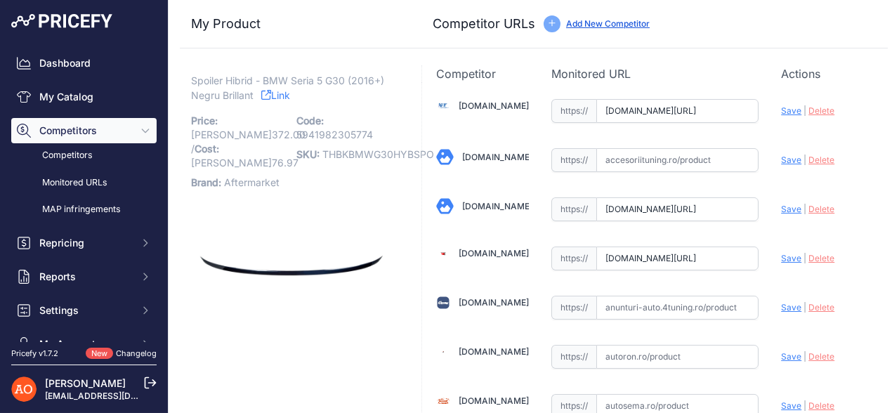
click at [278, 93] on link "Link" at bounding box center [275, 95] width 29 height 18
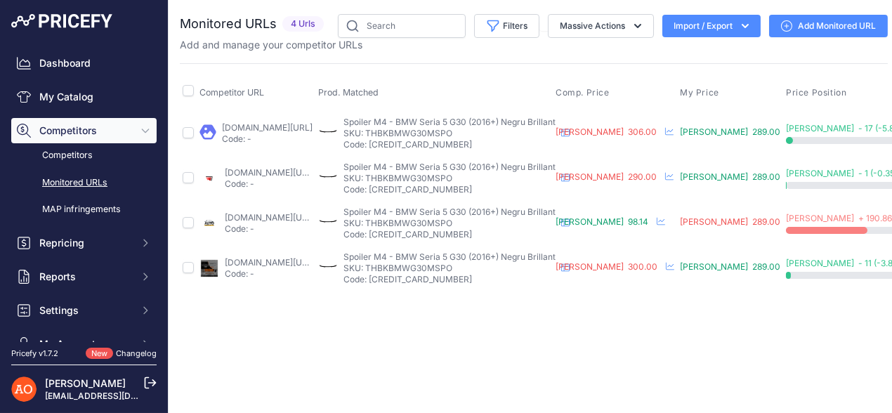
scroll to position [0, 227]
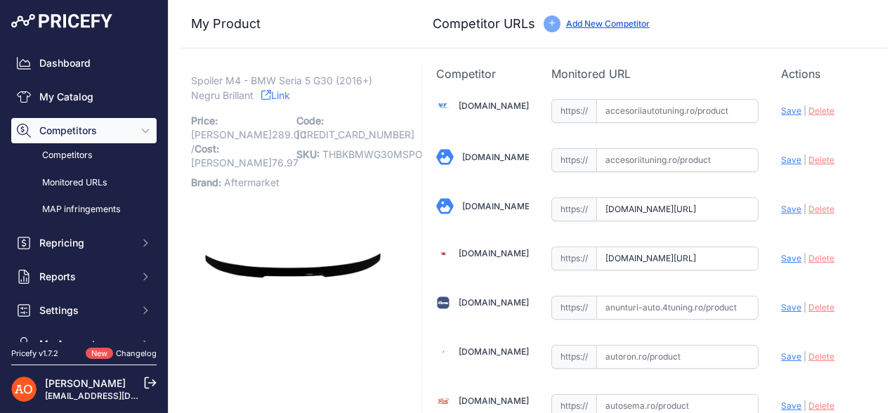
click at [279, 95] on link "Link" at bounding box center [275, 95] width 29 height 18
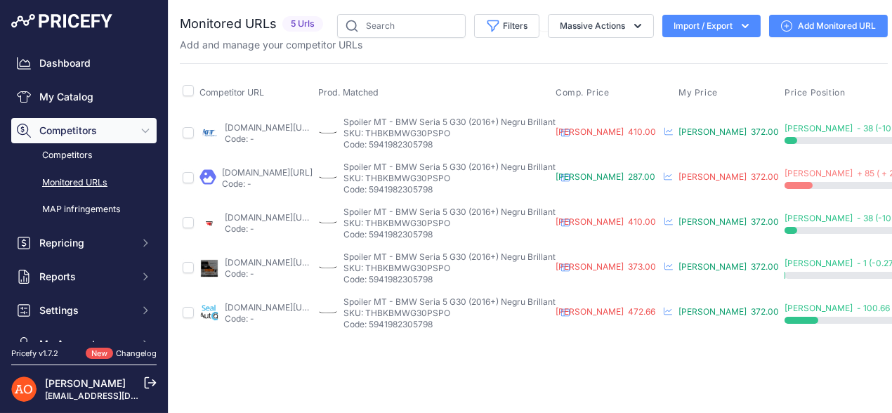
scroll to position [0, 163]
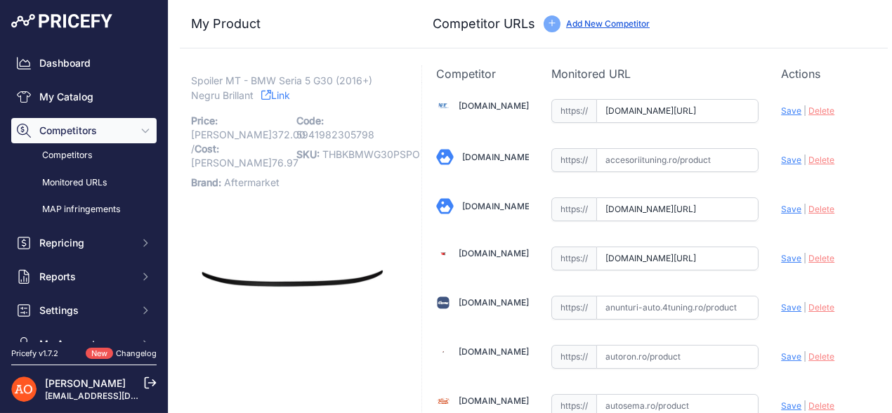
click at [281, 93] on link "Link" at bounding box center [275, 95] width 29 height 18
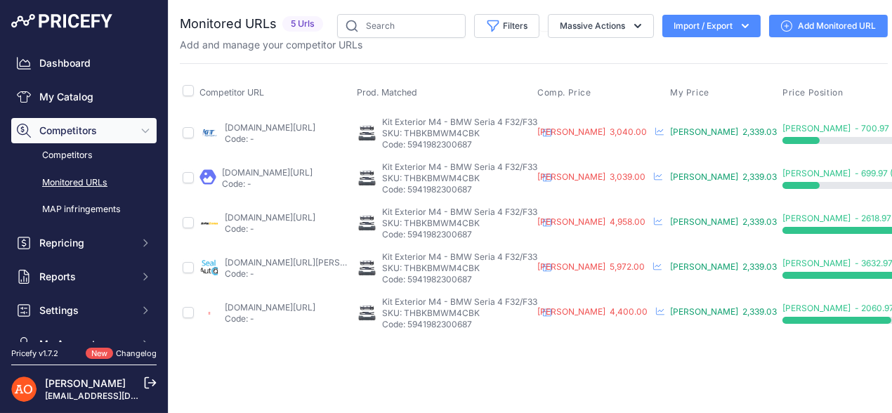
scroll to position [0, 133]
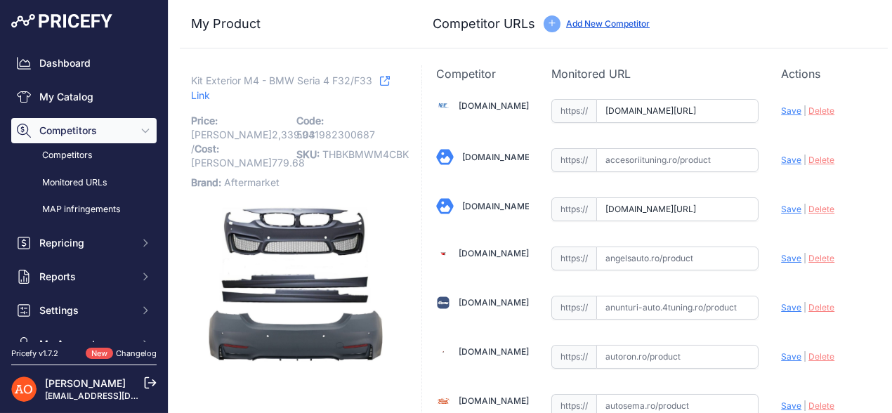
click at [380, 86] on icon at bounding box center [385, 81] width 10 height 10
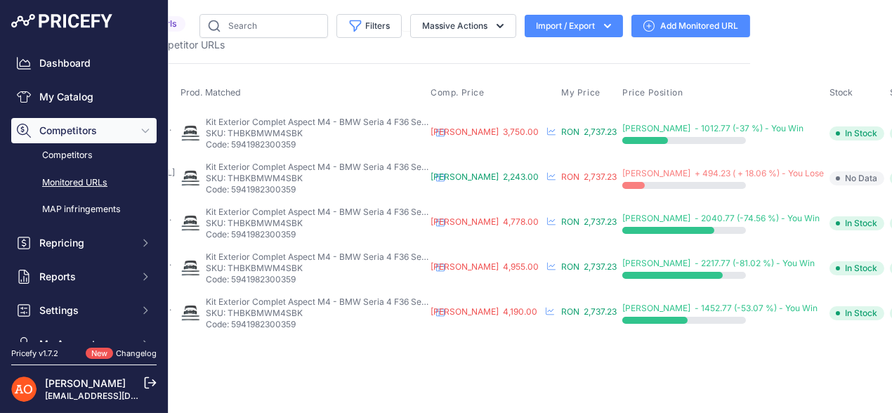
scroll to position [0, 184]
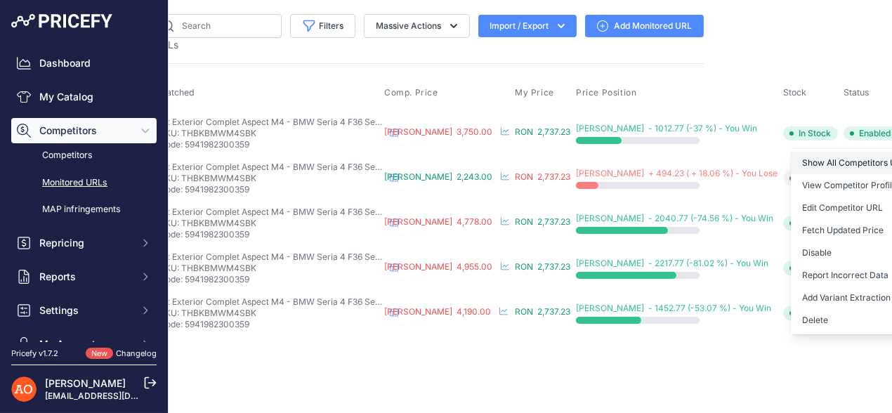
click at [790, 154] on link "Show All Competitors URLs" at bounding box center [861, 163] width 143 height 22
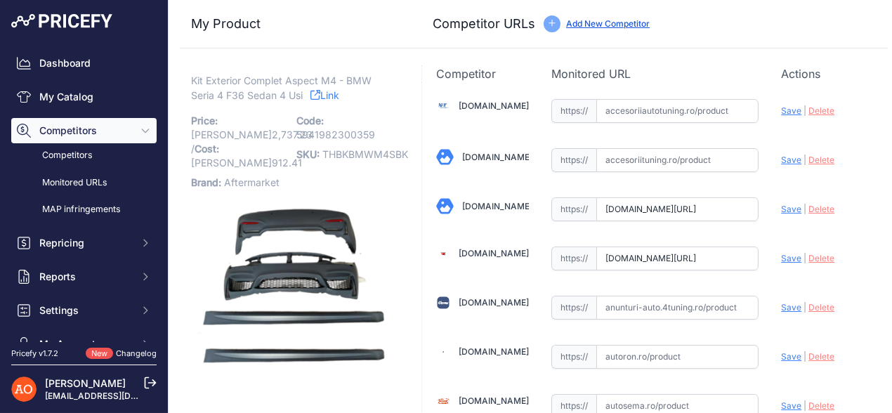
click at [310, 98] on p "Kit Exterior Complet Aspect M4 - BMW Seria 4 F36 Sedan 4 Usi Link" at bounding box center [292, 88] width 202 height 29
click at [331, 92] on link "Link" at bounding box center [324, 95] width 29 height 18
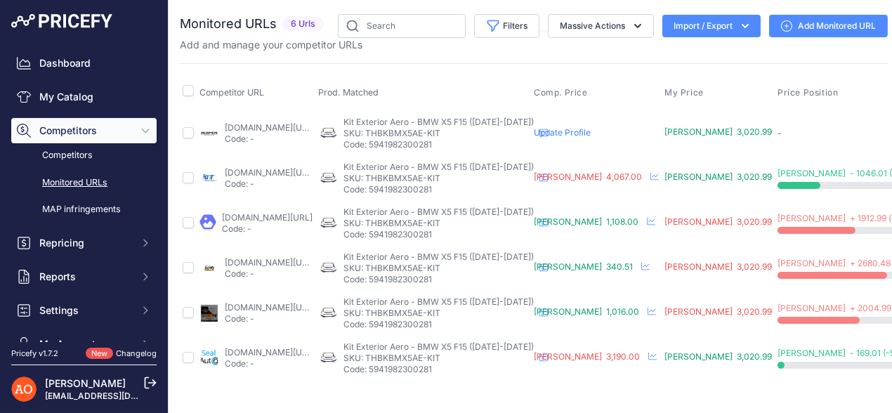
scroll to position [0, 208]
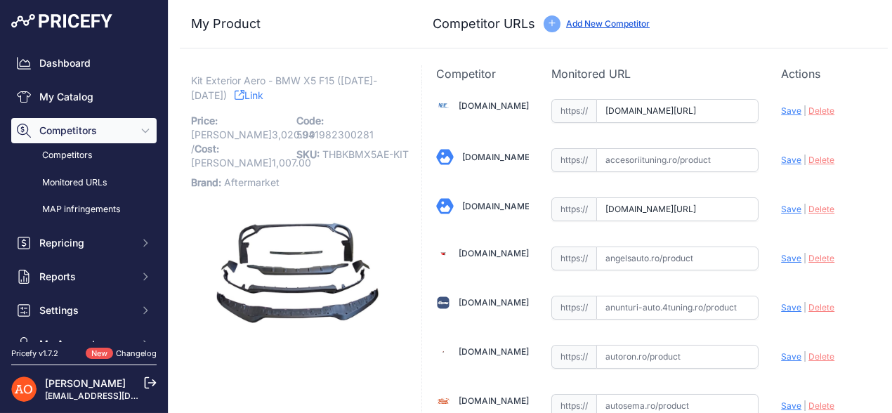
click at [237, 93] on link "Link" at bounding box center [248, 95] width 29 height 18
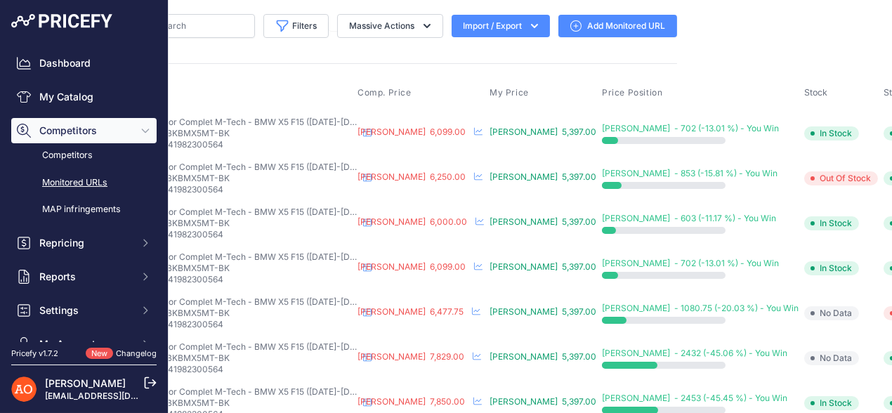
scroll to position [0, 252]
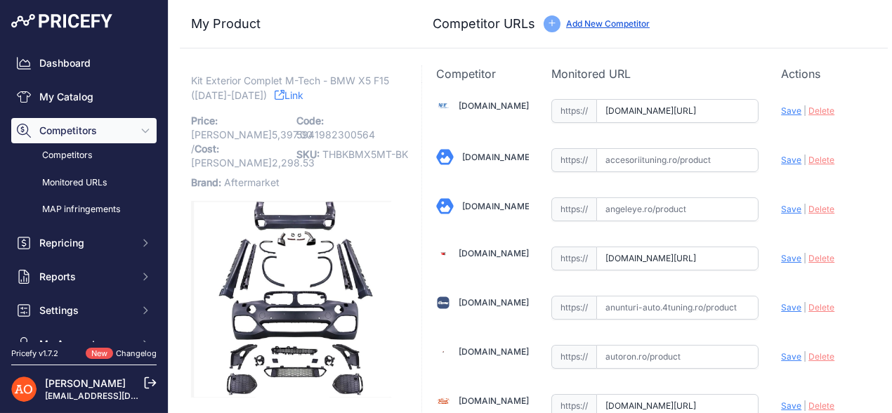
click at [279, 96] on icon at bounding box center [279, 95] width 10 height 10
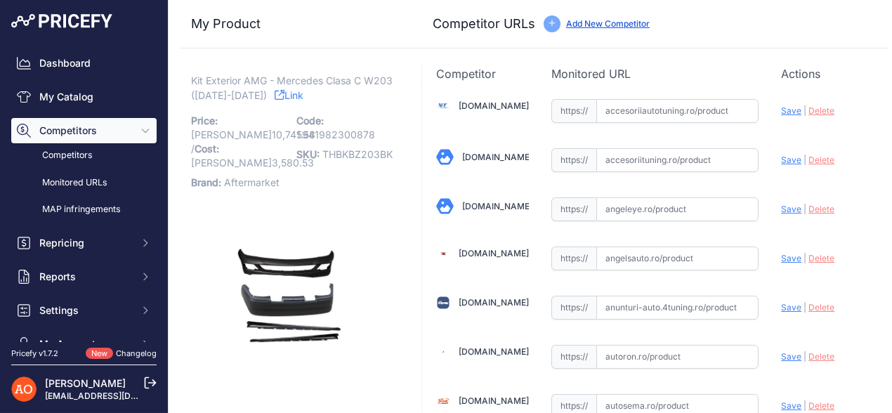
click at [303, 95] on link "Link" at bounding box center [288, 95] width 29 height 18
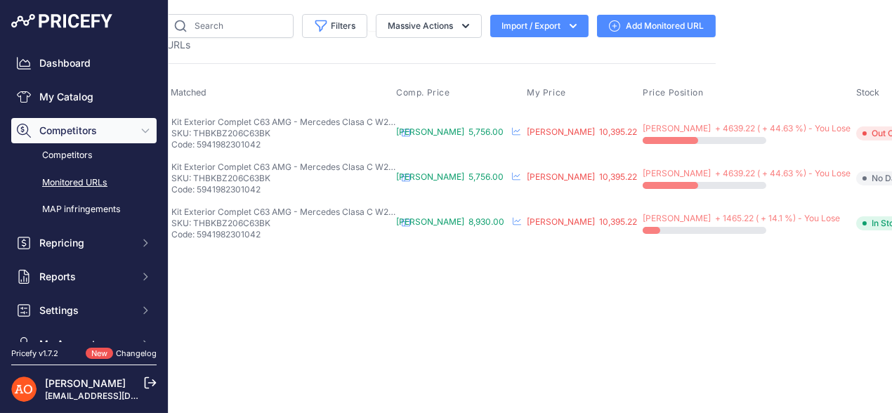
scroll to position [0, 215]
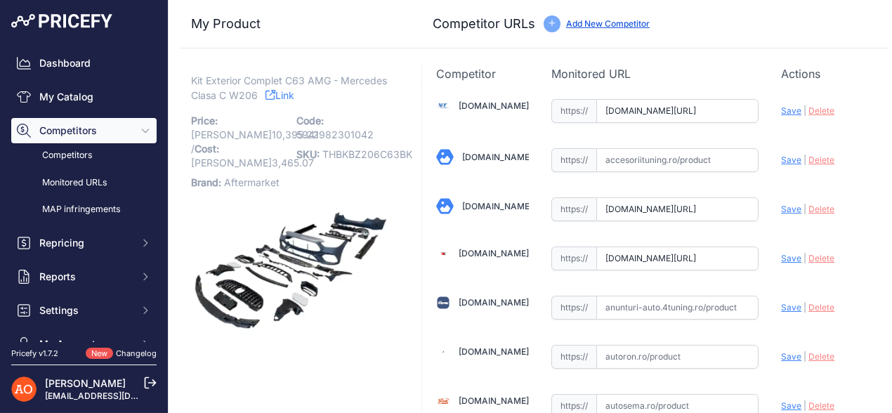
click at [284, 93] on link "Link" at bounding box center [279, 95] width 29 height 18
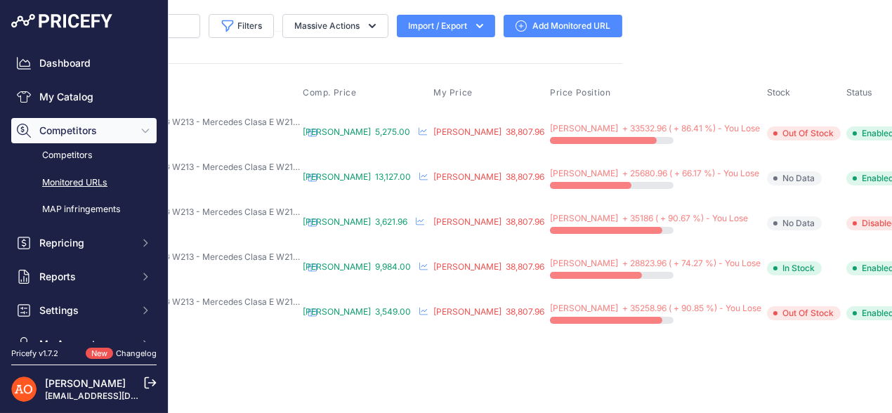
scroll to position [0, 270]
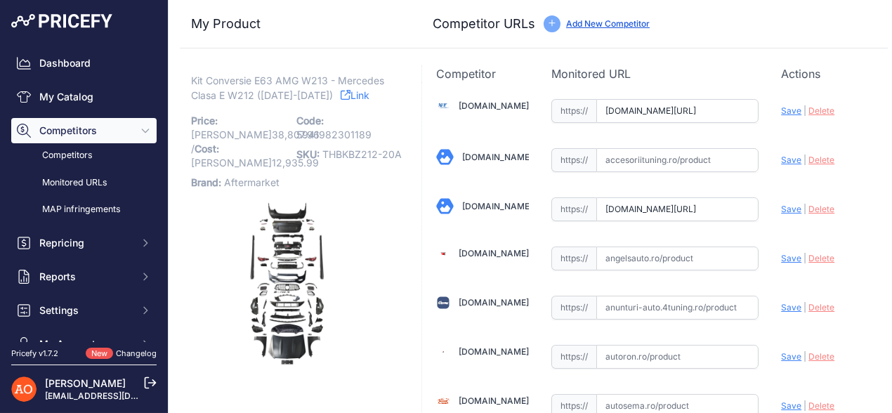
click at [340, 93] on link "Link" at bounding box center [354, 95] width 29 height 18
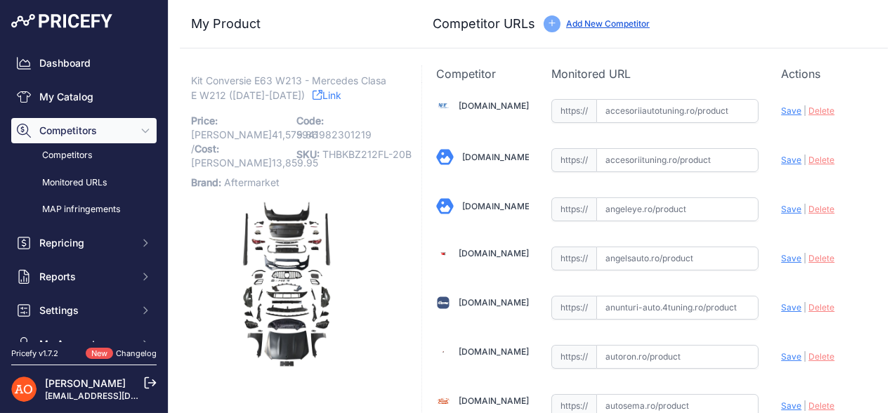
click at [312, 98] on icon at bounding box center [317, 95] width 10 height 10
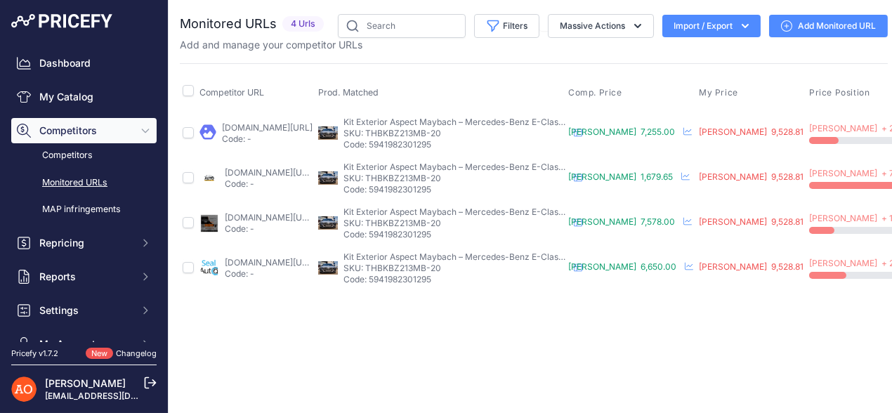
scroll to position [0, 237]
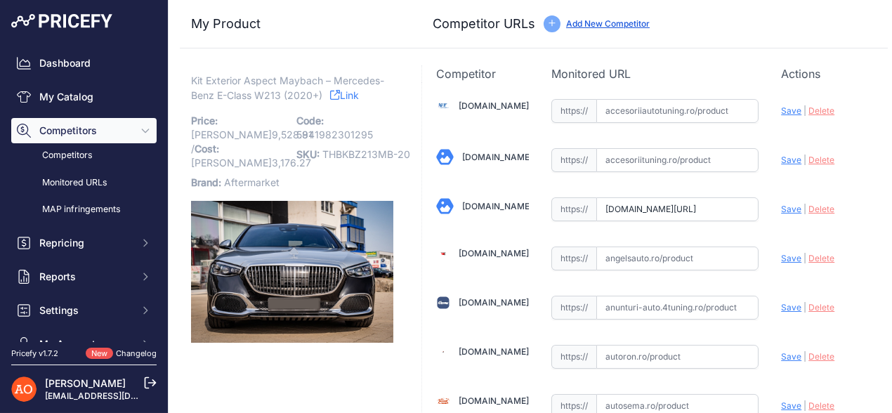
click at [333, 96] on icon at bounding box center [335, 95] width 10 height 10
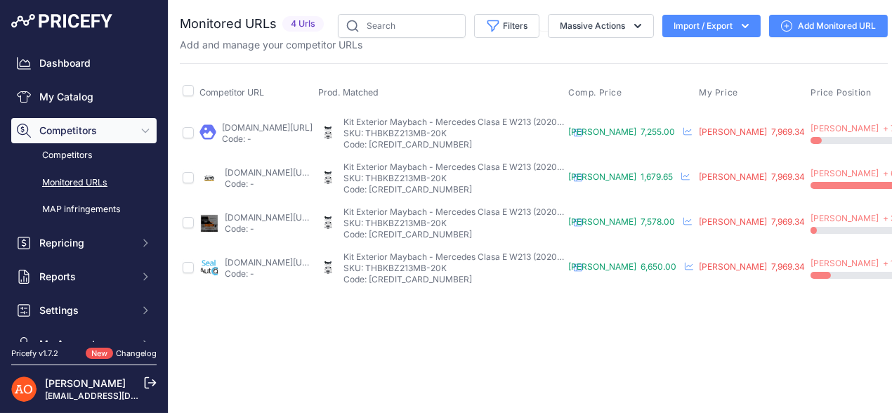
scroll to position [0, 239]
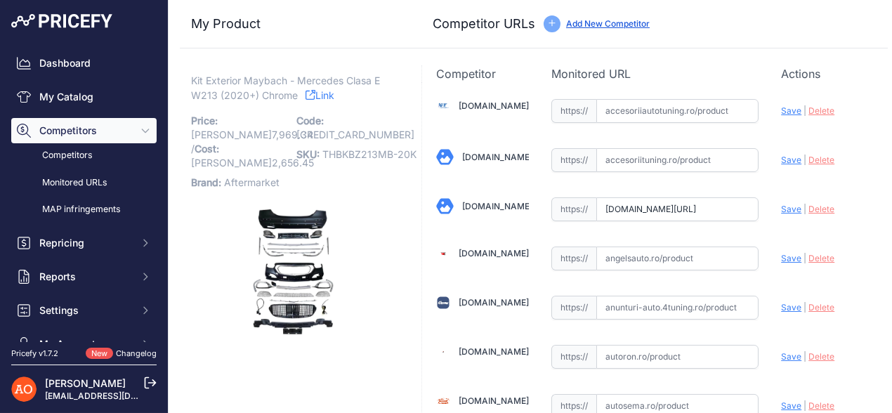
click at [318, 102] on link "Link" at bounding box center [319, 95] width 29 height 18
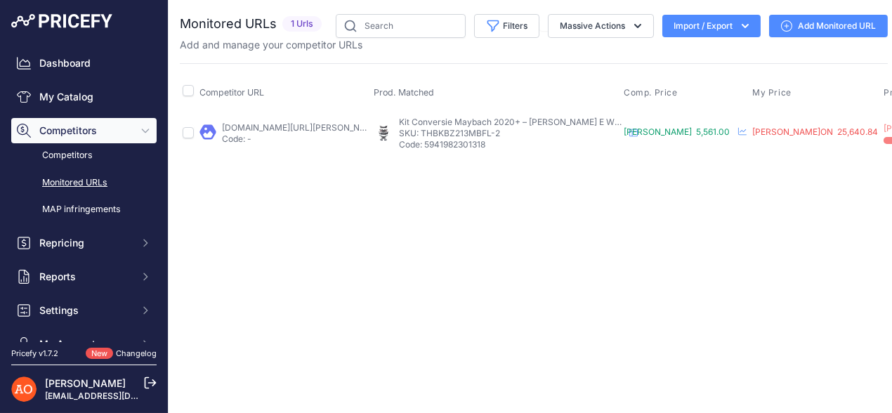
scroll to position [0, 197]
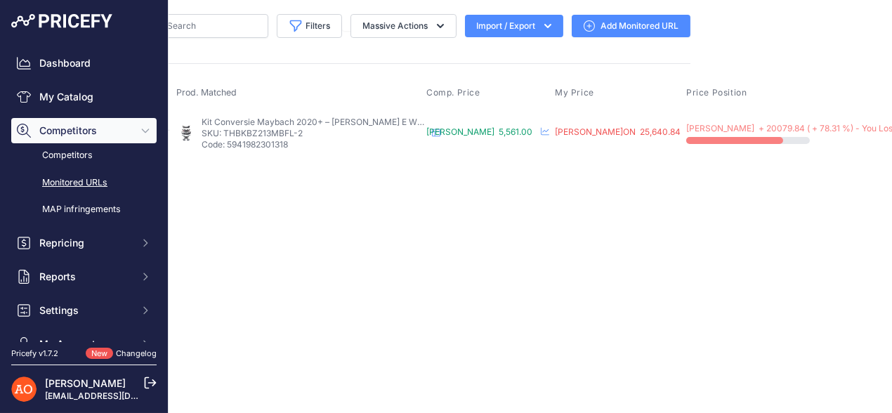
drag, startPoint x: 826, startPoint y: 166, endPoint x: 635, endPoint y: 192, distance: 192.0
click at [627, 194] on div "Close You are not connected to the internet." at bounding box center [336, 206] width 730 height 413
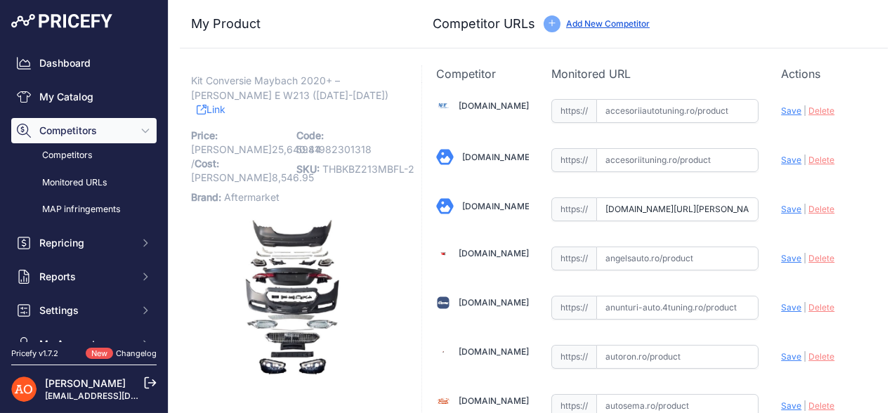
click at [206, 105] on icon at bounding box center [202, 110] width 10 height 10
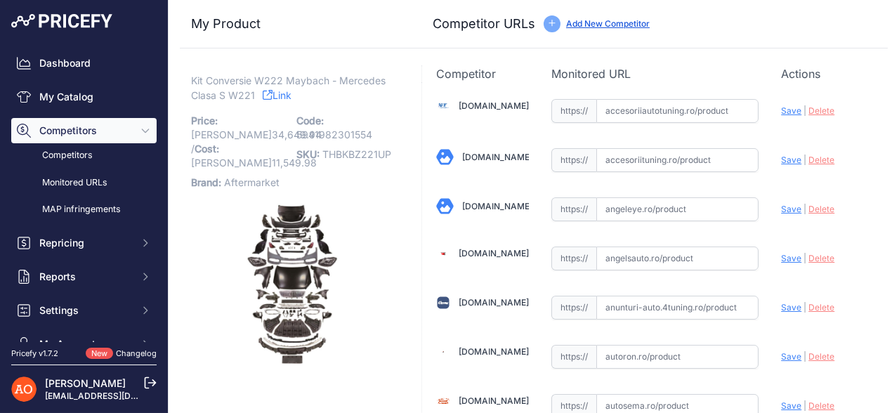
click at [281, 91] on link "Link" at bounding box center [277, 95] width 29 height 18
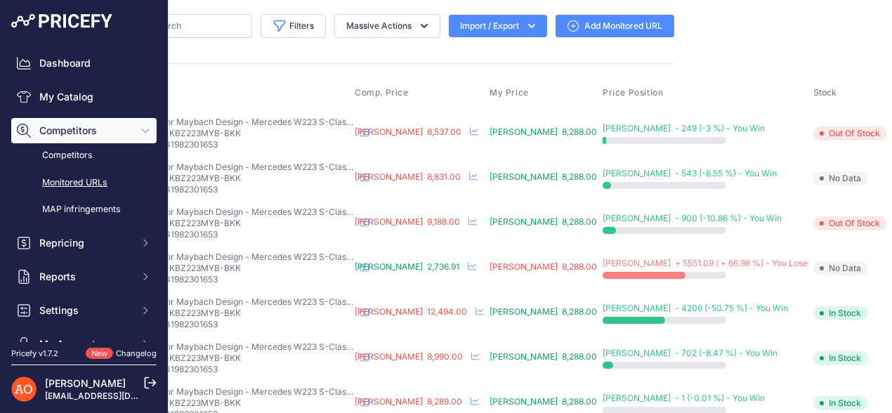
scroll to position [0, 274]
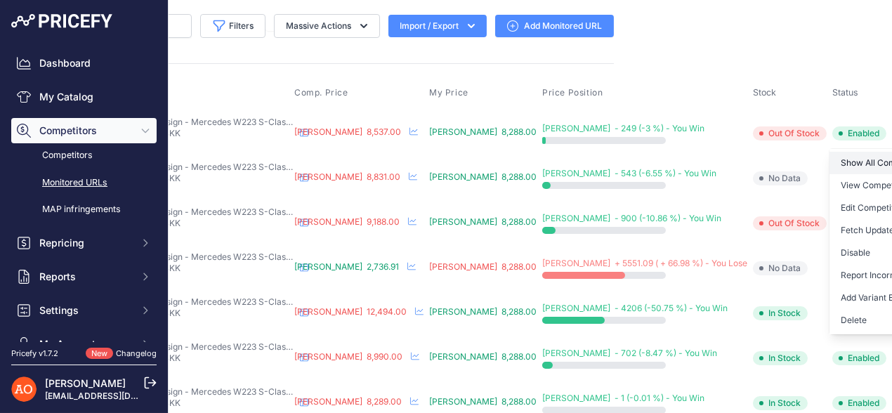
click at [830, 158] on link "Show All Competitors URLs" at bounding box center [900, 163] width 143 height 22
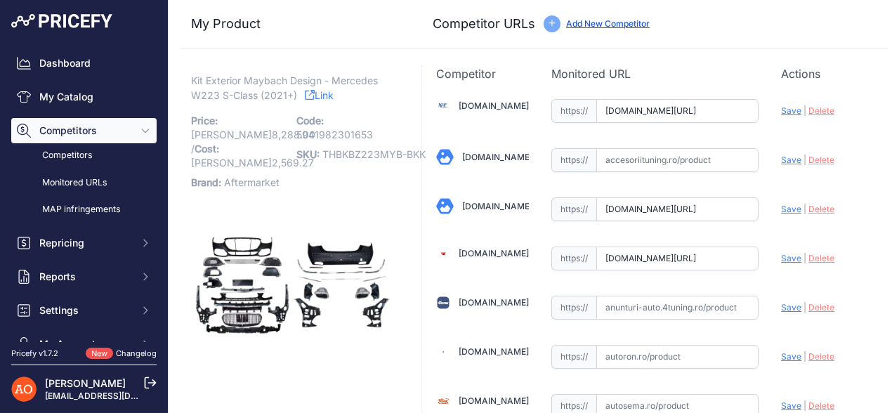
click at [314, 98] on link "Link" at bounding box center [319, 95] width 29 height 18
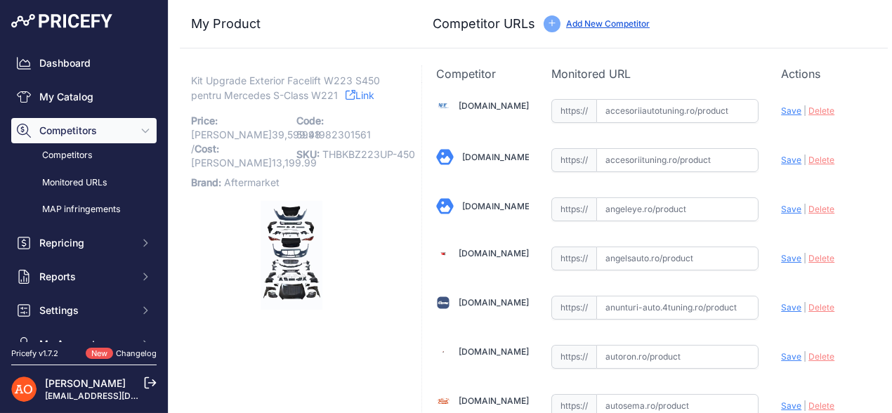
click at [349, 92] on icon at bounding box center [350, 95] width 10 height 10
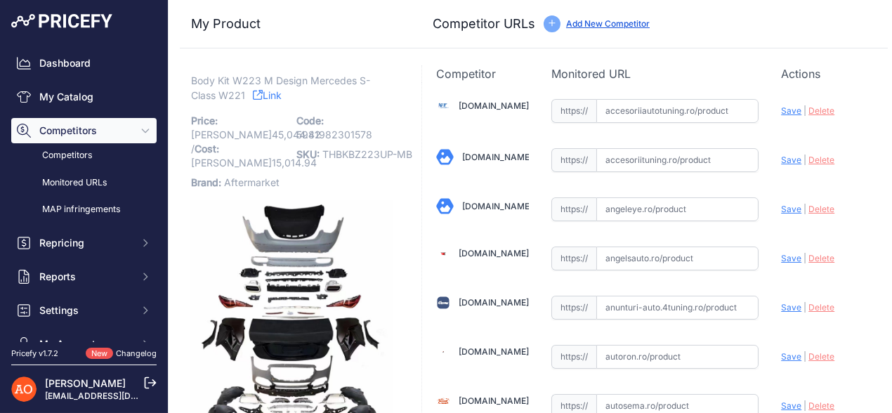
click at [279, 88] on link "Link" at bounding box center [267, 95] width 29 height 18
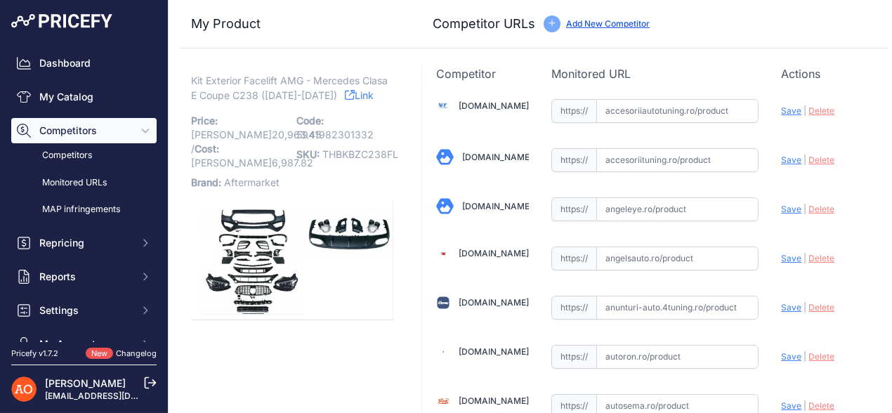
click at [345, 101] on link "Link" at bounding box center [359, 95] width 29 height 18
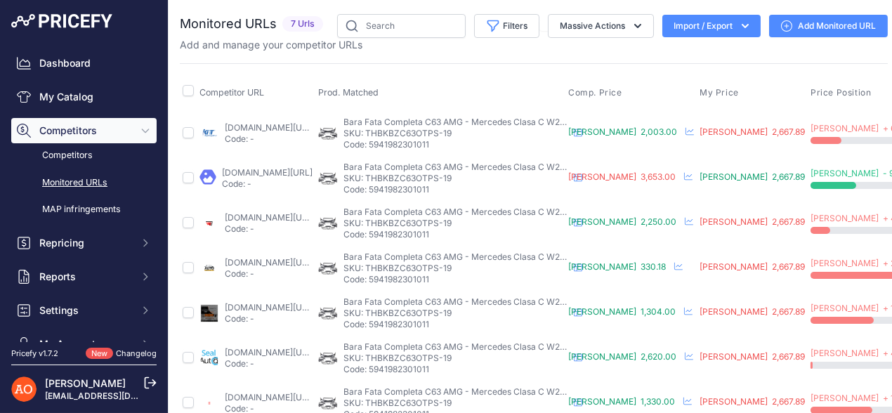
scroll to position [0, 265]
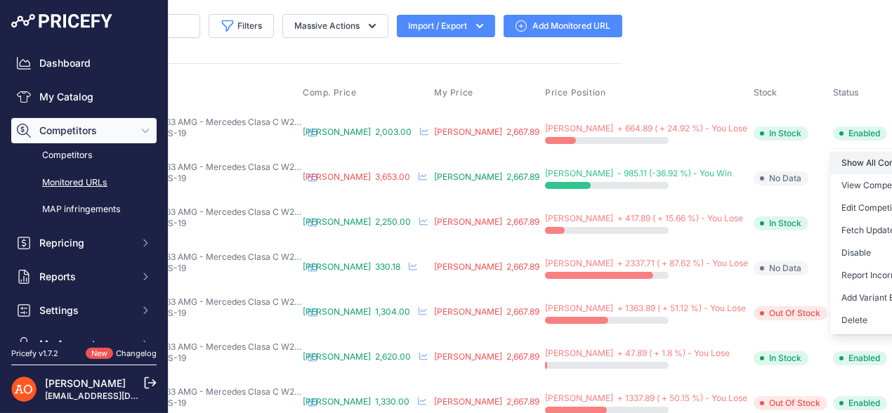
click at [835, 152] on link "Show All Competitors URLs" at bounding box center [901, 163] width 143 height 22
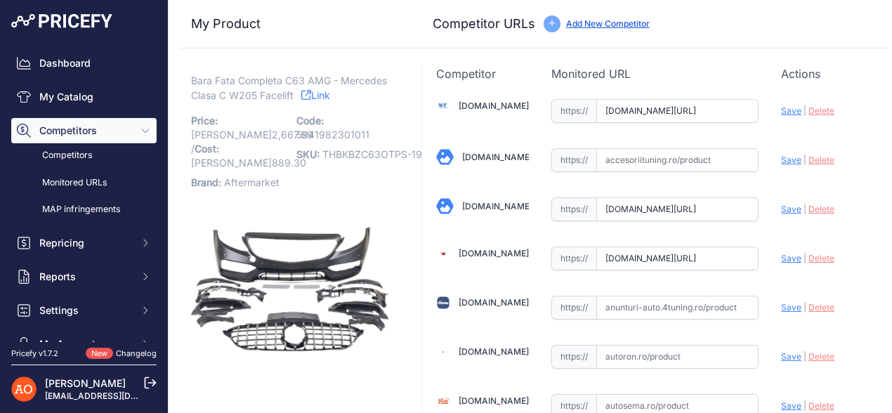
click at [319, 98] on link "Link" at bounding box center [315, 95] width 29 height 18
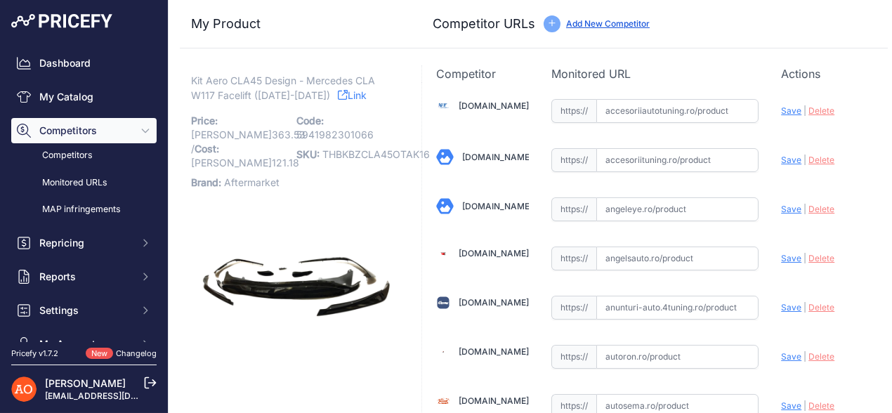
click at [342, 102] on link "Link" at bounding box center [352, 95] width 29 height 18
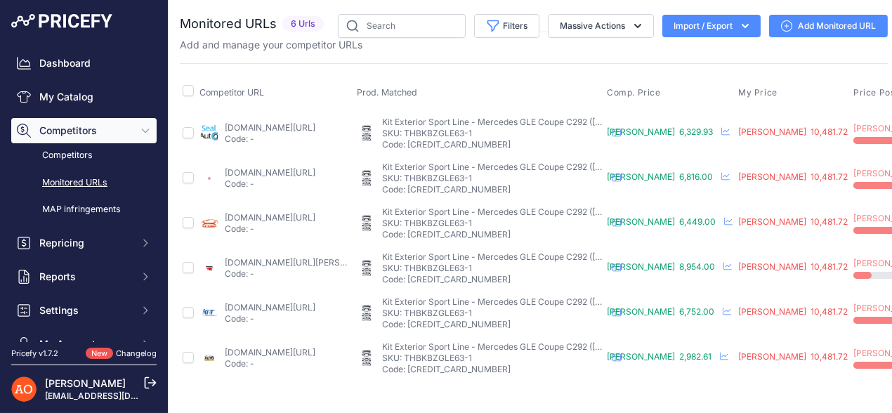
scroll to position [0, 246]
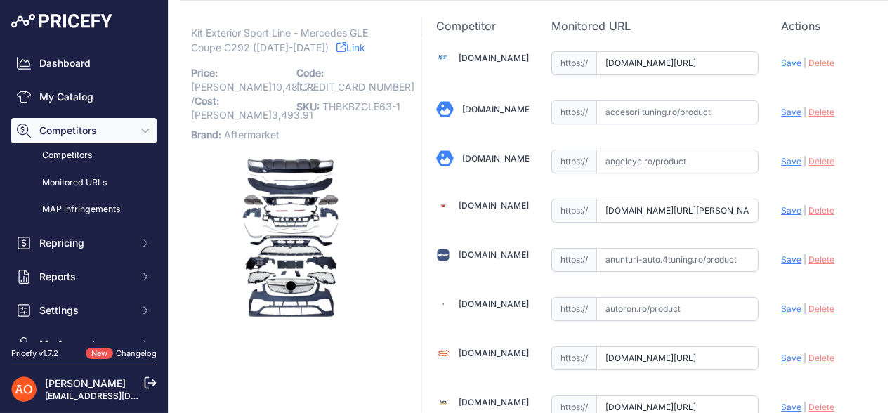
scroll to position [69, 0]
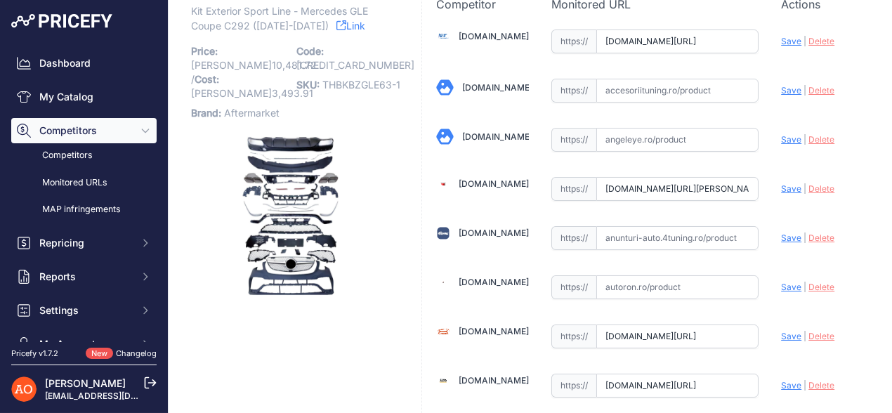
click at [341, 24] on link "Link" at bounding box center [350, 26] width 29 height 18
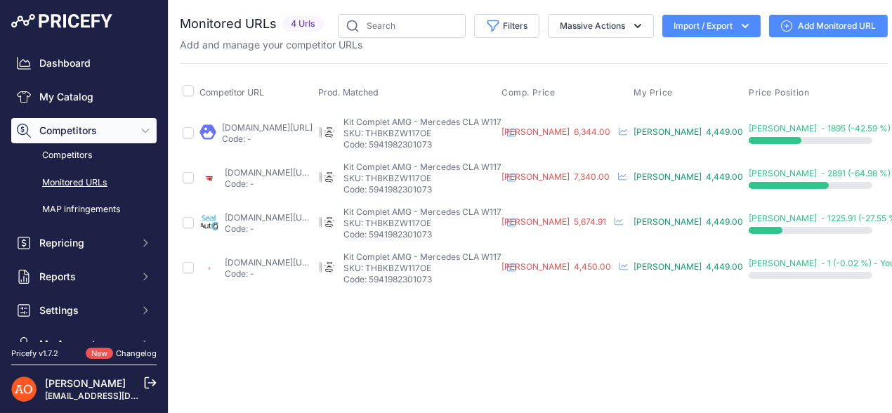
scroll to position [0, 128]
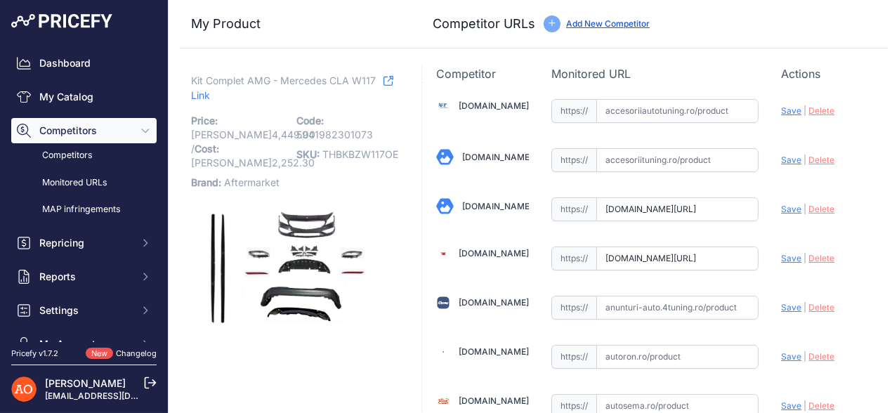
click at [211, 98] on link "Link" at bounding box center [292, 88] width 202 height 32
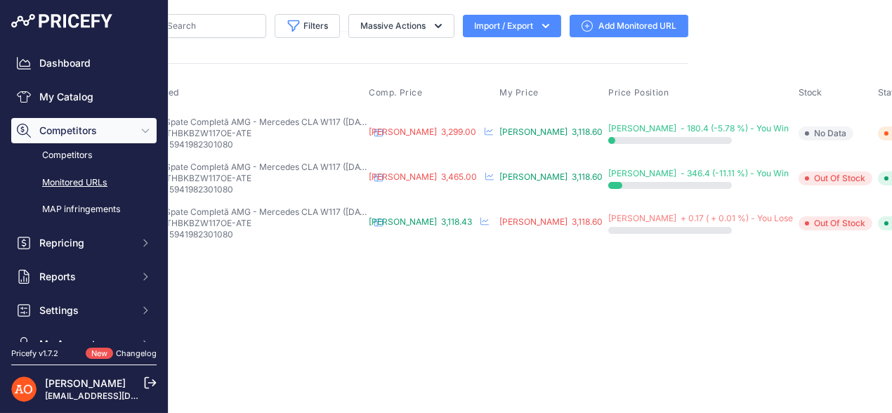
scroll to position [0, 204]
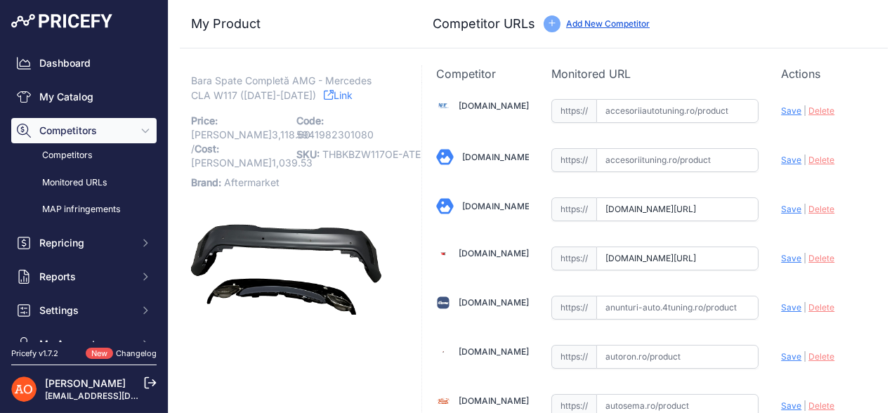
click at [324, 95] on link "Link" at bounding box center [338, 95] width 29 height 18
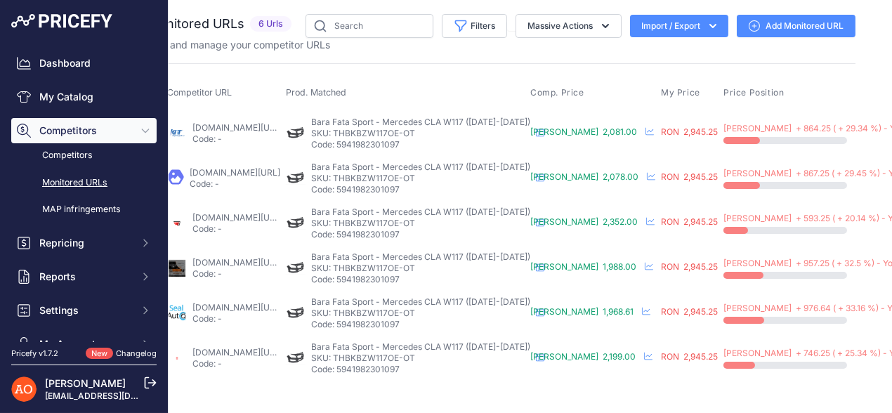
scroll to position [0, 183]
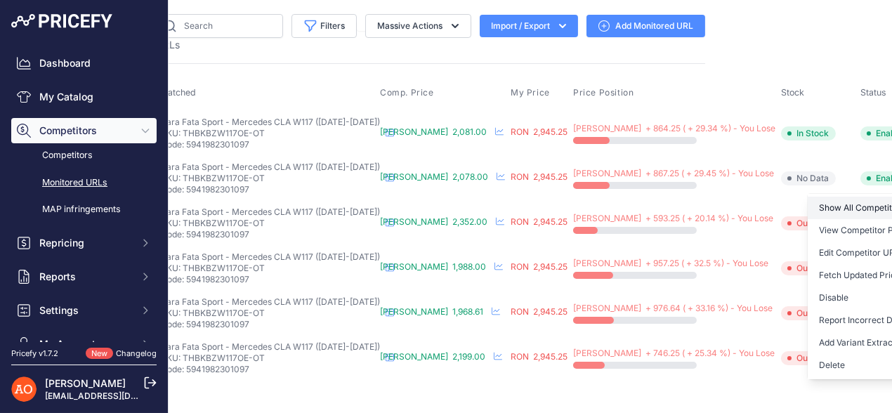
click at [838, 197] on link "Show All Competitors URLs" at bounding box center [878, 208] width 143 height 22
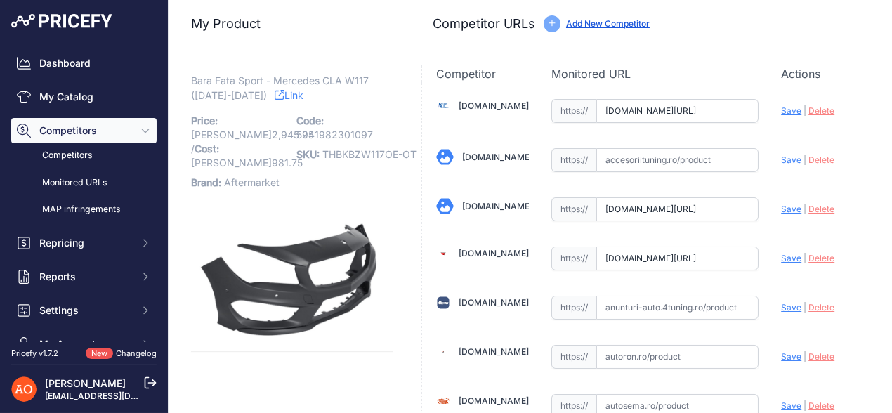
click at [274, 91] on link "Link" at bounding box center [288, 95] width 29 height 18
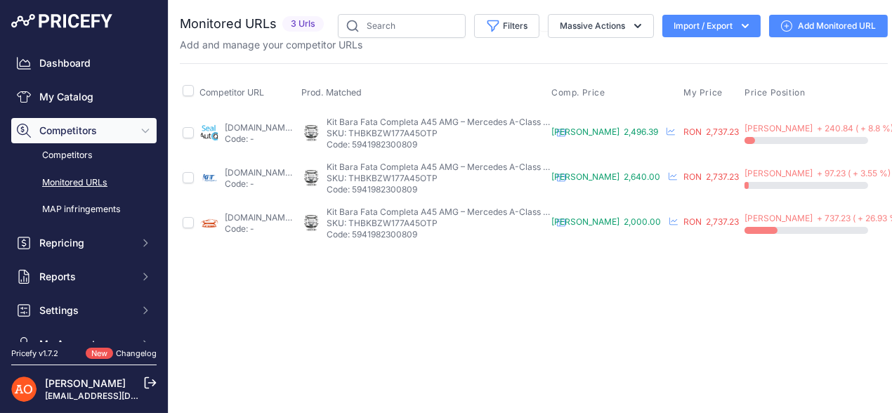
drag, startPoint x: 404, startPoint y: 402, endPoint x: 465, endPoint y: 402, distance: 61.8
click at [465, 402] on main "Close You are not connected to the internet." at bounding box center [533, 206] width 730 height 413
click at [466, 392] on div "Close You are not connected to the internet." at bounding box center [533, 206] width 730 height 413
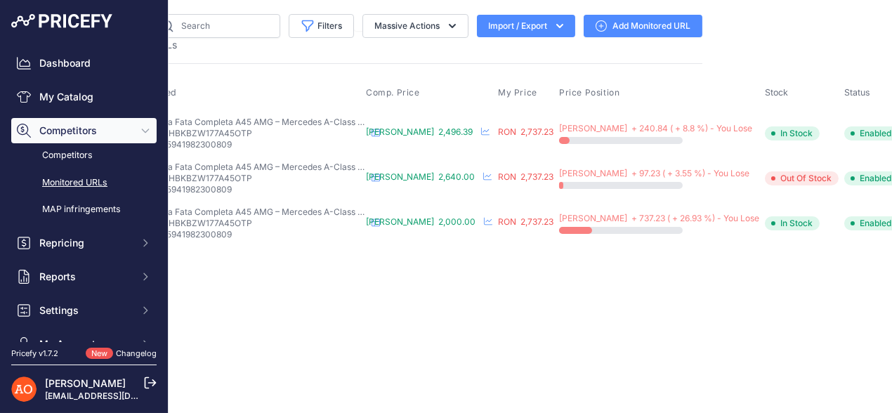
click at [826, 277] on main "Close You are not connected to the internet." at bounding box center [533, 206] width 730 height 413
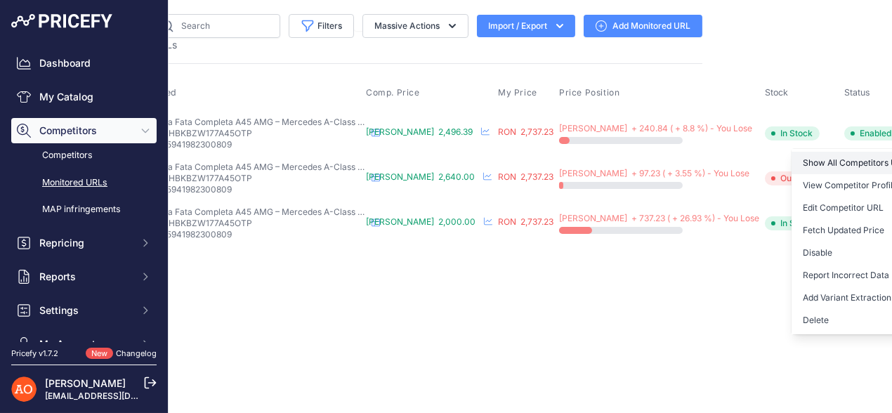
click at [817, 164] on link "Show All Competitors URLs" at bounding box center [862, 163] width 143 height 22
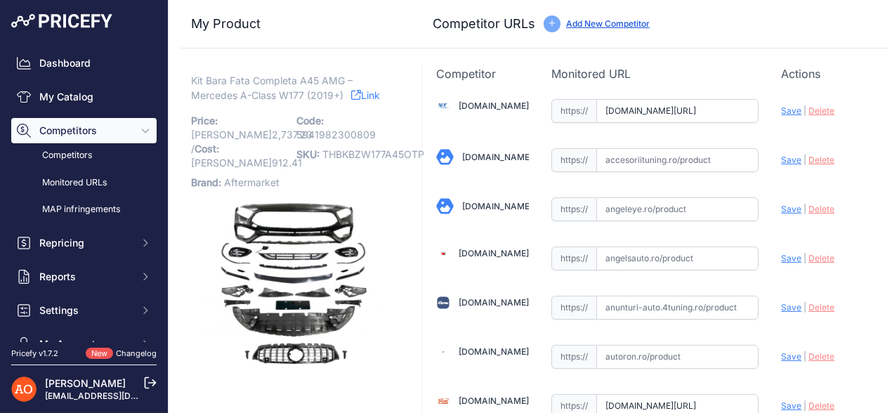
click at [356, 100] on link "Link" at bounding box center [365, 95] width 29 height 18
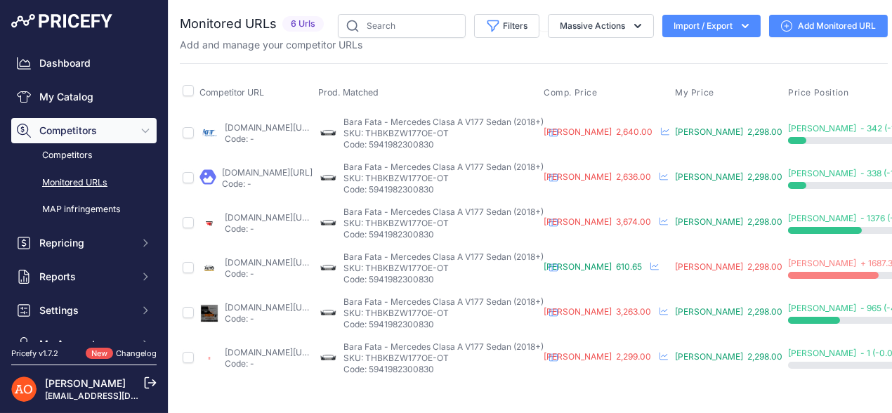
scroll to position [0, 234]
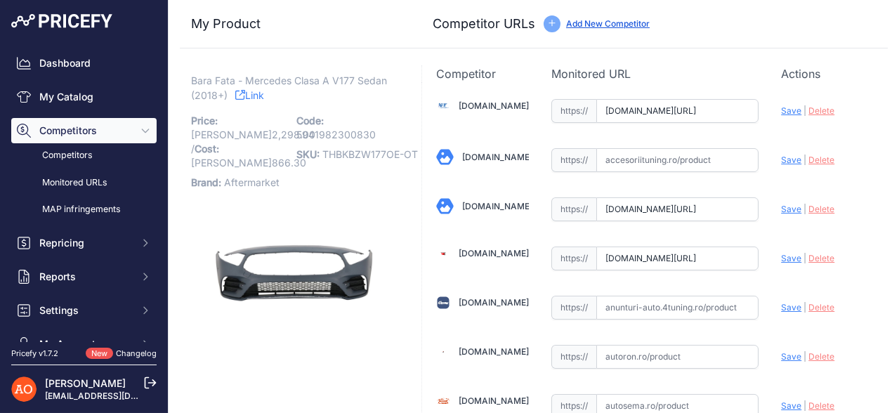
click at [254, 100] on link "Link" at bounding box center [249, 95] width 29 height 18
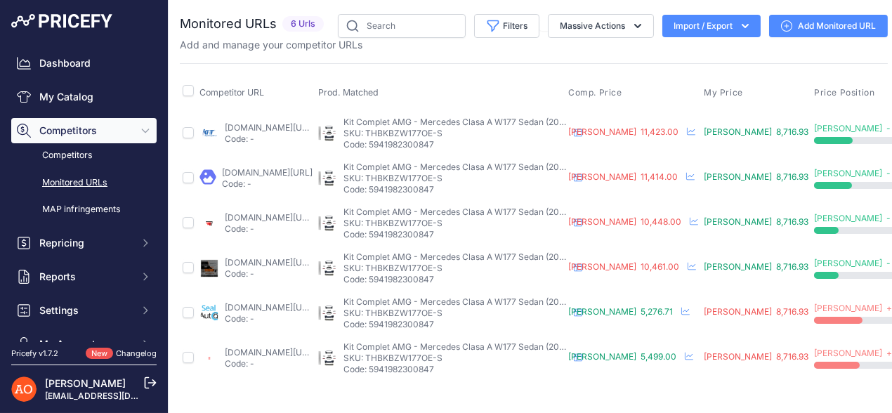
scroll to position [0, 213]
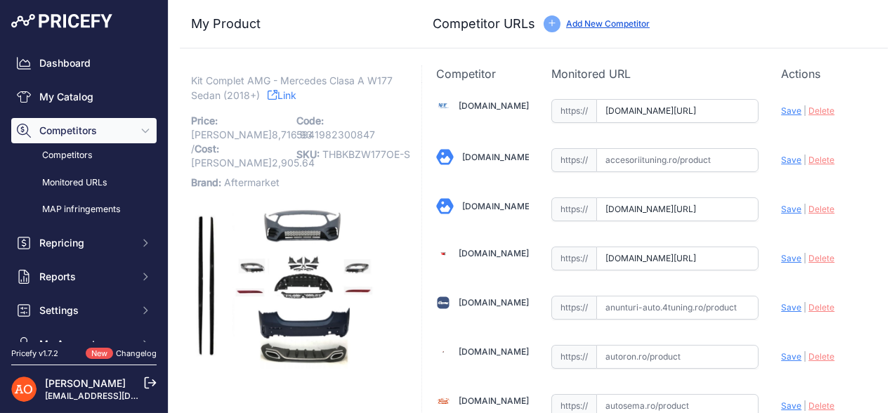
click at [296, 95] on link "Link" at bounding box center [281, 95] width 29 height 18
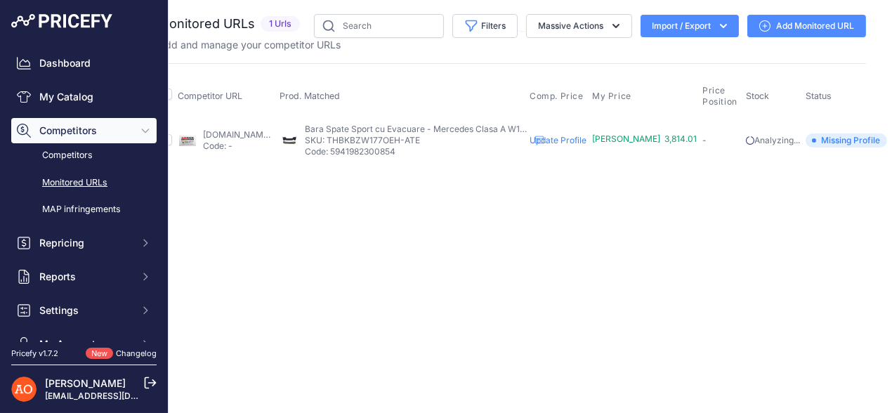
scroll to position [0, 58]
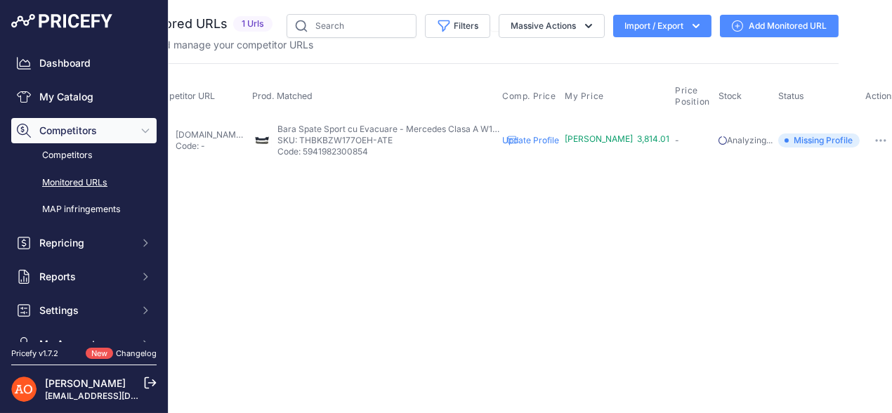
click at [882, 140] on icon "button" at bounding box center [880, 140] width 11 height 3
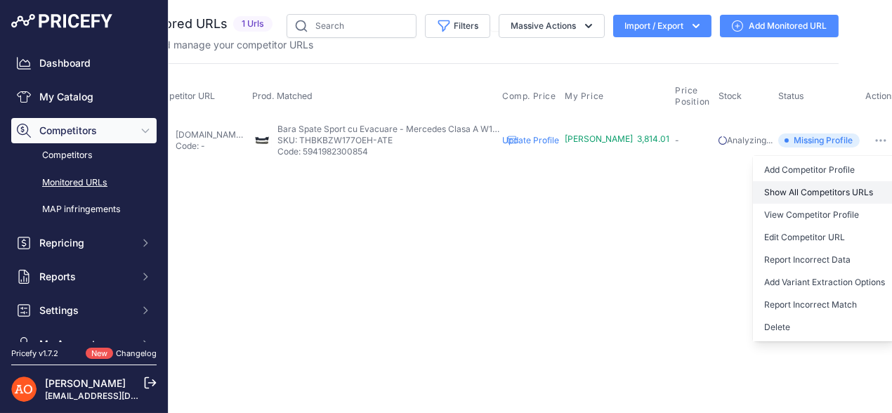
click at [817, 191] on link "Show All Competitors URLs" at bounding box center [824, 192] width 143 height 22
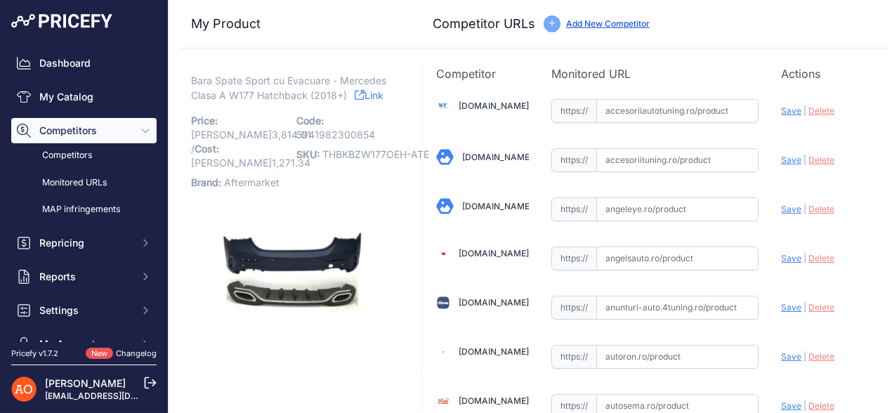
click at [368, 93] on link "Link" at bounding box center [369, 95] width 29 height 18
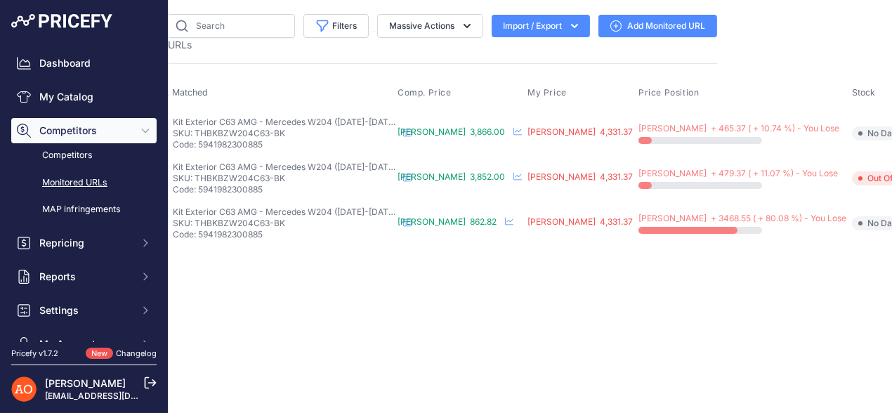
scroll to position [0, 258]
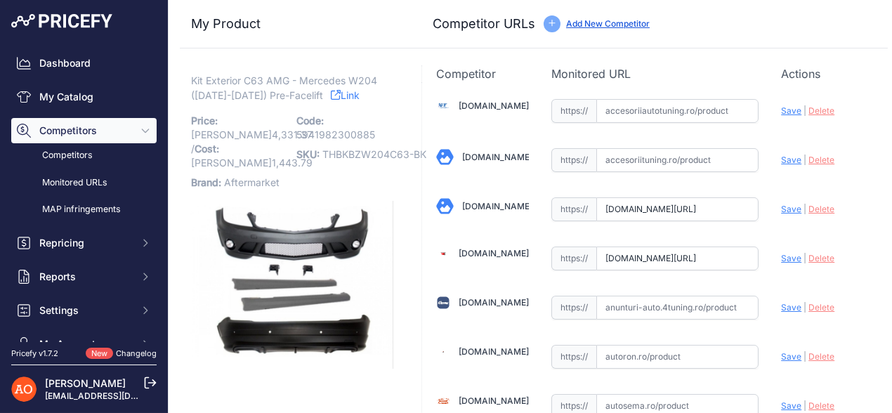
click at [331, 95] on link "Link" at bounding box center [345, 95] width 29 height 18
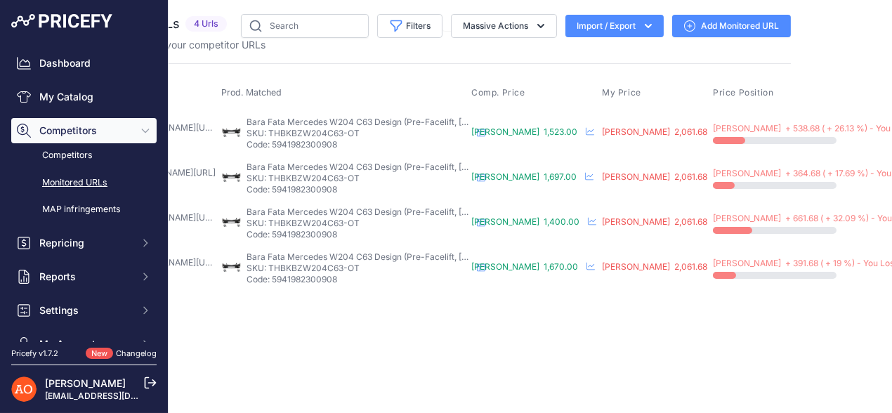
scroll to position [0, 201]
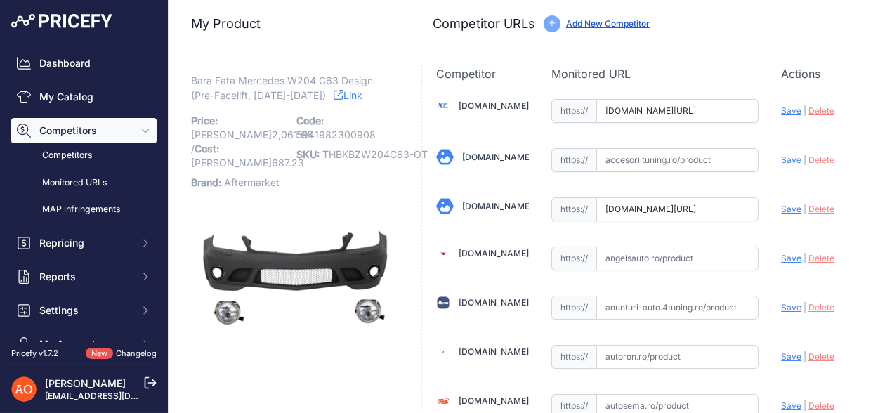
click at [333, 92] on link "Link" at bounding box center [347, 95] width 29 height 18
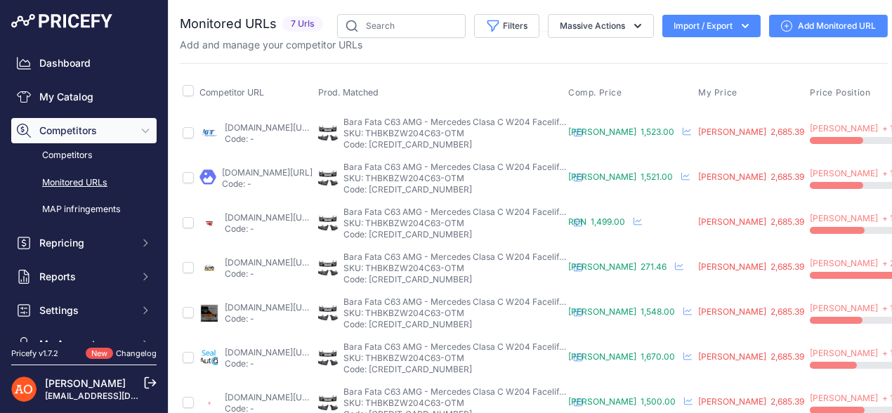
scroll to position [0, 268]
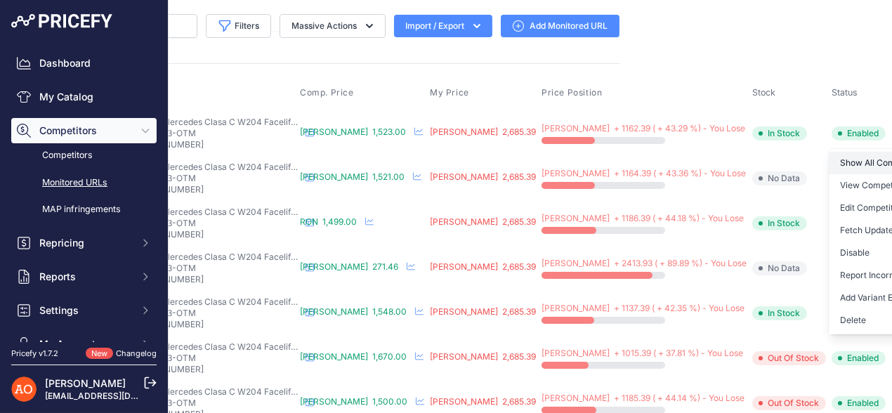
click at [828, 166] on link "Show All Competitors URLs" at bounding box center [899, 163] width 143 height 22
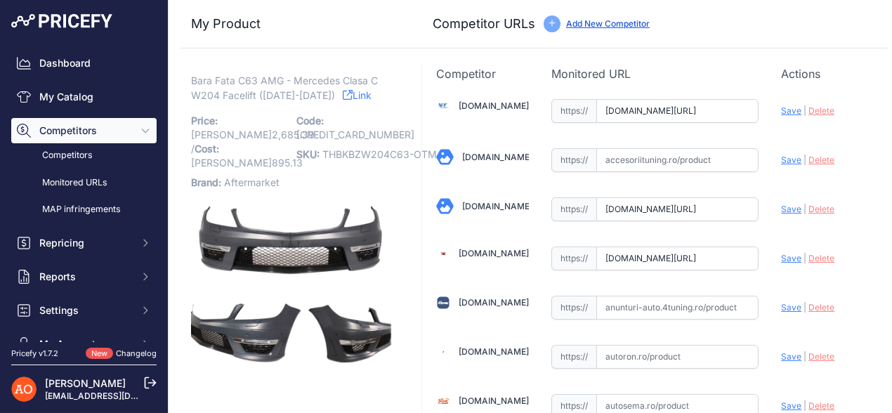
click at [343, 88] on link "Link" at bounding box center [357, 95] width 29 height 18
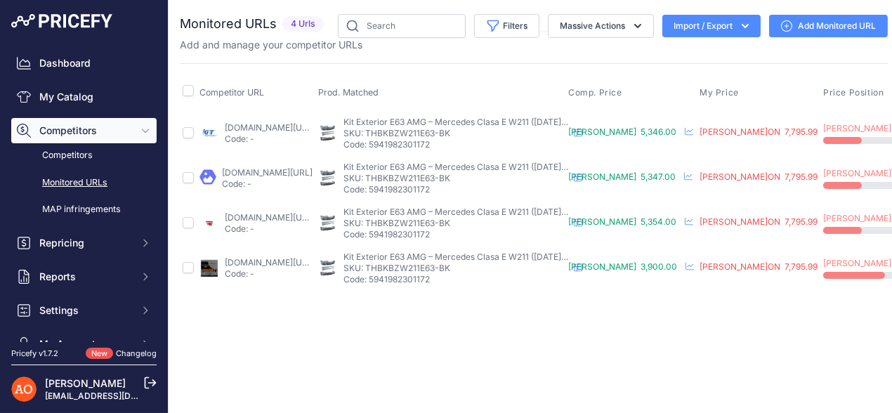
scroll to position [0, 208]
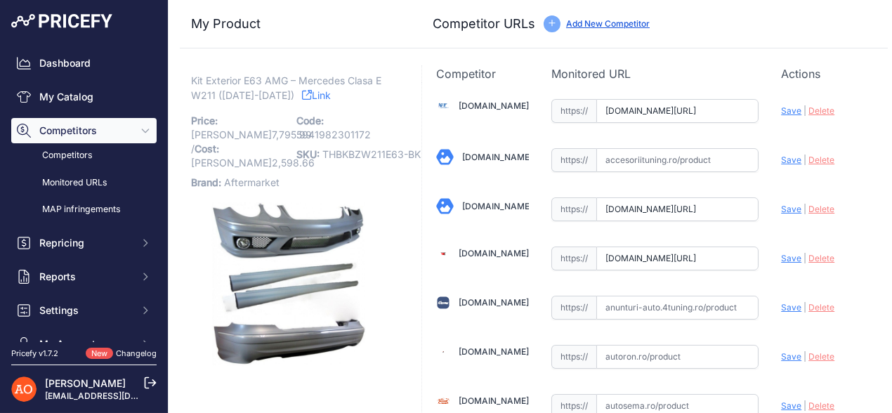
click at [302, 94] on icon at bounding box center [307, 95] width 10 height 10
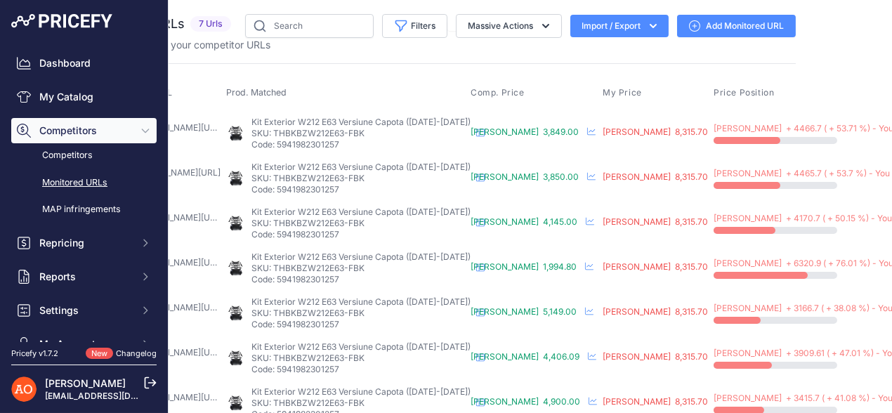
scroll to position [0, 225]
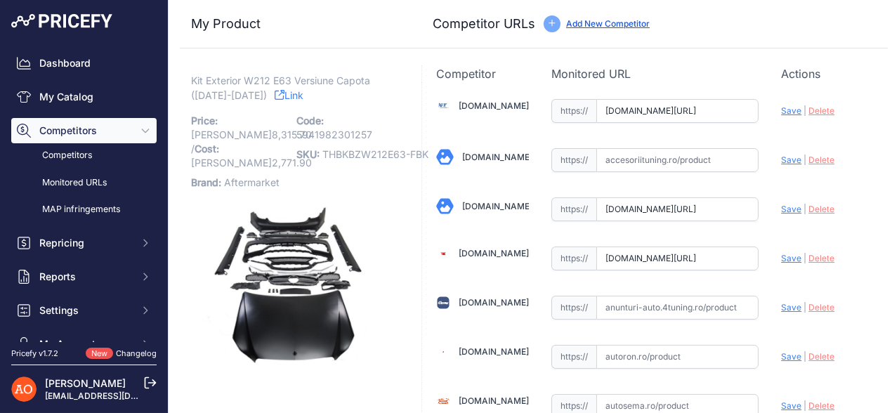
click at [274, 93] on link "Link" at bounding box center [288, 95] width 29 height 18
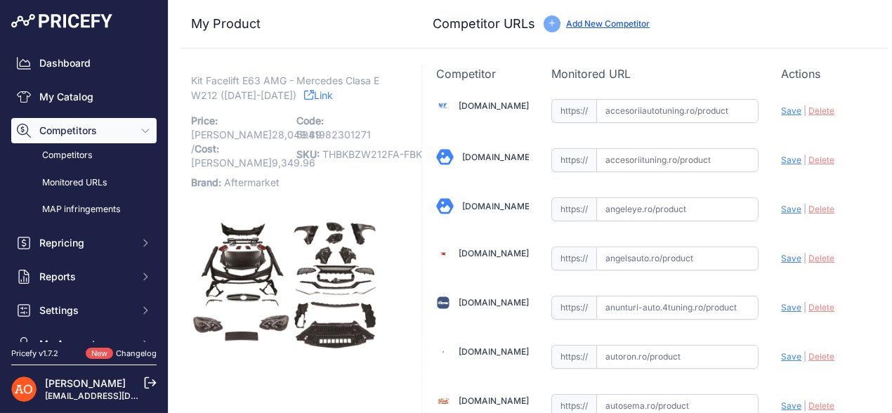
click at [304, 99] on link "Link" at bounding box center [318, 95] width 29 height 18
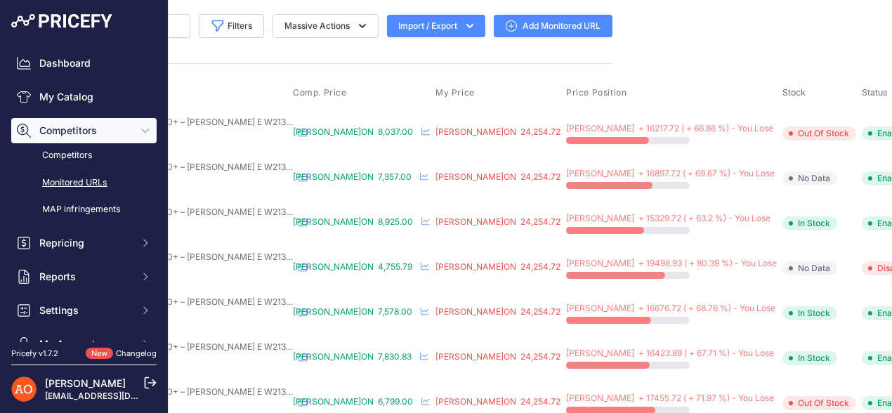
scroll to position [0, 279]
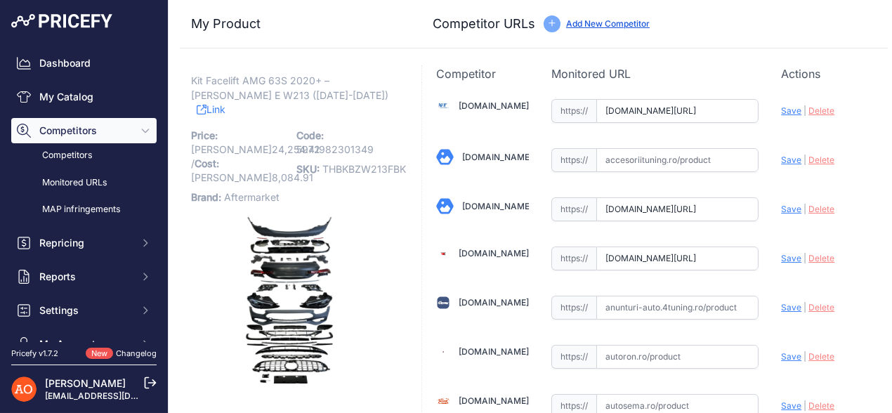
click at [225, 100] on link "Link" at bounding box center [211, 109] width 29 height 18
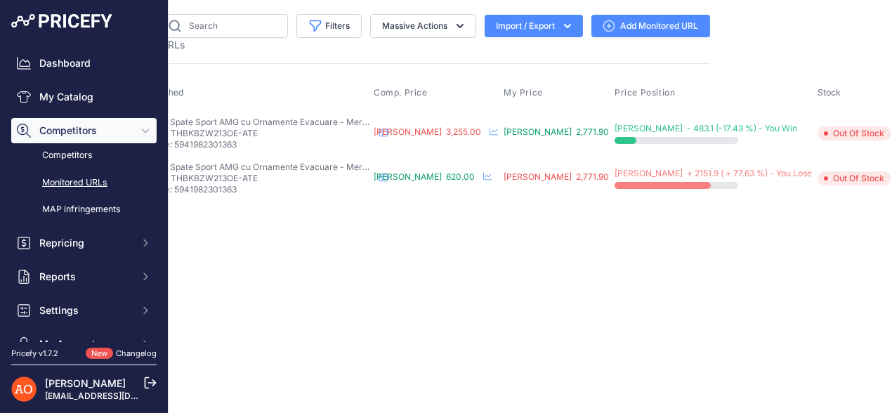
scroll to position [0, 181]
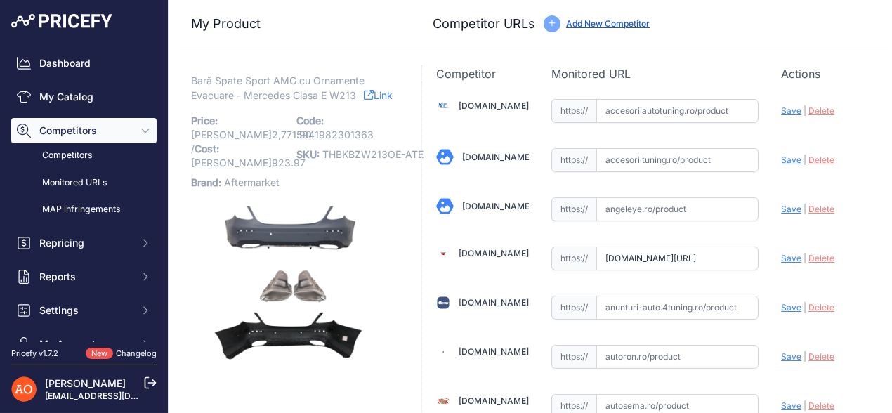
click at [368, 88] on link "Link" at bounding box center [378, 95] width 29 height 18
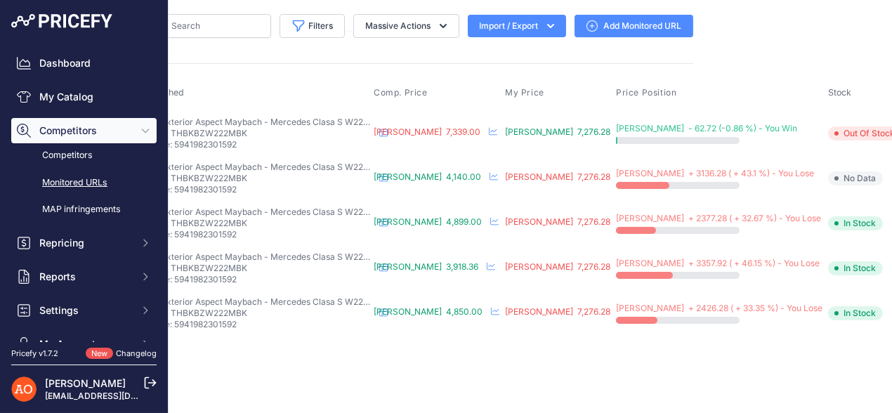
scroll to position [0, 208]
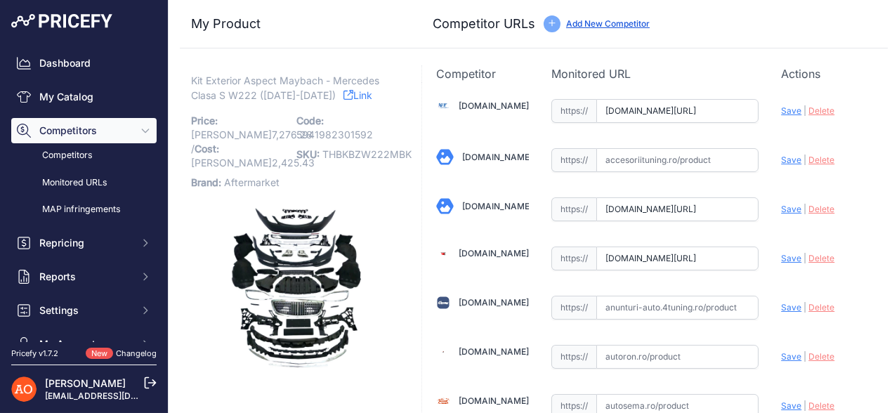
click at [343, 98] on link "Link" at bounding box center [357, 95] width 29 height 18
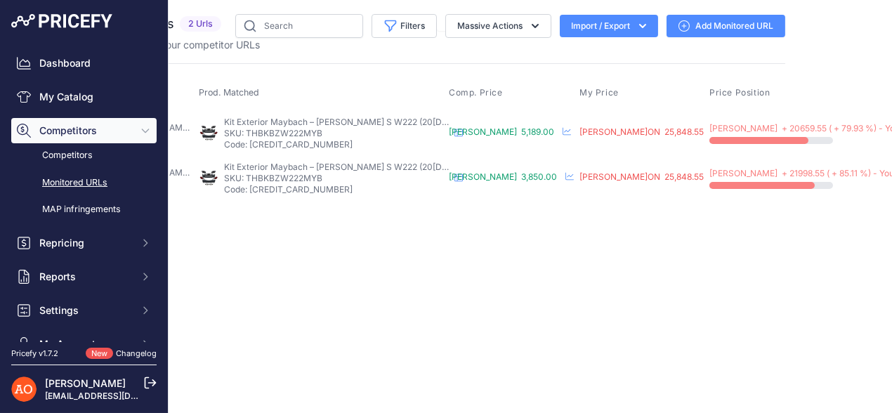
scroll to position [0, 183]
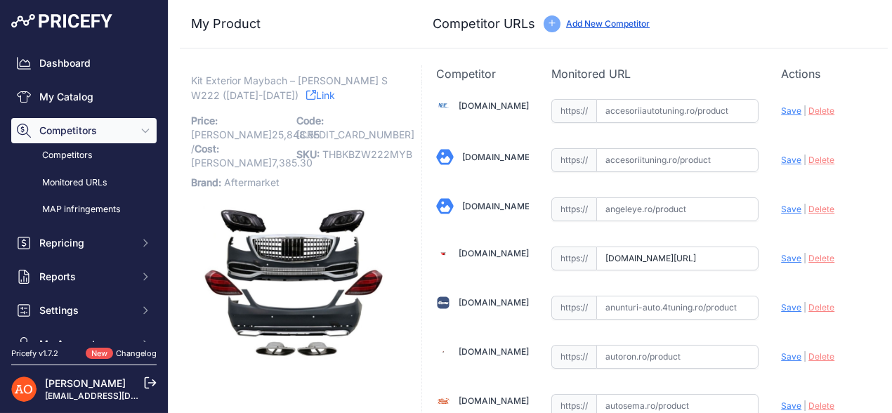
click at [306, 96] on link "Link" at bounding box center [320, 95] width 29 height 18
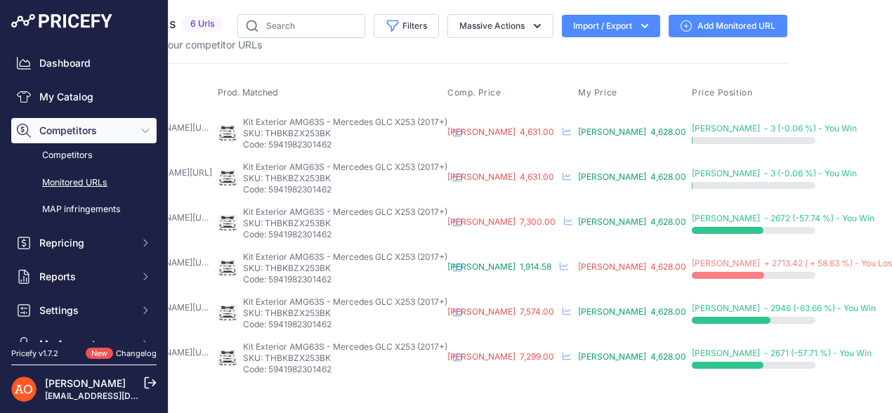
scroll to position [0, 219]
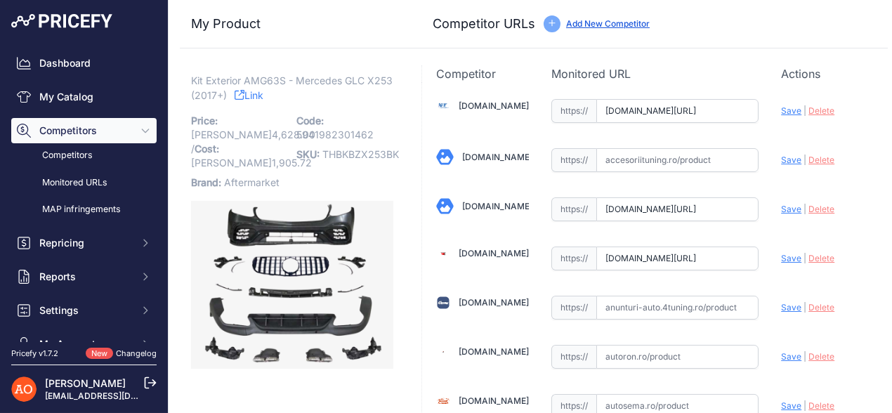
click at [244, 90] on icon at bounding box center [239, 95] width 10 height 10
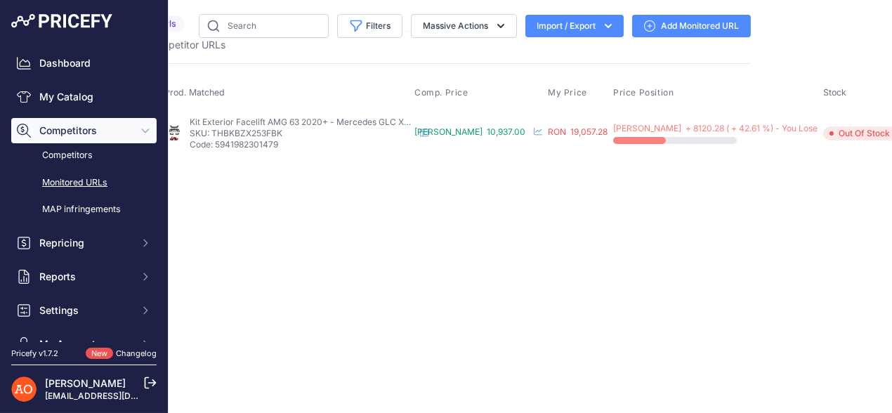
scroll to position [0, 195]
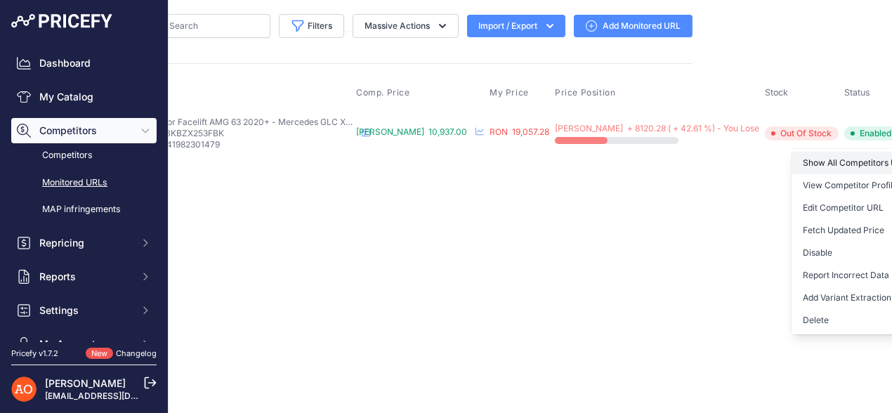
click at [833, 164] on link "Show All Competitors URLs" at bounding box center [862, 163] width 143 height 22
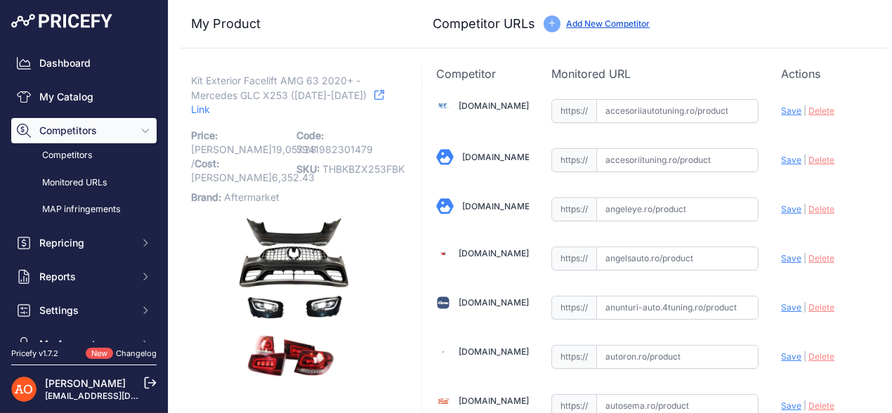
click at [368, 92] on link "Link" at bounding box center [287, 102] width 193 height 32
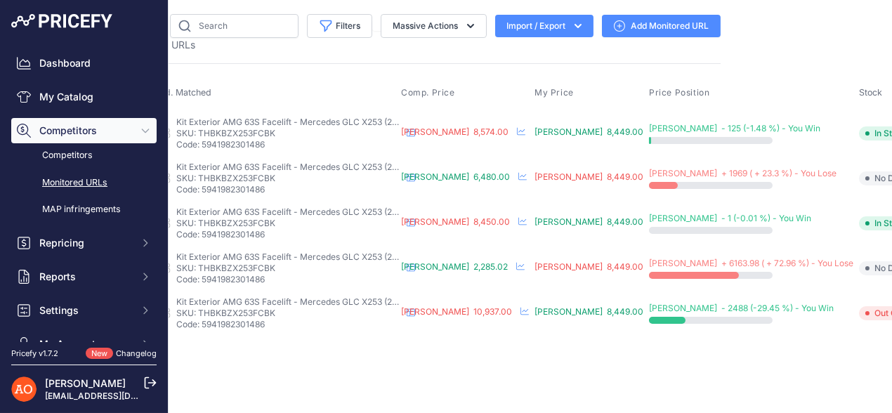
scroll to position [0, 261]
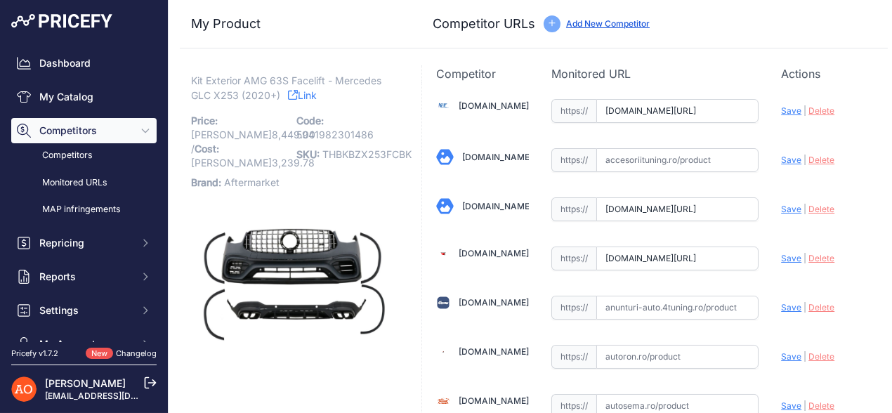
click at [307, 94] on link "Link" at bounding box center [302, 95] width 29 height 18
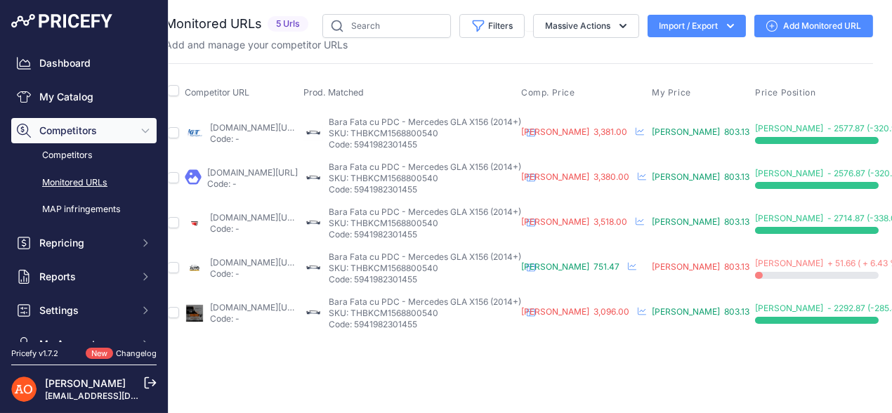
scroll to position [0, 192]
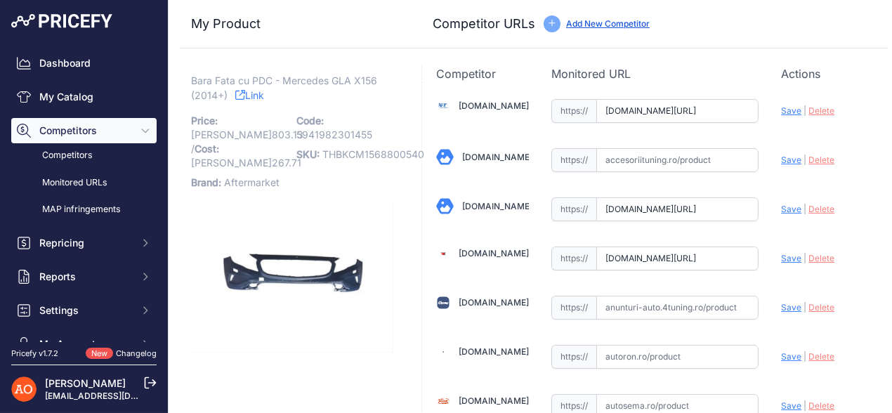
click at [263, 94] on link "Link" at bounding box center [249, 95] width 29 height 18
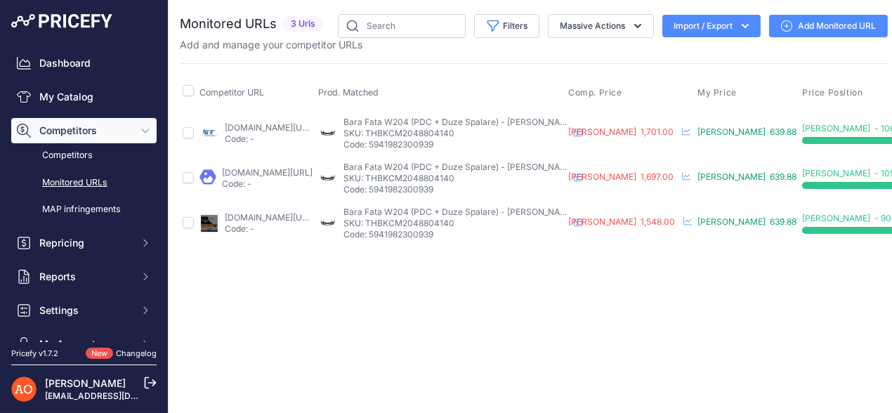
scroll to position [0, 168]
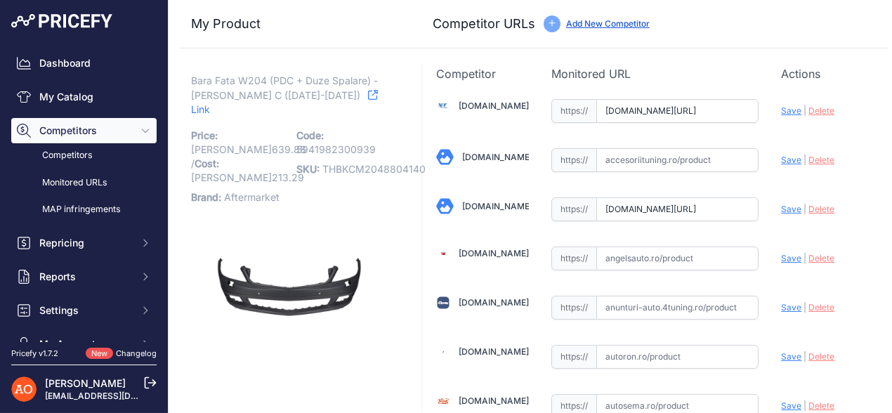
click at [368, 99] on icon at bounding box center [373, 95] width 10 height 10
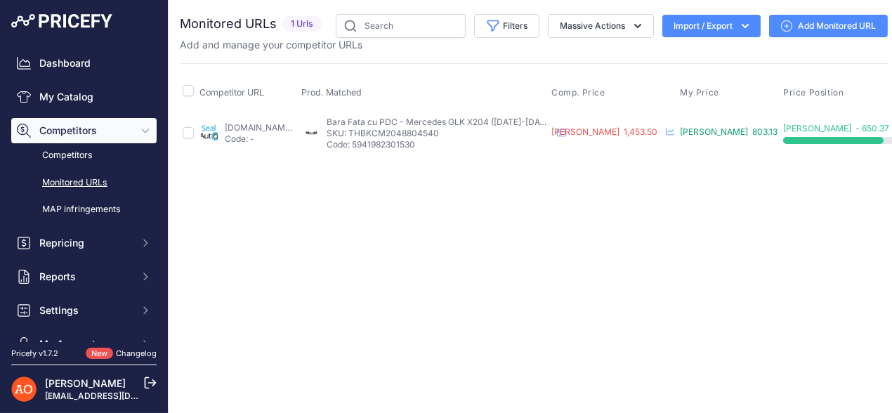
scroll to position [0, 133]
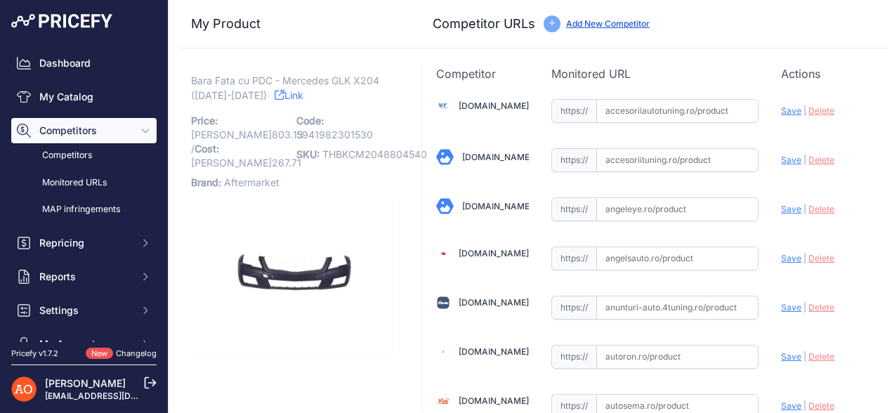
click at [279, 100] on link "Link" at bounding box center [288, 95] width 29 height 18
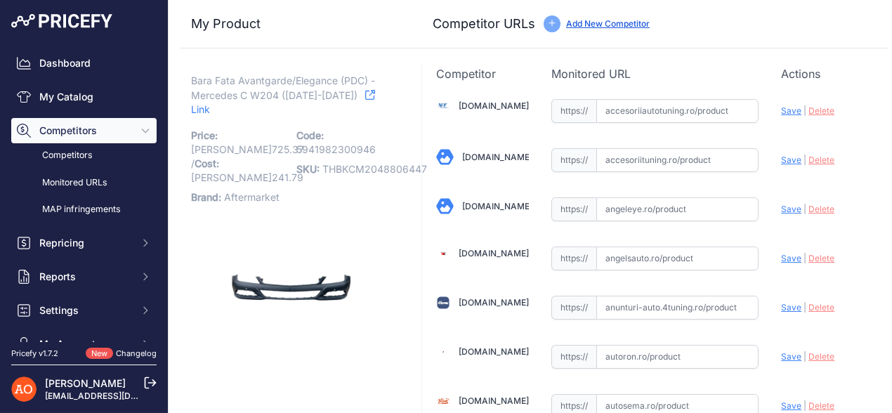
click at [357, 91] on link "Link" at bounding box center [283, 102] width 184 height 32
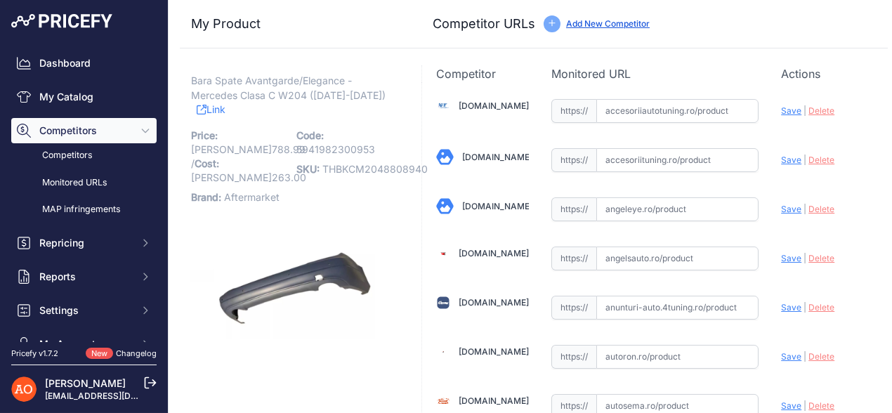
click at [206, 105] on icon at bounding box center [202, 110] width 10 height 10
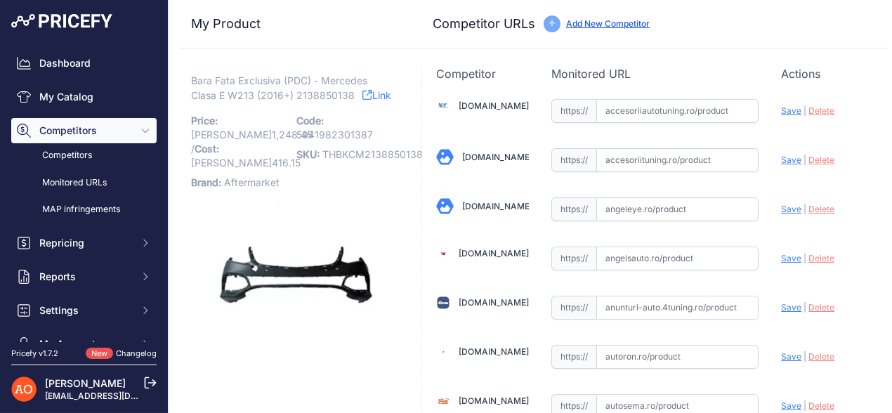
click at [363, 90] on icon at bounding box center [367, 95] width 10 height 10
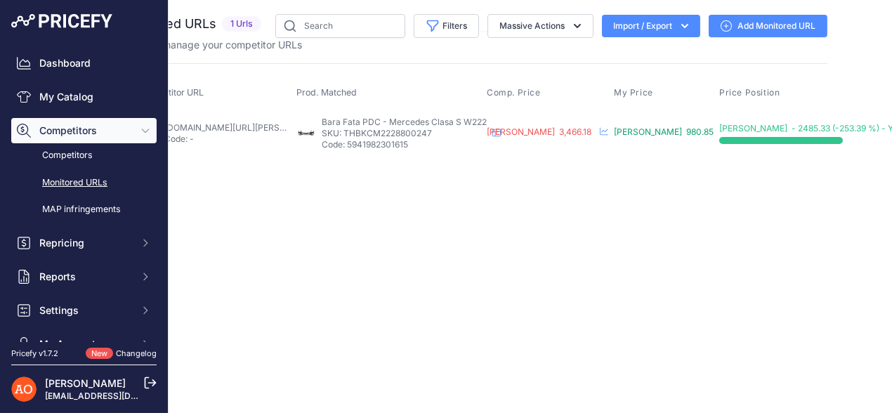
scroll to position [0, 97]
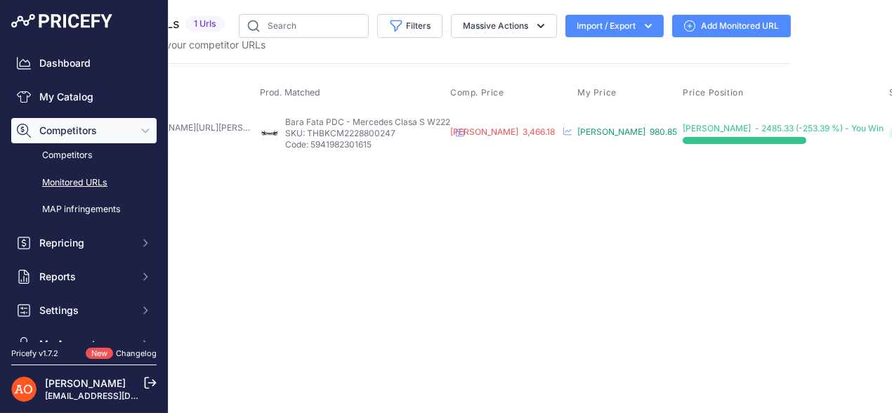
click button "button"
click link "Show All Competitors URLs"
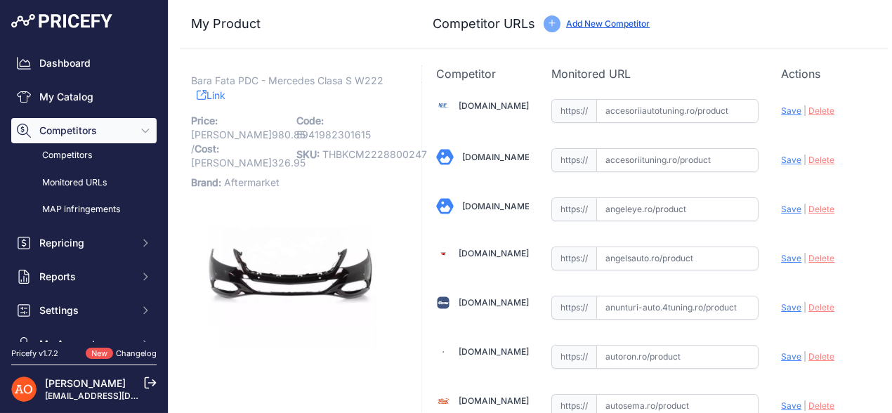
click at [213, 92] on link "Link" at bounding box center [211, 95] width 29 height 18
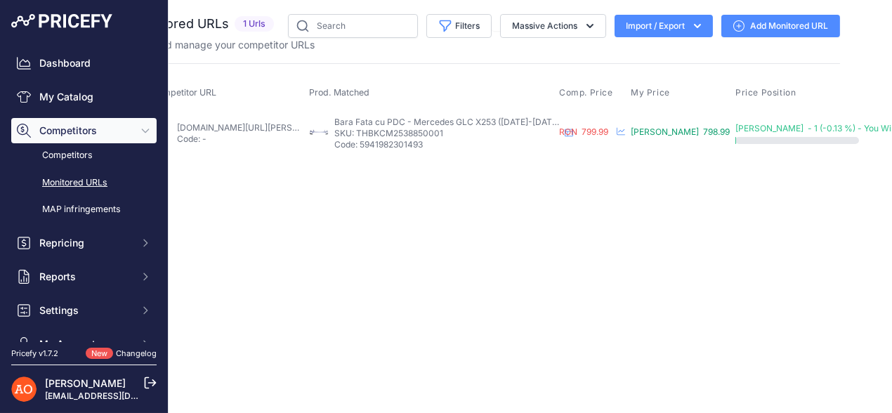
scroll to position [0, 107]
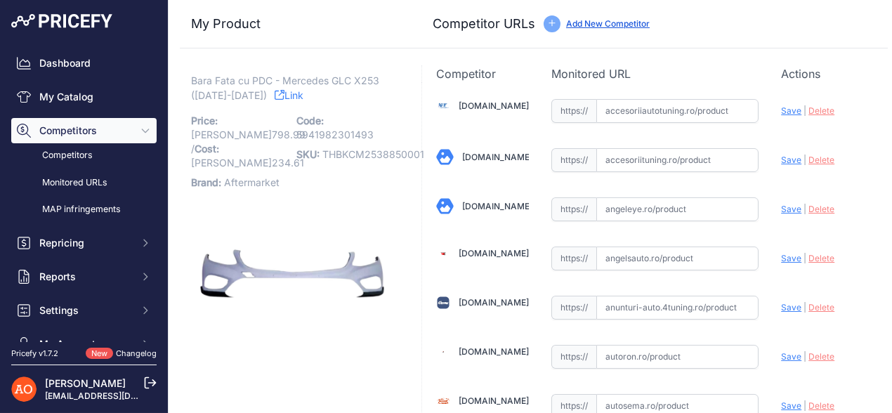
click at [279, 98] on link "Link" at bounding box center [288, 95] width 29 height 18
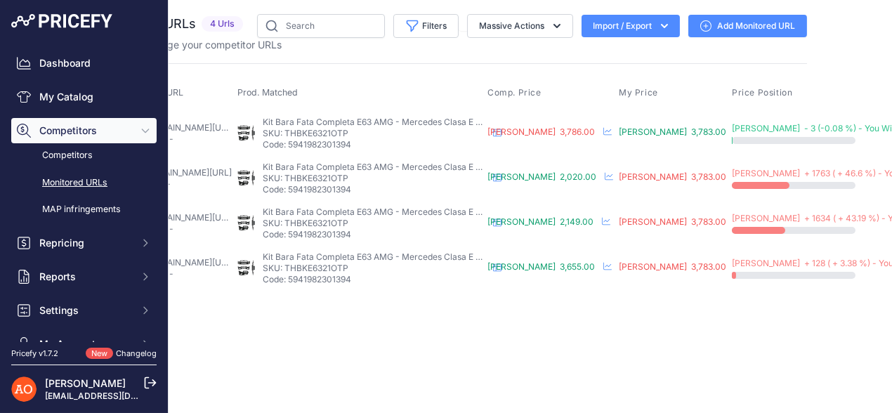
scroll to position [0, 194]
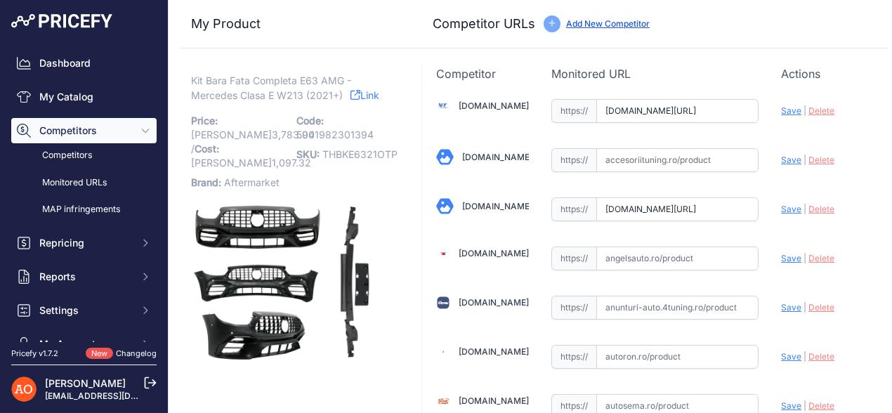
click at [367, 91] on link "Link" at bounding box center [364, 95] width 29 height 18
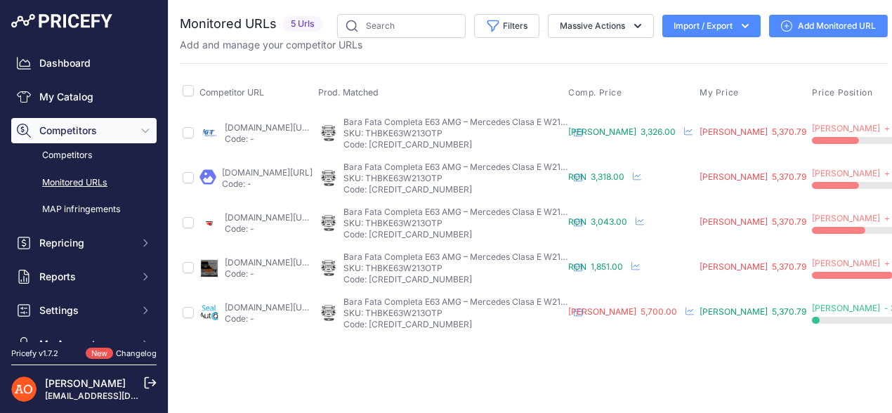
scroll to position [0, 209]
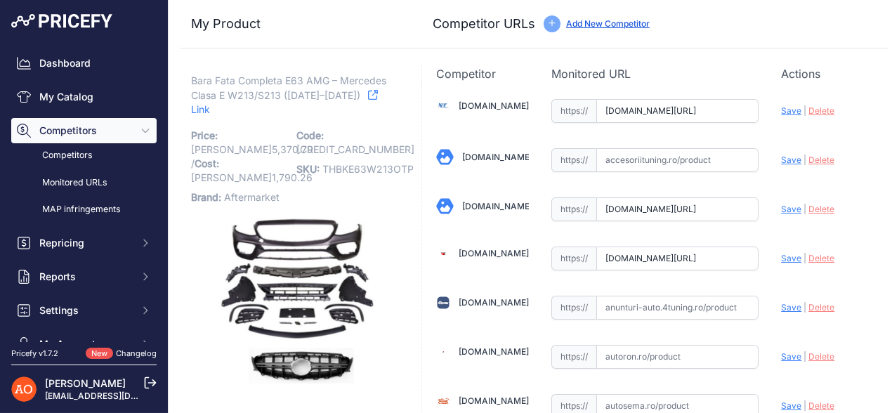
click at [350, 89] on link "Link" at bounding box center [284, 102] width 187 height 32
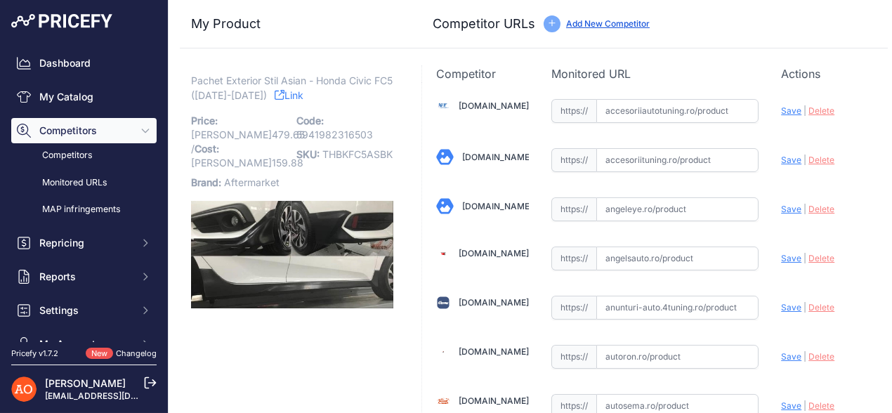
click at [301, 93] on link "Link" at bounding box center [288, 95] width 29 height 18
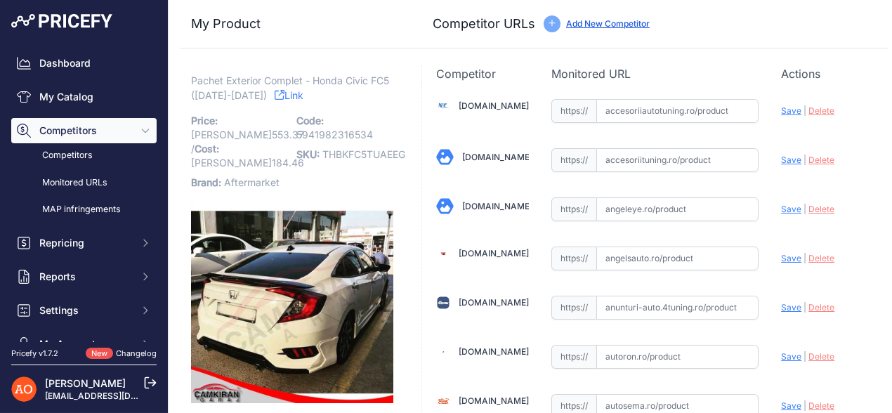
click at [291, 91] on link "Link" at bounding box center [288, 95] width 29 height 18
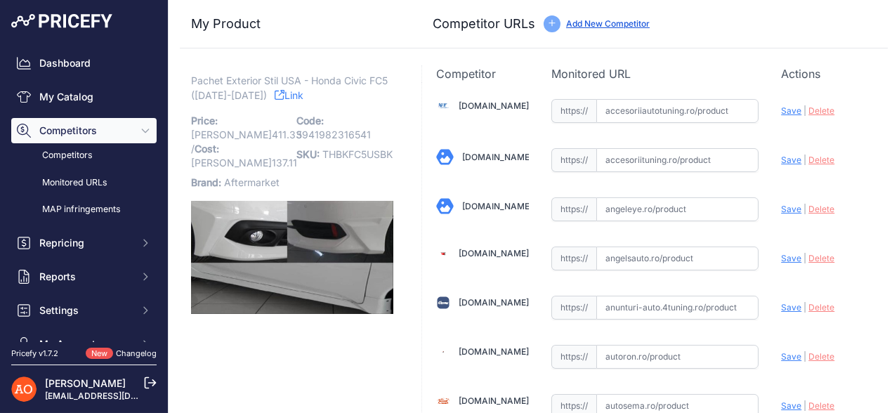
click at [290, 97] on link "Link" at bounding box center [288, 95] width 29 height 18
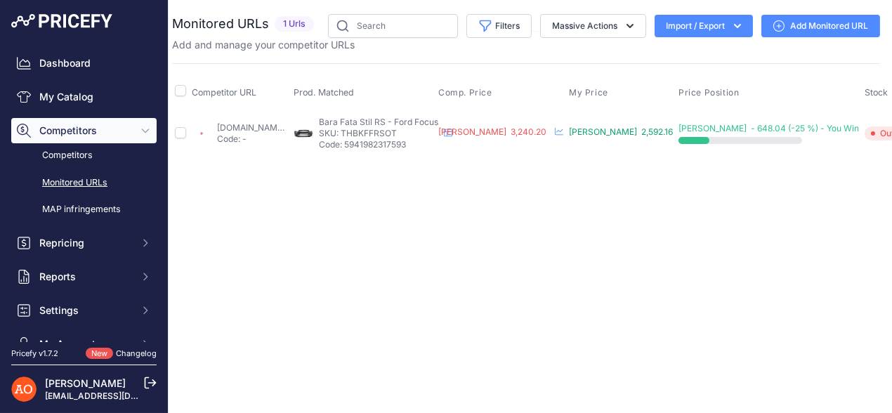
scroll to position [0, 55]
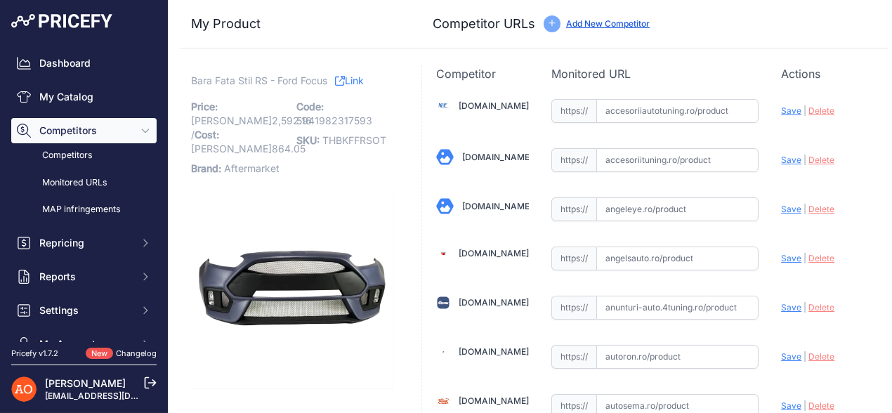
click at [340, 79] on icon at bounding box center [340, 81] width 10 height 10
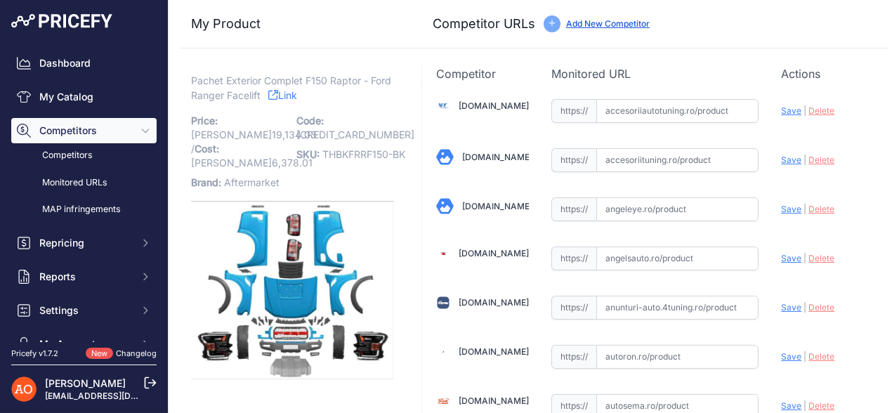
click at [278, 93] on icon at bounding box center [273, 95] width 10 height 10
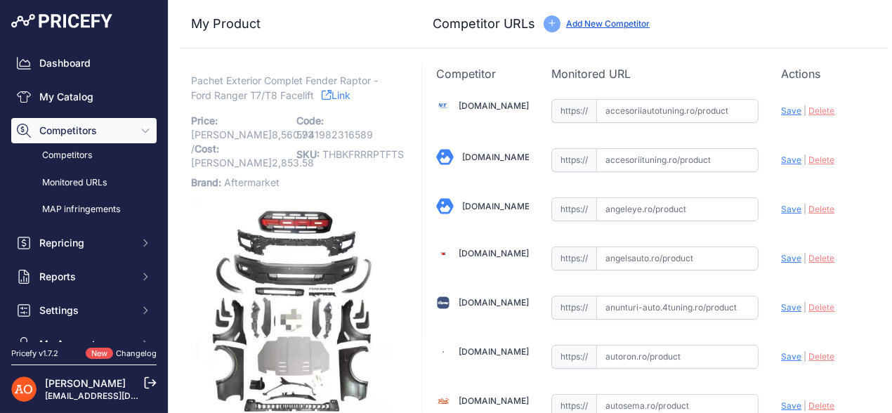
click at [341, 98] on link "Link" at bounding box center [336, 95] width 29 height 18
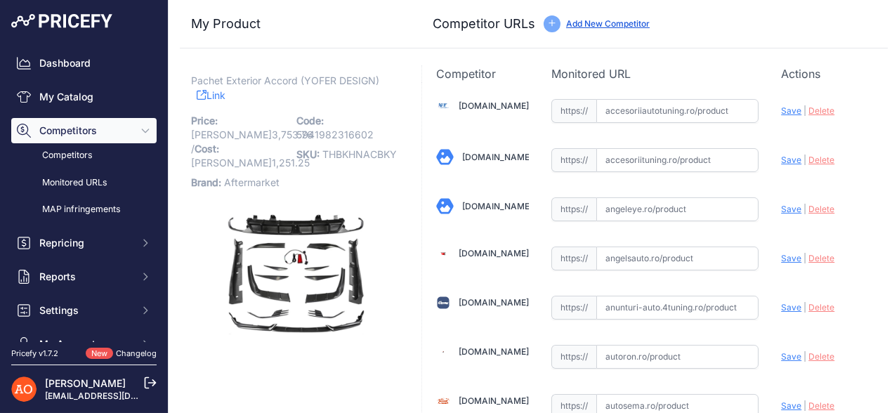
click at [209, 95] on link "Link" at bounding box center [211, 95] width 29 height 18
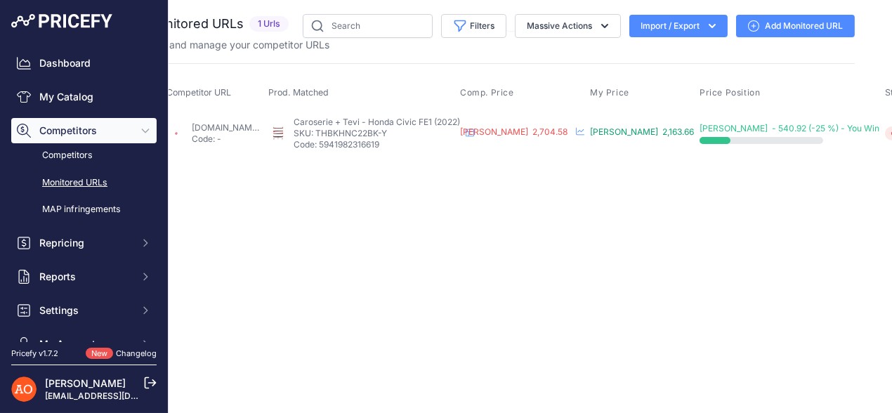
scroll to position [0, 103]
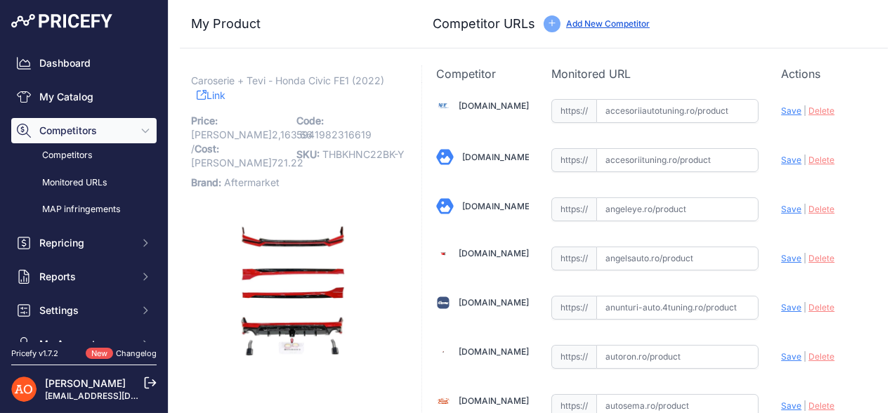
click at [211, 95] on link "Link" at bounding box center [211, 95] width 29 height 18
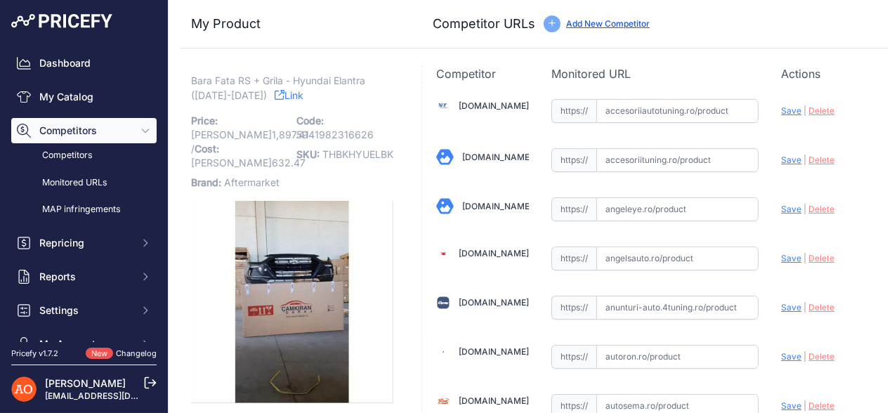
click at [274, 97] on link "Link" at bounding box center [288, 95] width 29 height 18
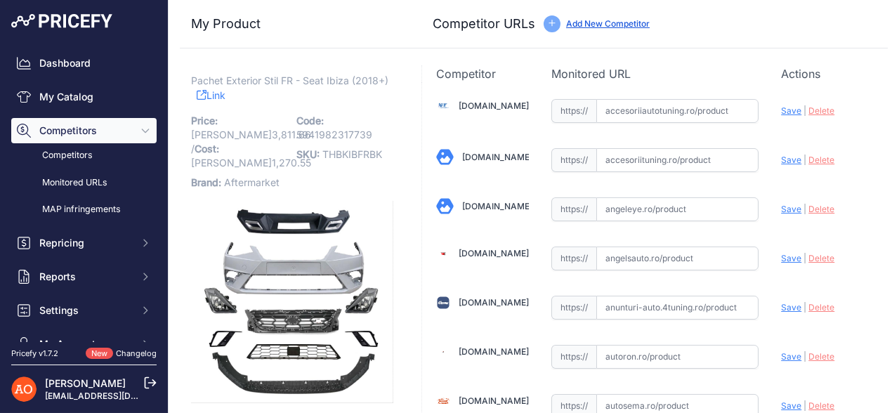
click at [198, 97] on icon at bounding box center [202, 95] width 10 height 10
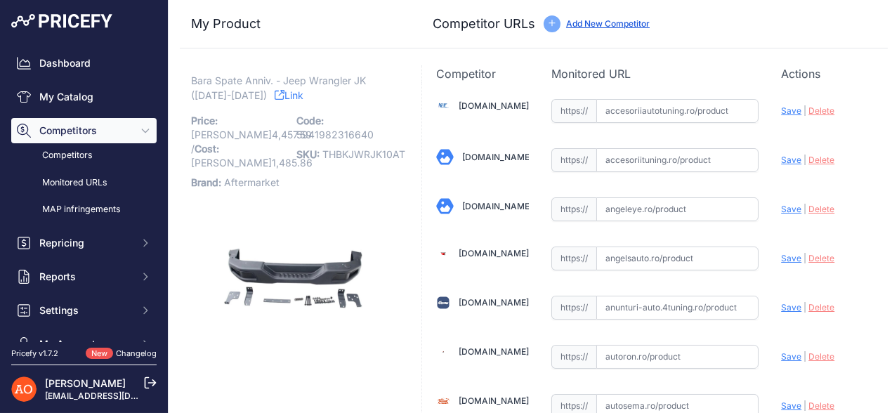
click at [274, 90] on link "Link" at bounding box center [288, 95] width 29 height 18
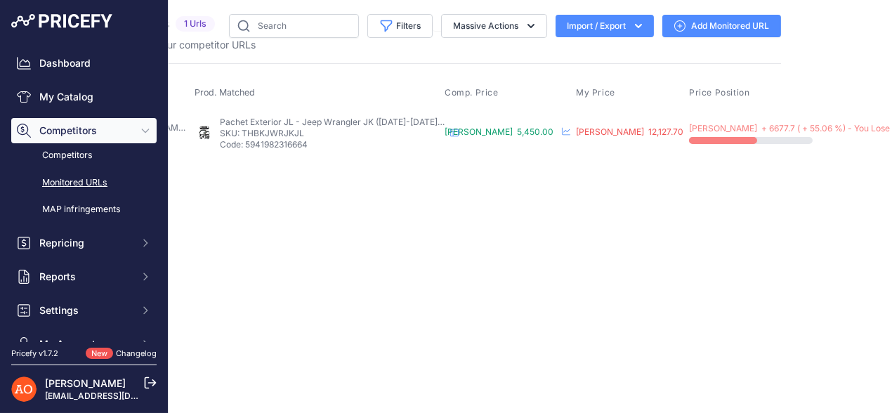
scroll to position [0, 186]
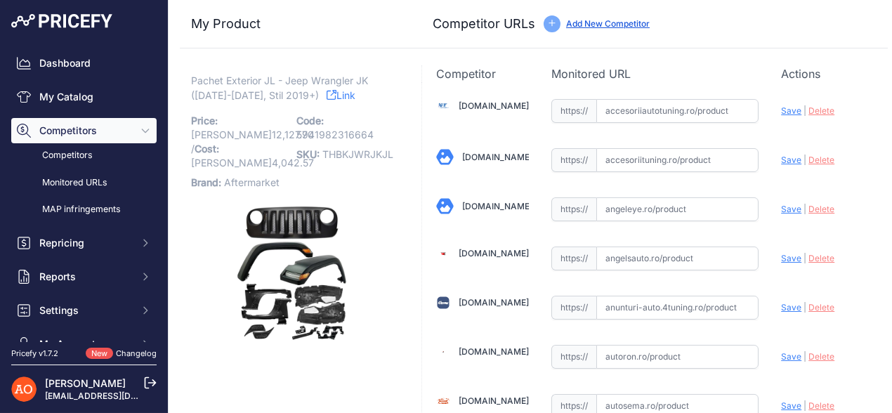
click at [326, 95] on link "Link" at bounding box center [340, 95] width 29 height 18
